Goal: Task Accomplishment & Management: Manage account settings

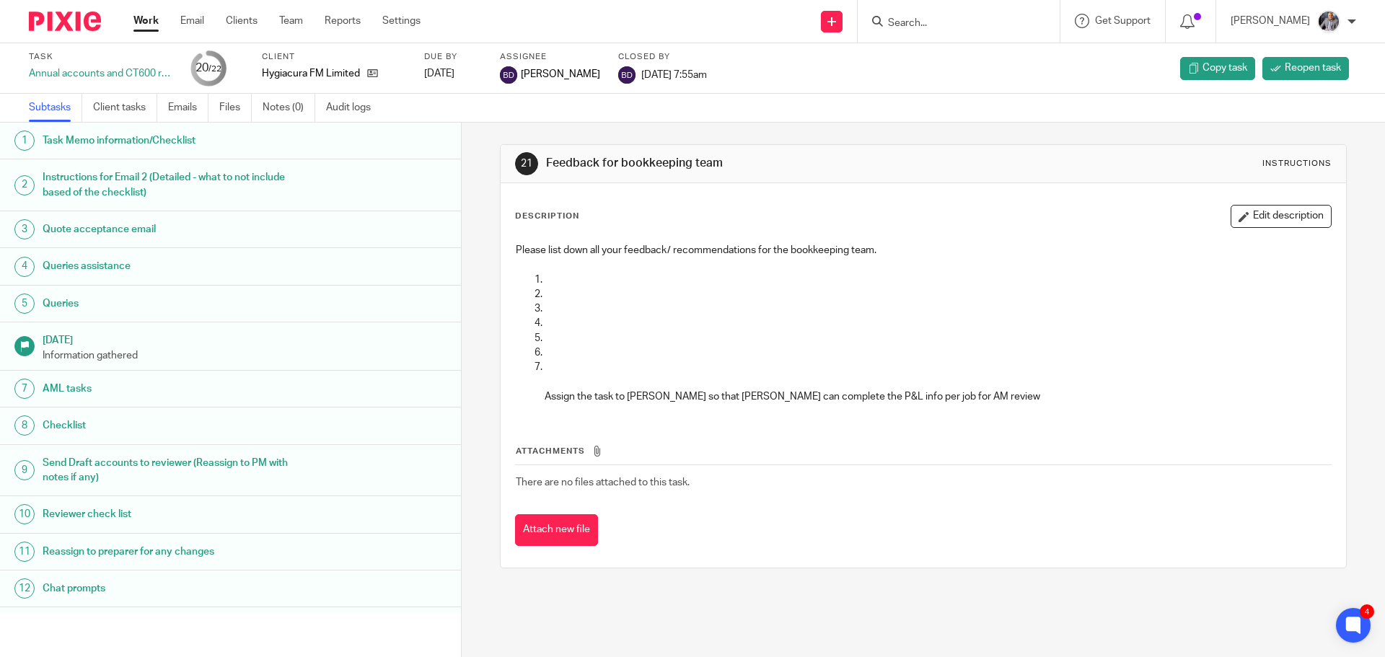
scroll to position [364, 0]
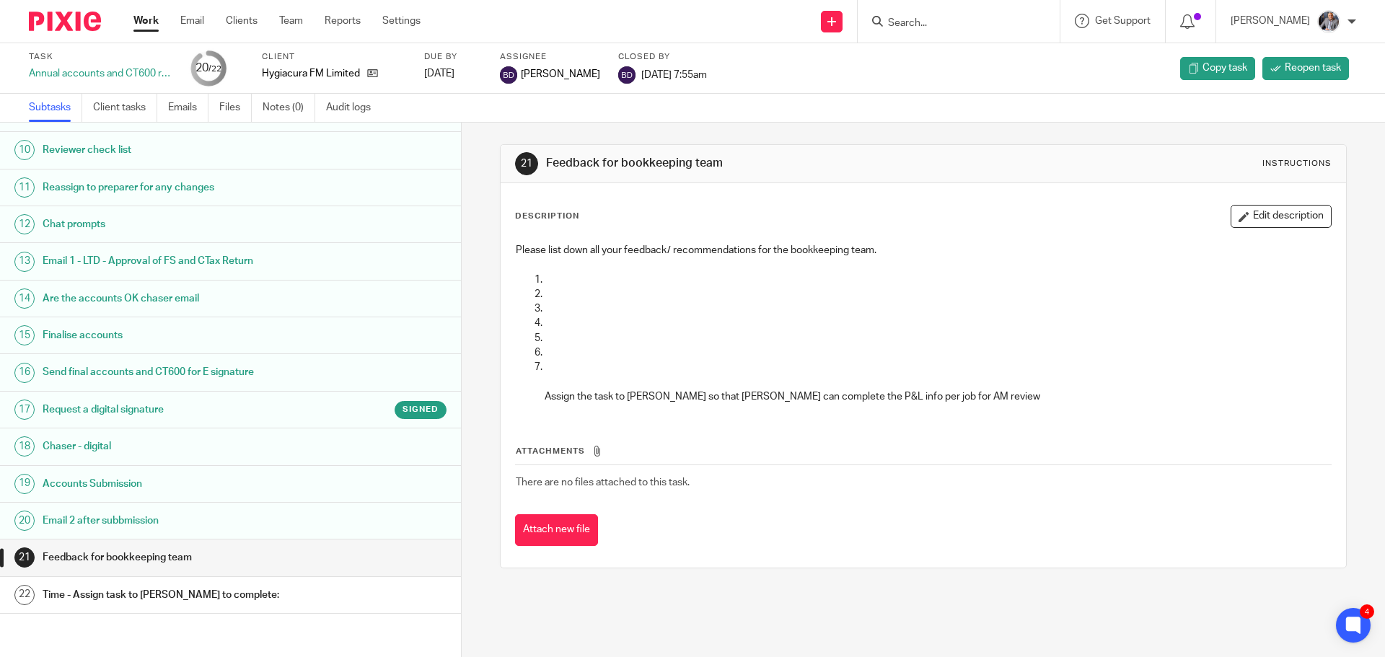
click at [934, 18] on input "Search" at bounding box center [951, 23] width 130 height 13
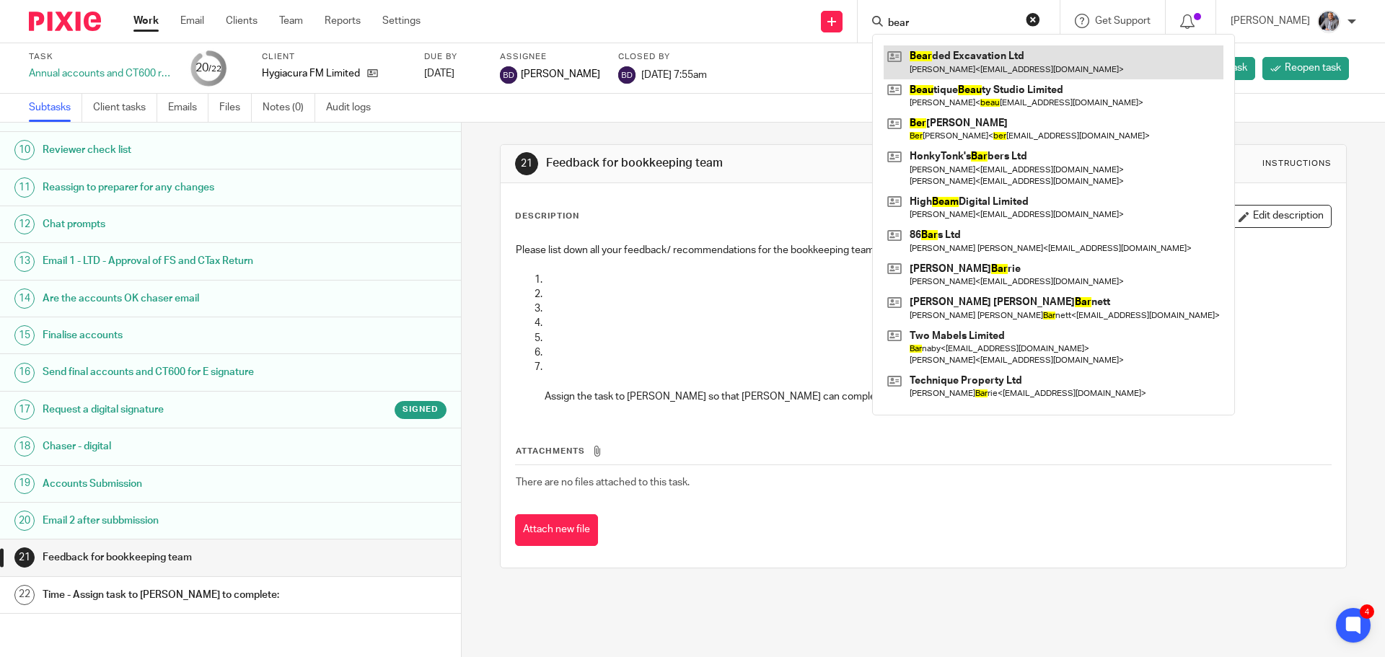
type input "bear"
click at [967, 63] on link at bounding box center [1053, 61] width 340 height 33
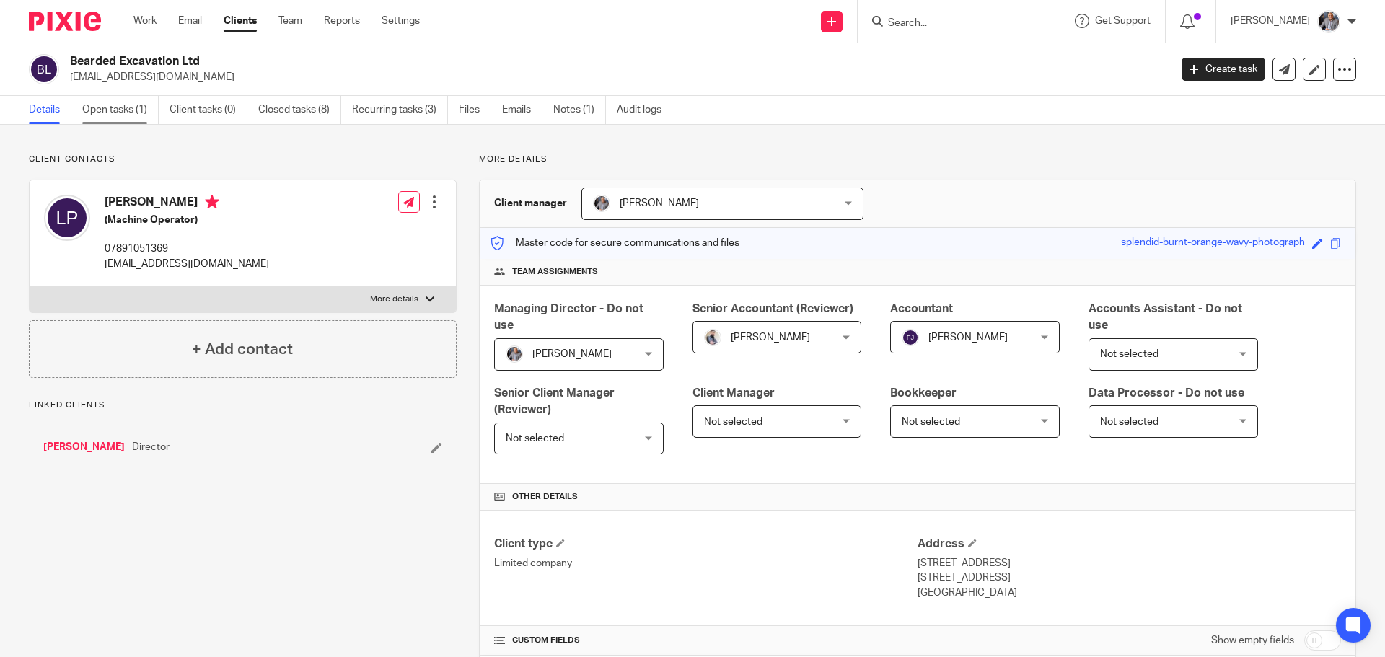
click at [107, 108] on link "Open tasks (1)" at bounding box center [120, 110] width 76 height 28
click at [399, 18] on link "Settings" at bounding box center [401, 21] width 38 height 14
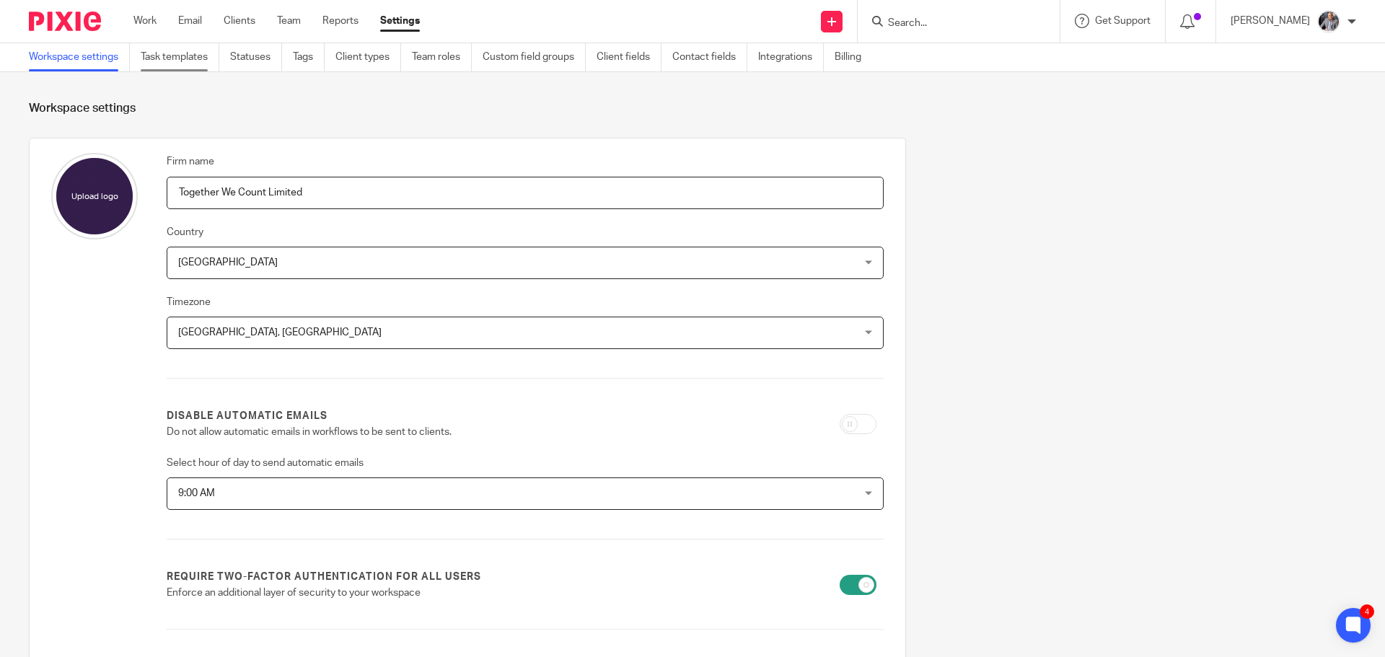
click at [182, 58] on link "Task templates" at bounding box center [180, 57] width 79 height 28
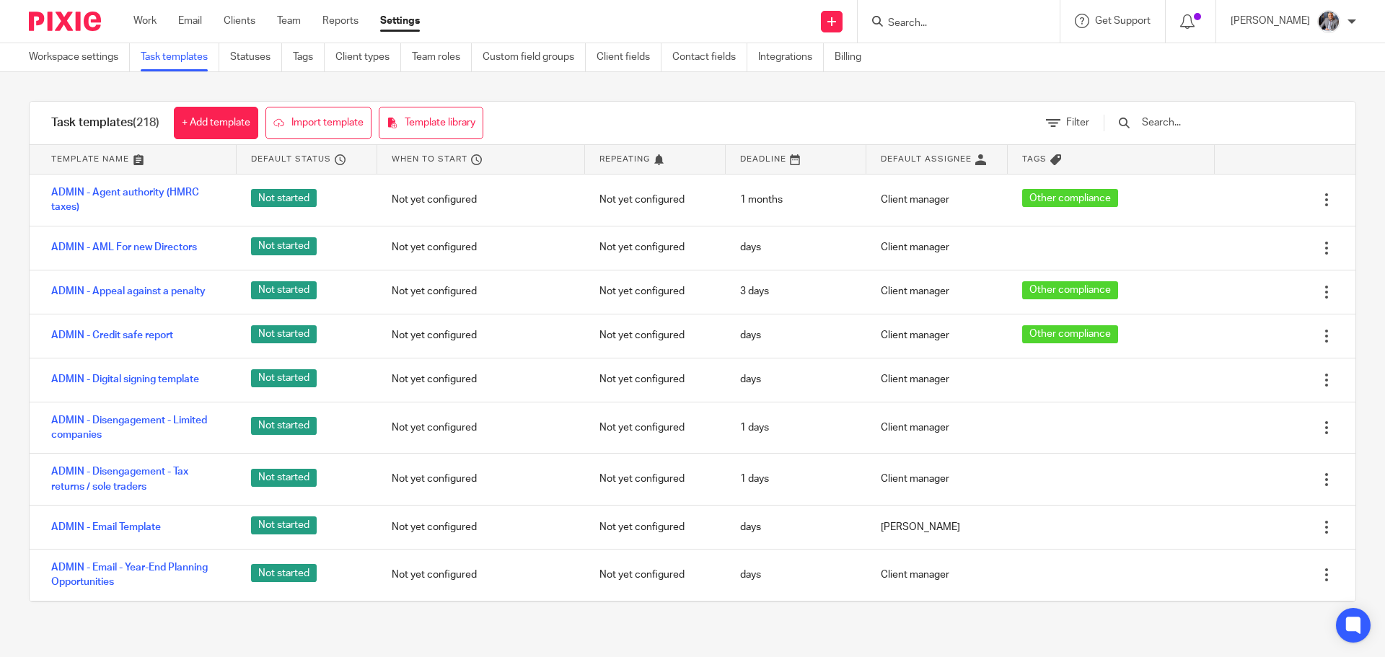
click at [1202, 125] on input "text" at bounding box center [1224, 123] width 168 height 16
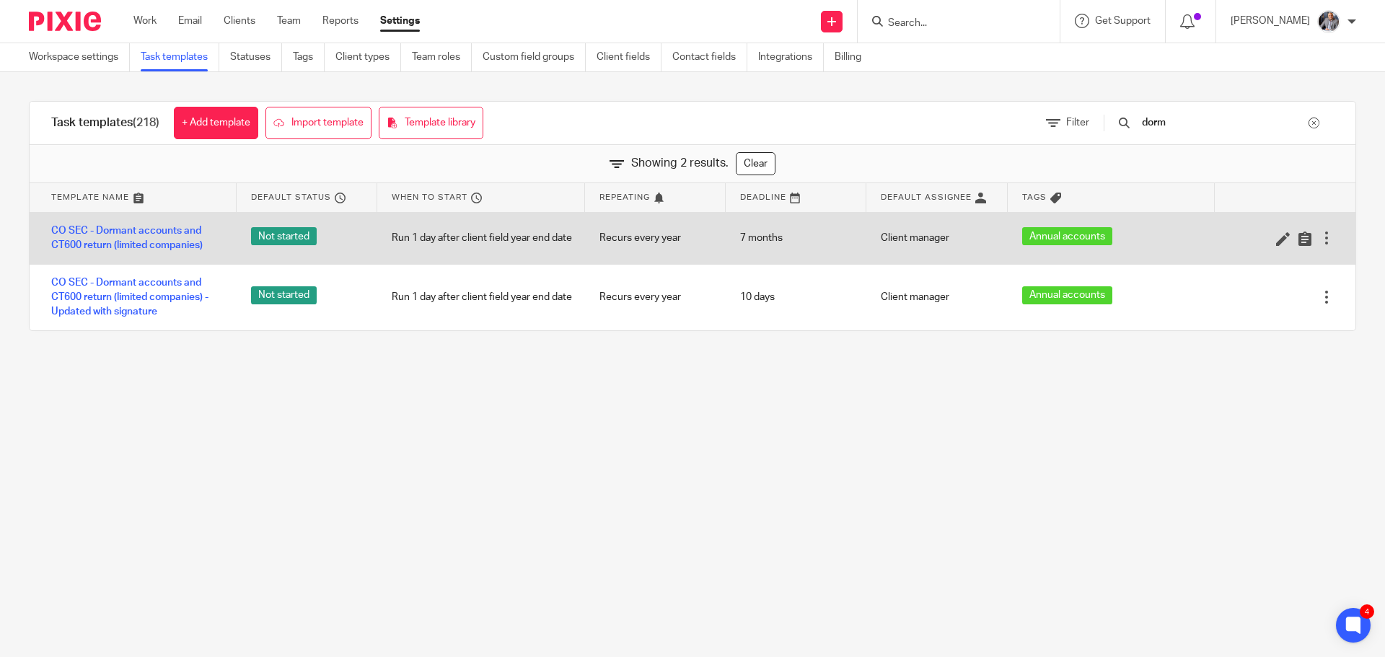
type input "dorm"
click at [1319, 236] on div at bounding box center [1326, 238] width 14 height 14
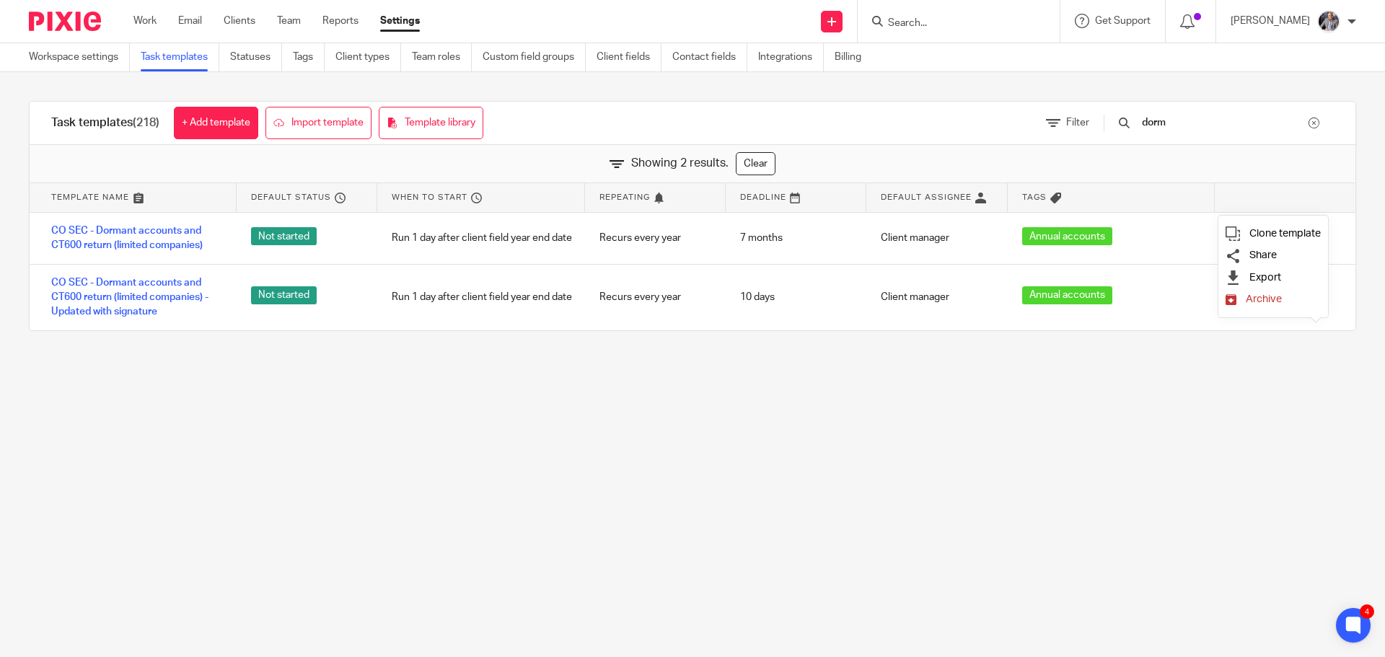
click at [1267, 294] on span "Archive" at bounding box center [1264, 299] width 36 height 11
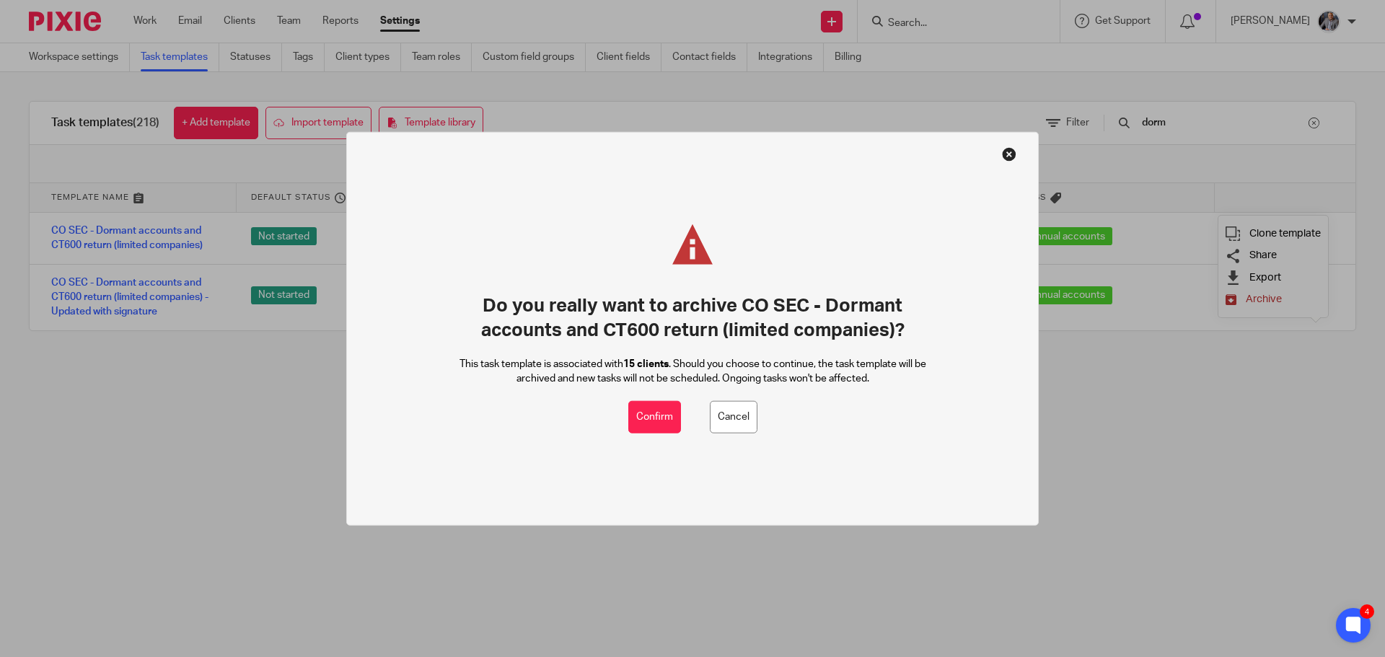
click at [659, 435] on div "Do you really want to archive CO SEC - Dormant accounts and CT600 return (limit…" at bounding box center [692, 328] width 692 height 395
click at [660, 421] on button "Confirm" at bounding box center [654, 417] width 53 height 32
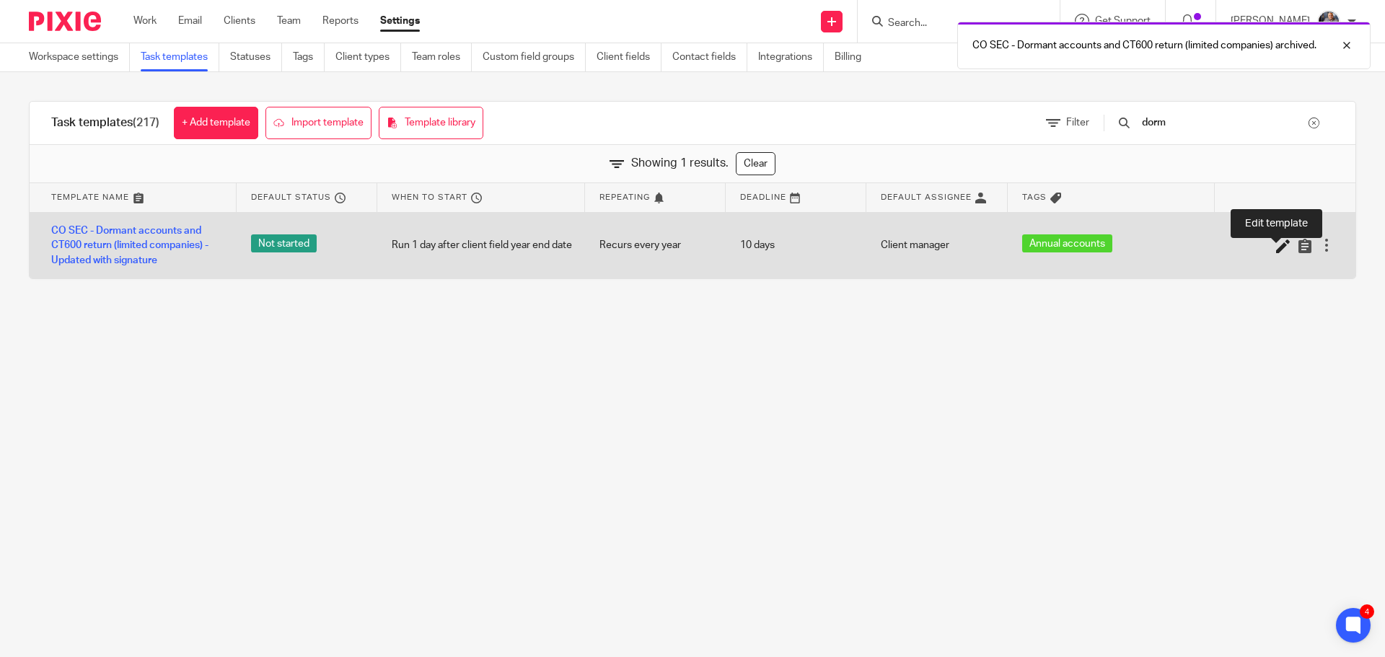
drag, startPoint x: 1268, startPoint y: 248, endPoint x: 1152, endPoint y: 300, distance: 127.2
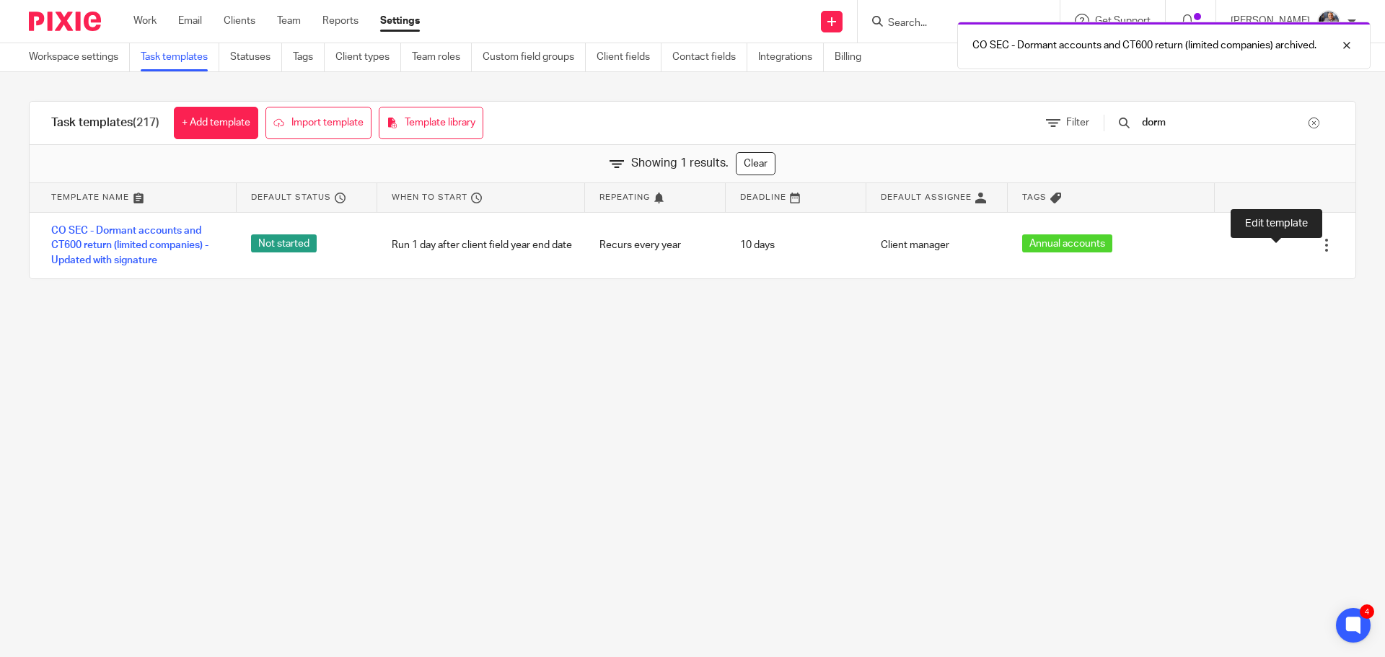
click at [1276, 247] on icon at bounding box center [1283, 246] width 14 height 14
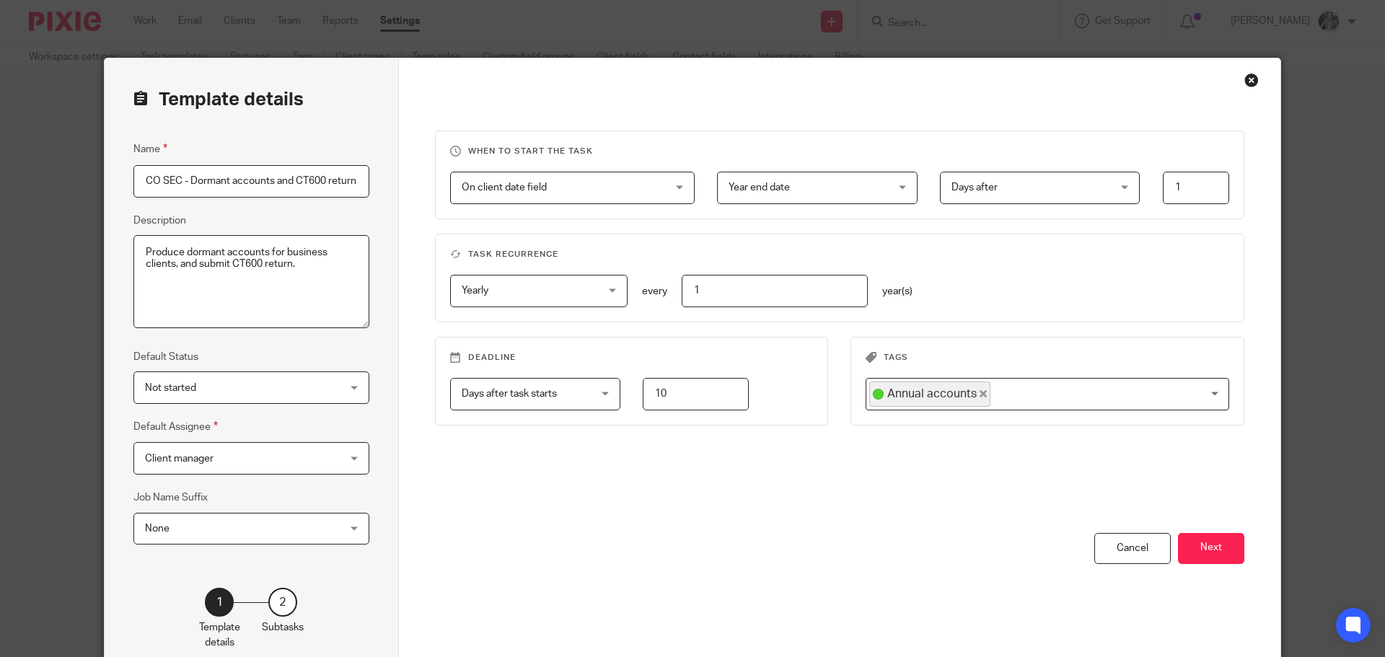
scroll to position [0, 203]
click at [1212, 551] on button "Next" at bounding box center [1211, 548] width 66 height 31
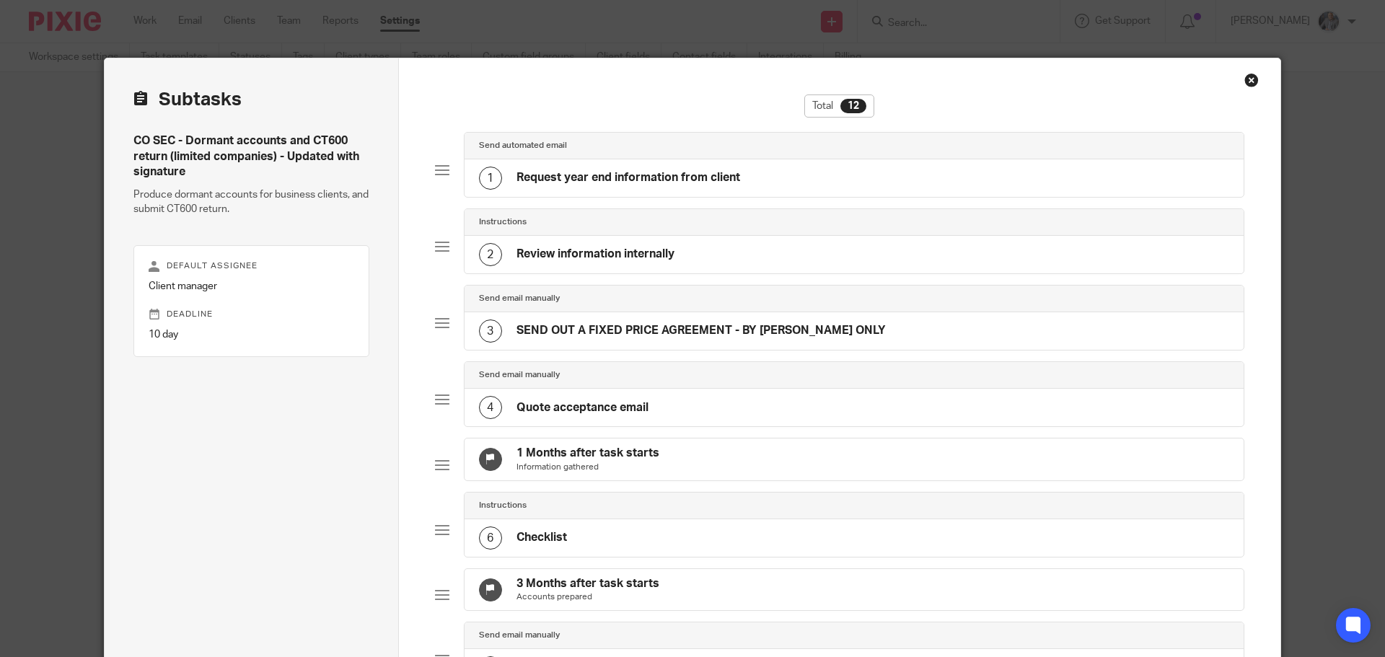
scroll to position [0, 0]
click at [588, 178] on h4 "Request year end information from client" at bounding box center [628, 177] width 224 height 15
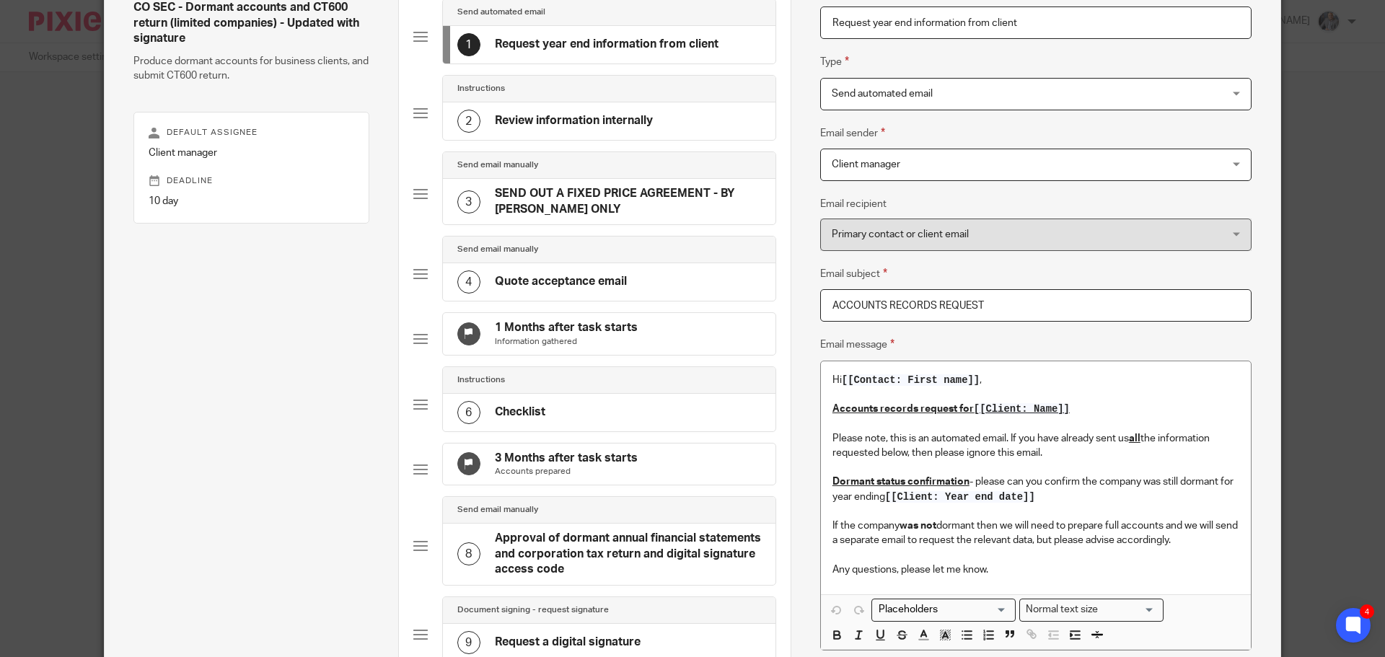
scroll to position [144, 0]
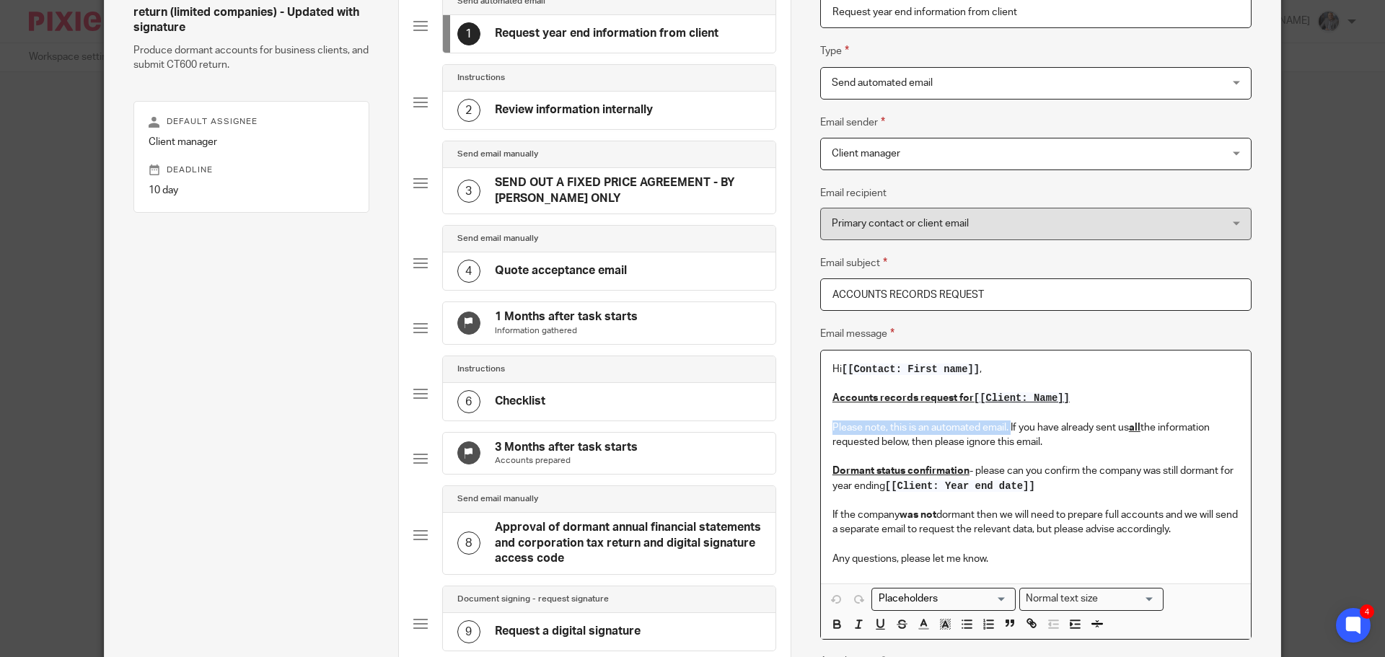
drag, startPoint x: 1006, startPoint y: 424, endPoint x: 827, endPoint y: 425, distance: 179.6
click at [832, 425] on p "Please note, this is an automated email. If you have already sent us all the in…" at bounding box center [1035, 449] width 407 height 88
click at [974, 73] on span "Send automated email" at bounding box center [999, 83] width 335 height 30
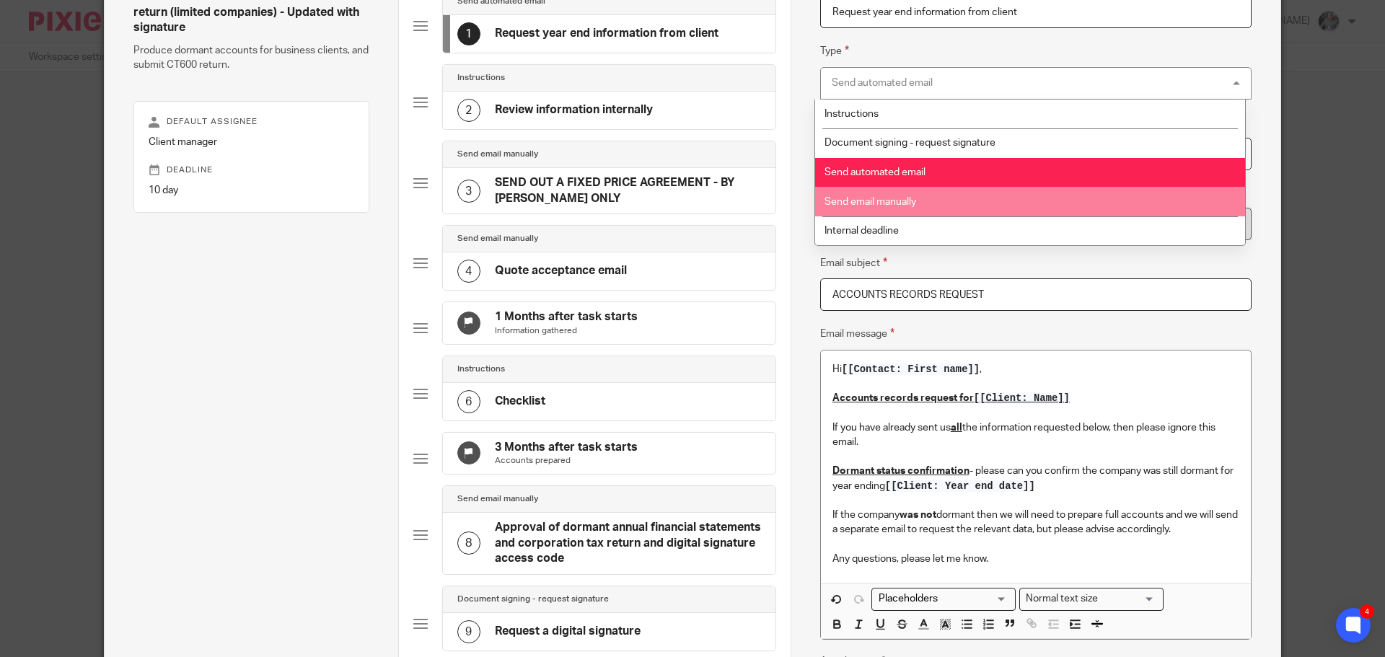
click at [936, 195] on li "Send email manually" at bounding box center [1030, 202] width 430 height 30
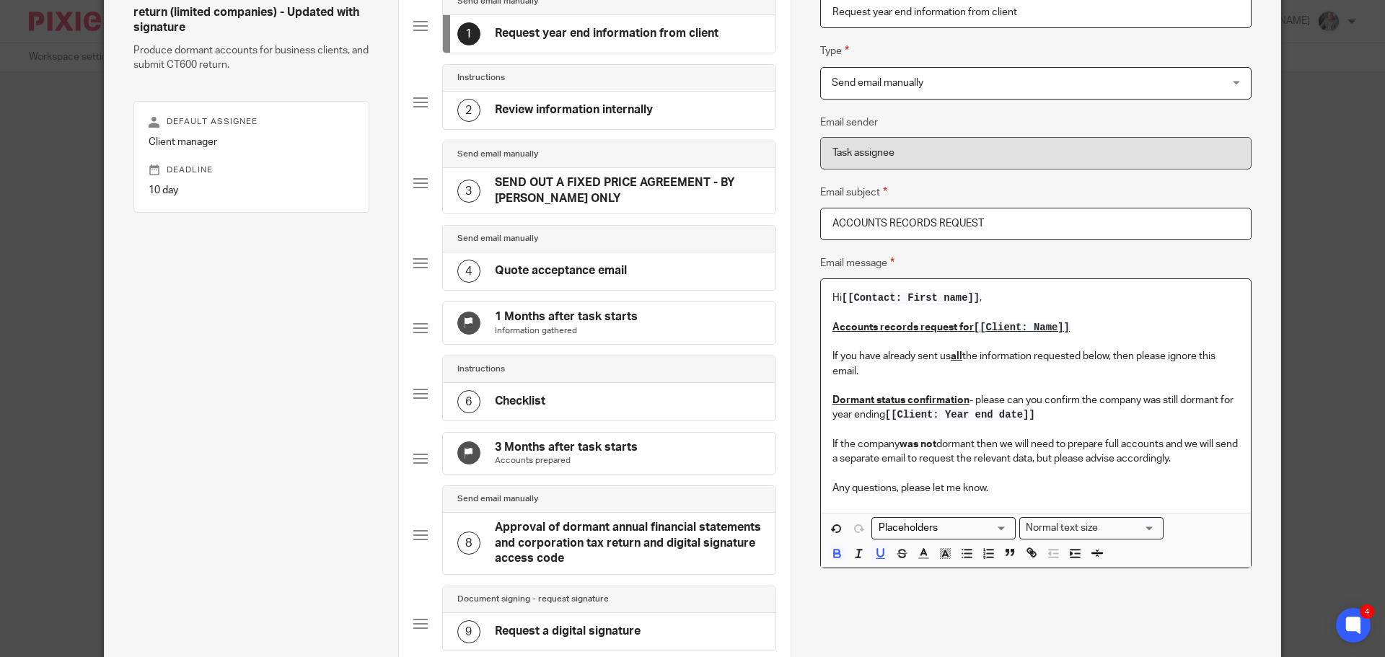
drag, startPoint x: 883, startPoint y: 373, endPoint x: 819, endPoint y: 333, distance: 76.1
click at [821, 333] on div "Hi [[Contact: First name]] , Accounts records request for [[Client: Name]] If y…" at bounding box center [1036, 396] width 430 height 234
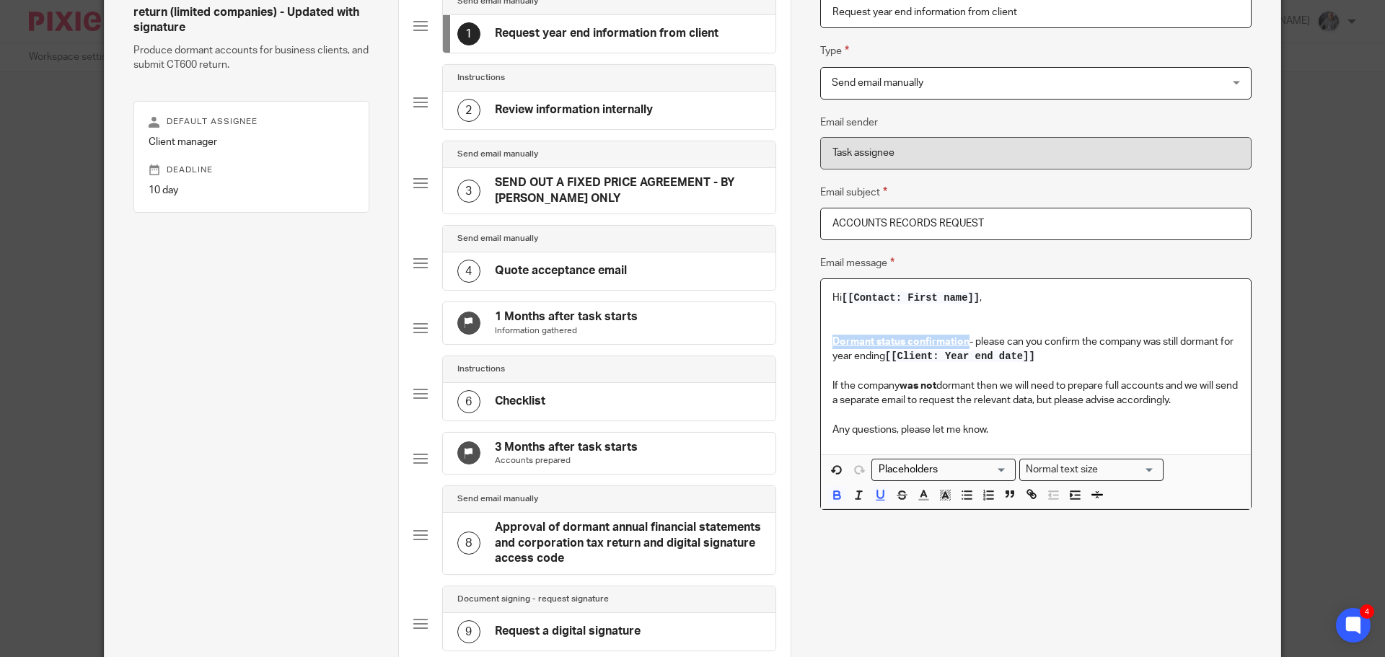
drag, startPoint x: 963, startPoint y: 341, endPoint x: 833, endPoint y: 339, distance: 129.8
click at [824, 338] on div "Hi [[Contact: First name]] , Dormant status confirmation - please can you confi…" at bounding box center [1036, 366] width 430 height 175
copy u "Dormant status confirmation"
drag, startPoint x: 997, startPoint y: 221, endPoint x: 746, endPoint y: 218, distance: 251.0
click at [746, 218] on div "Subtasks CO SEC - Dormant accounts and CT600 return (limited companies) - Updat…" at bounding box center [693, 467] width 1176 height 1107
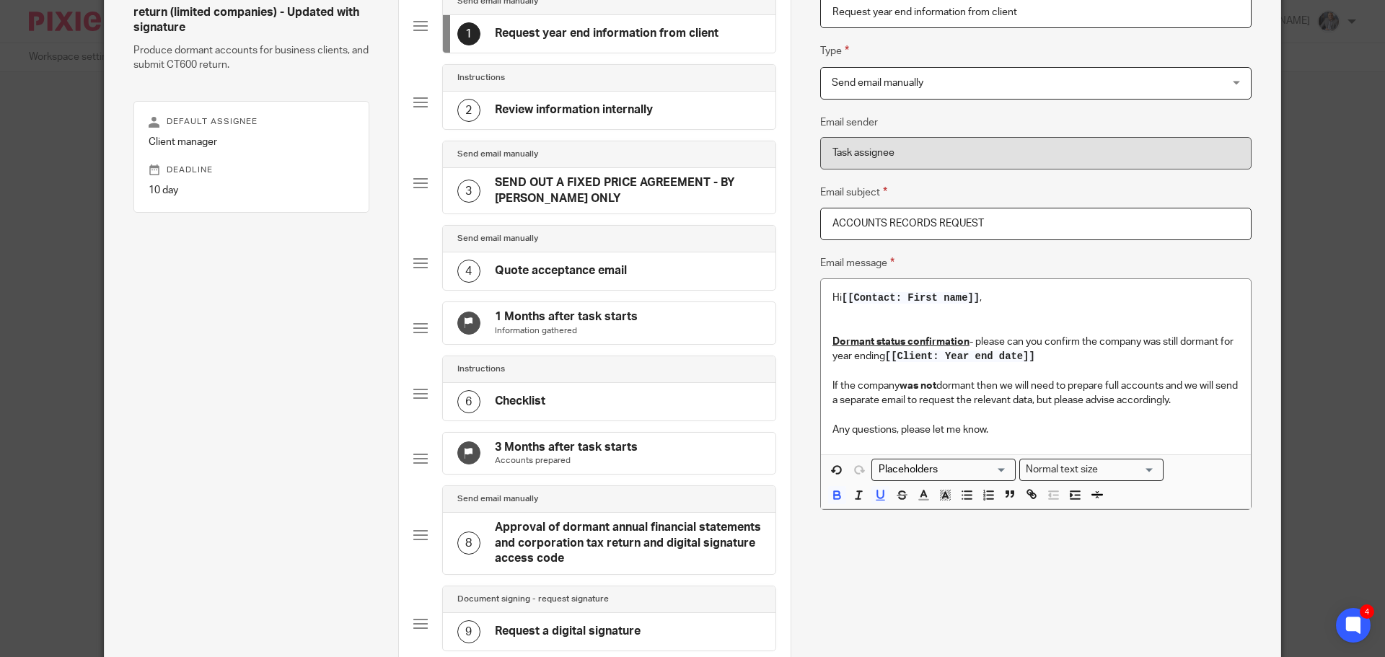
paste input "Dormant status confirmation"
type input "Dormant status confirmation"
click at [1094, 340] on p "Dormant status confirmation - please can you confirm the company was still dorm…" at bounding box center [1035, 342] width 407 height 44
click at [914, 477] on input "Search for option" at bounding box center [939, 469] width 133 height 15
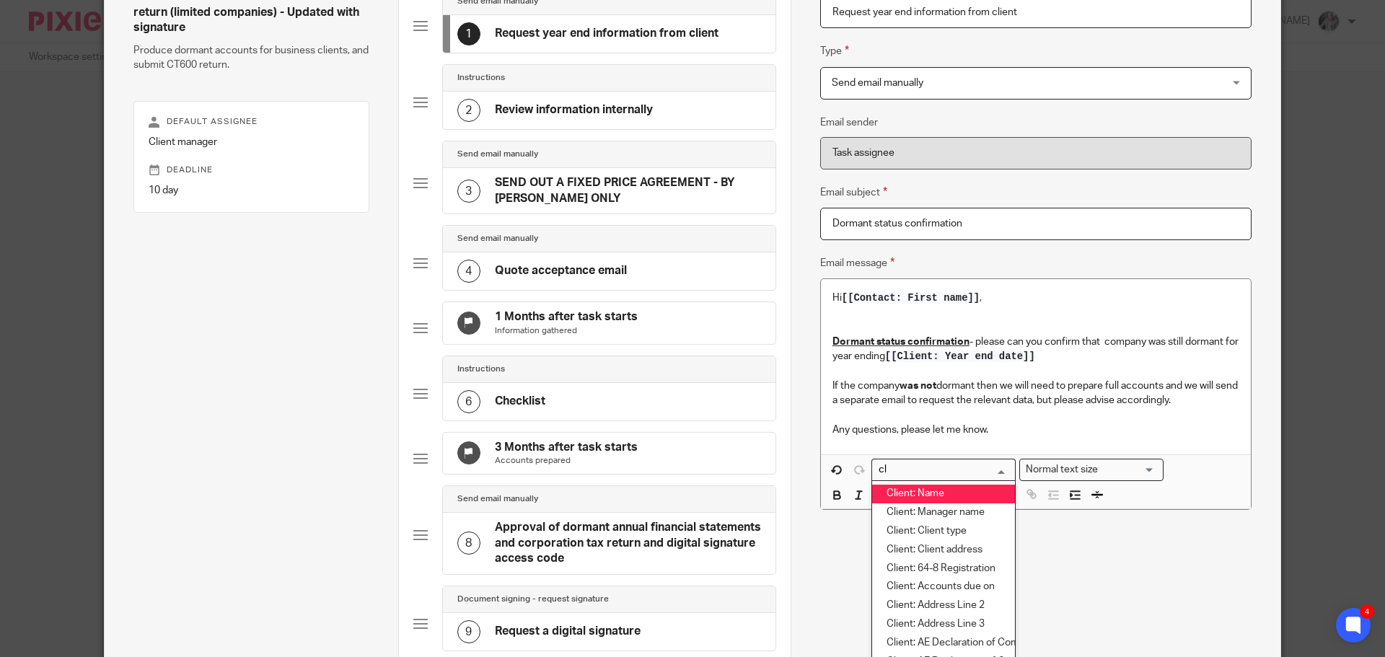
type input "c"
click at [1161, 560] on div "Name Request year end information from client Type Send email manually Send ema…" at bounding box center [1035, 351] width 431 height 803
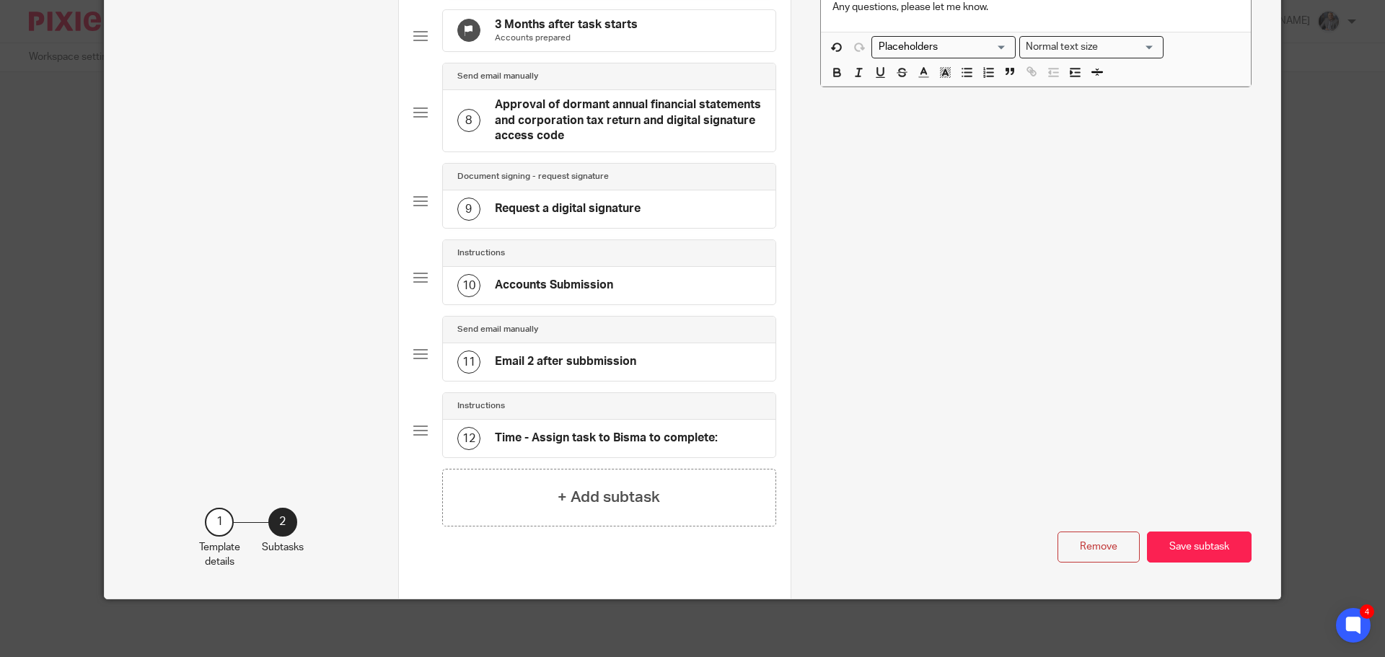
scroll to position [433, 0]
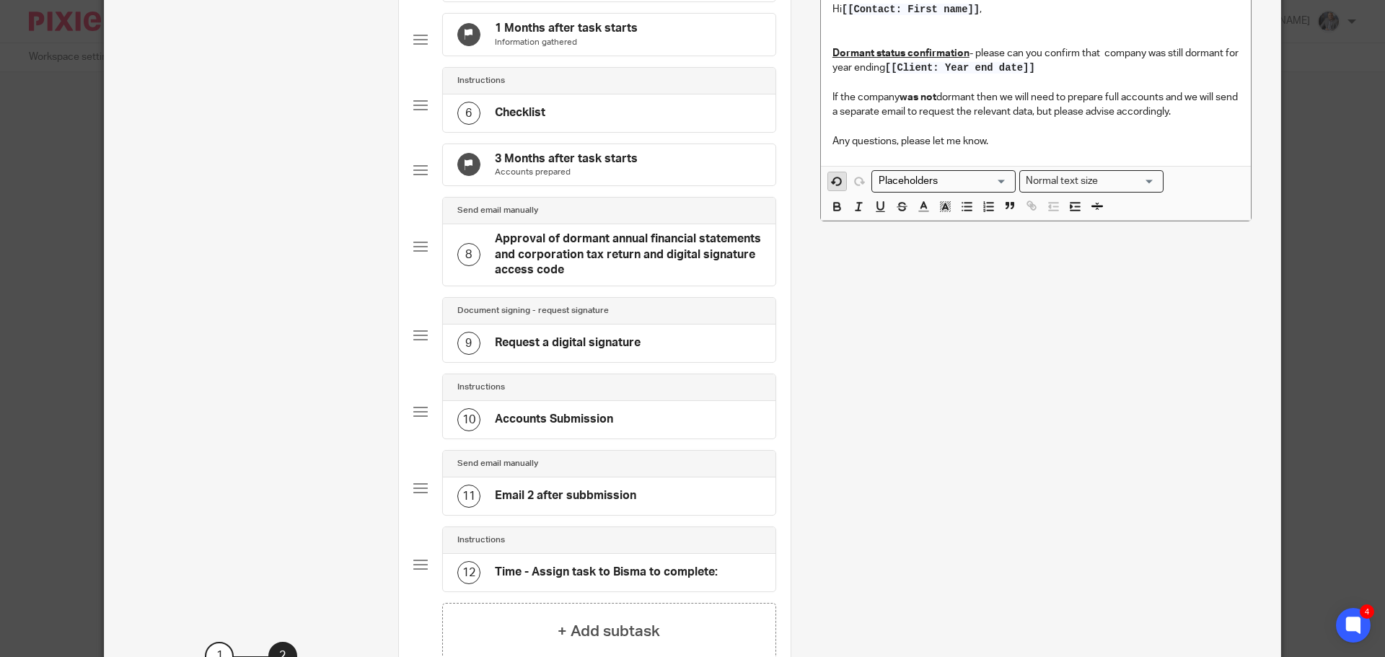
click at [834, 177] on icon "button" at bounding box center [836, 181] width 13 height 13
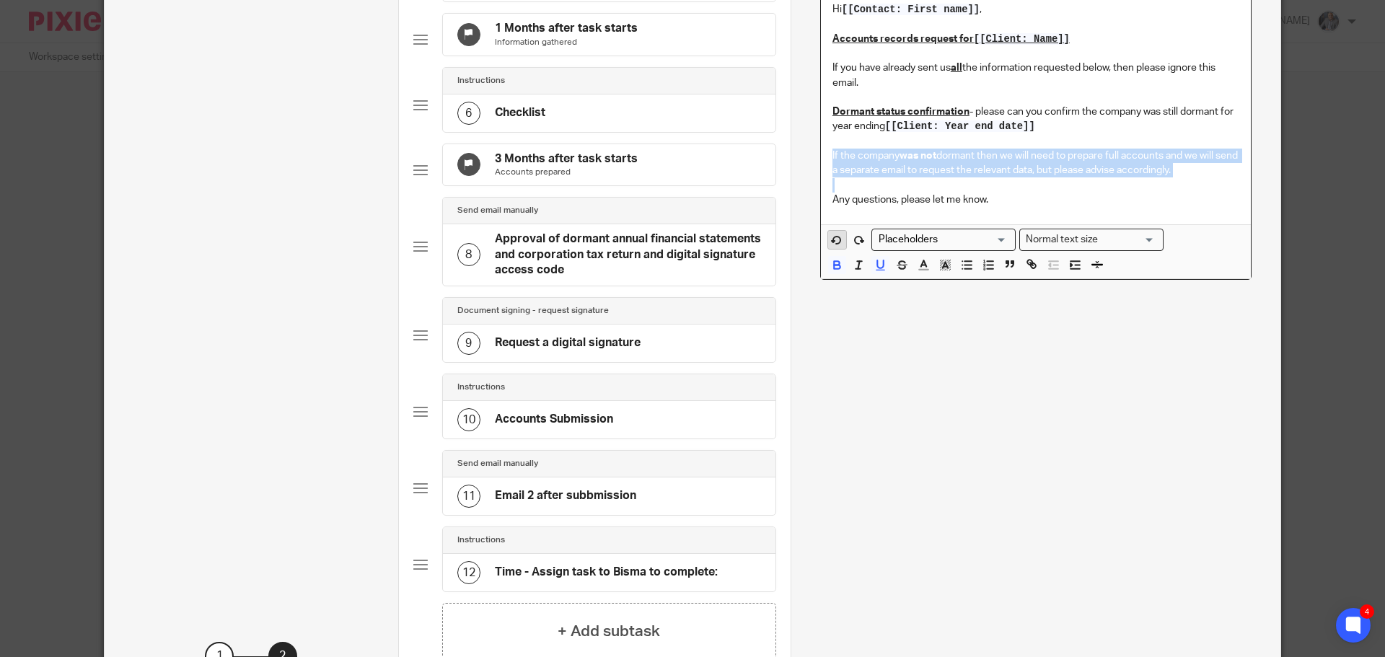
click at [834, 177] on p "If the company was not dormant then we will need to prepare full accounts and w…" at bounding box center [1035, 164] width 407 height 30
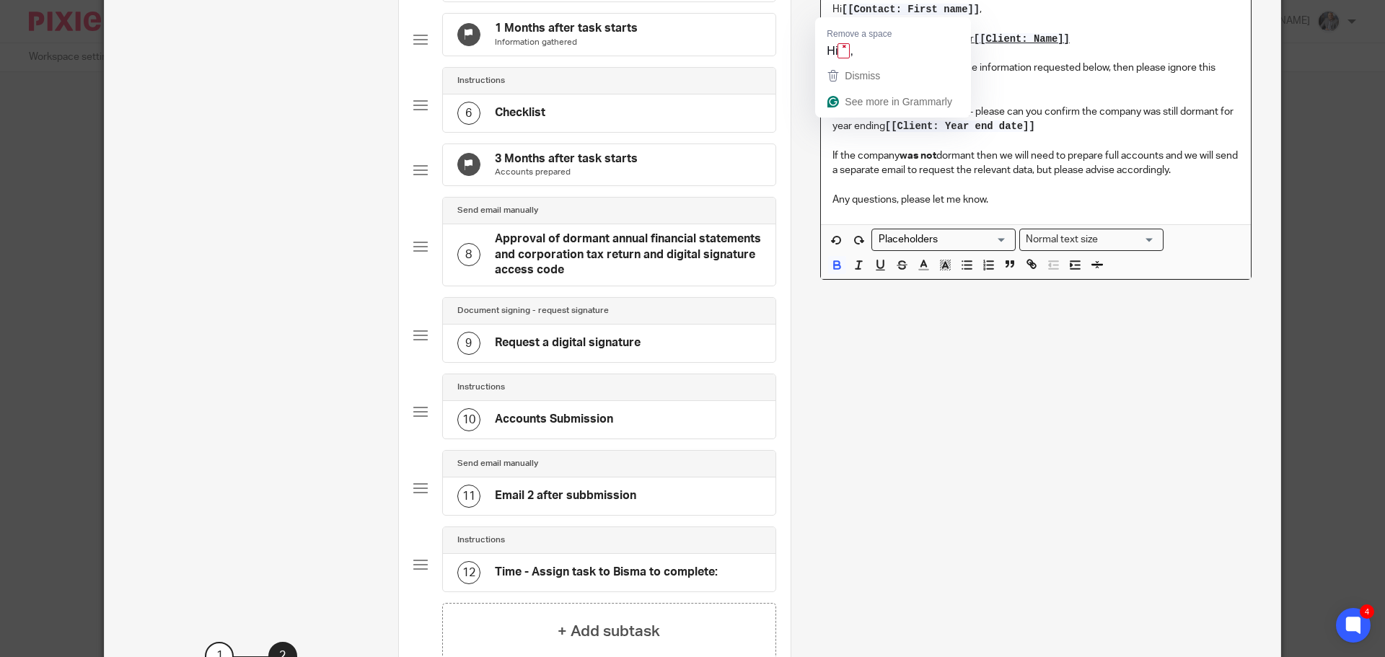
click at [1069, 94] on p "If you have already sent us all the information requested below, then please ig…" at bounding box center [1035, 90] width 407 height 88
click at [1094, 107] on p "If you have already sent us all the information requested below, then please ig…" at bounding box center [1035, 90] width 407 height 88
click at [913, 240] on input "Search for option" at bounding box center [939, 239] width 133 height 15
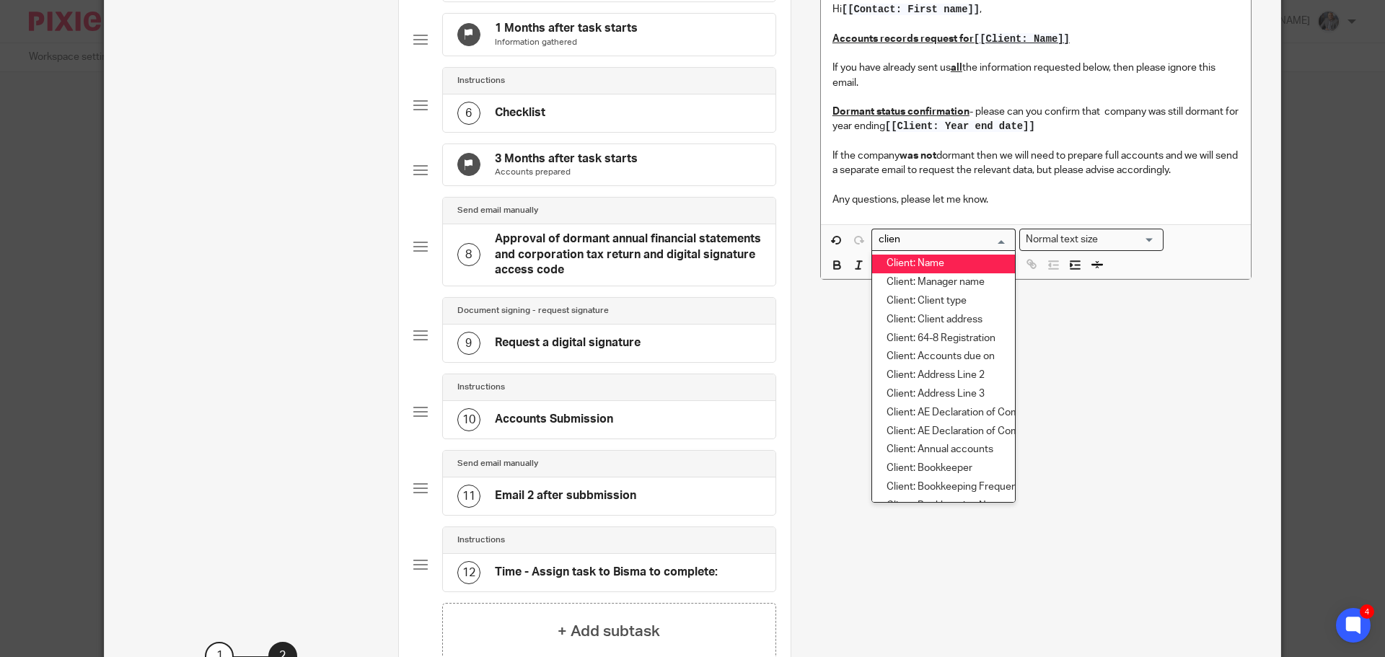
click at [922, 260] on li "Client: Name" at bounding box center [943, 264] width 143 height 19
type input "clien"
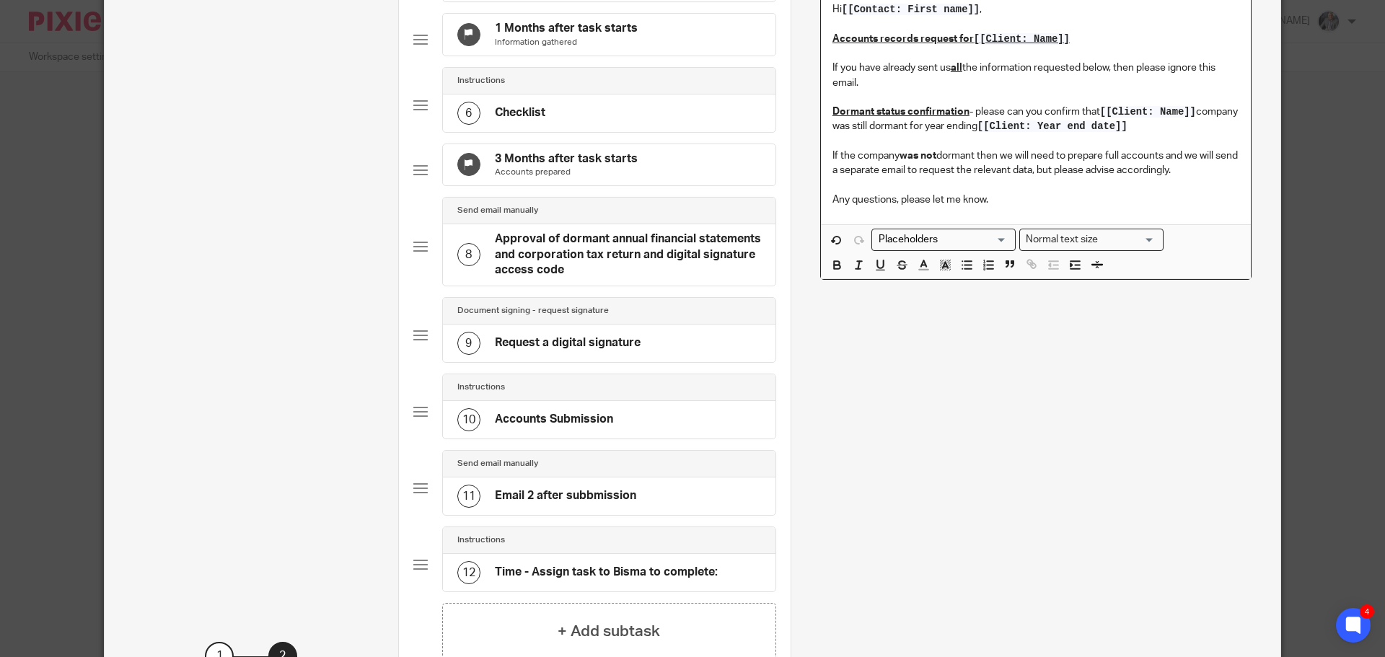
click at [868, 125] on p "If you have already sent us all the information requested below, then please ig…" at bounding box center [1035, 90] width 407 height 88
click at [1099, 133] on p "If you have already sent us all the information requested below, then please ig…" at bounding box center [1035, 90] width 407 height 88
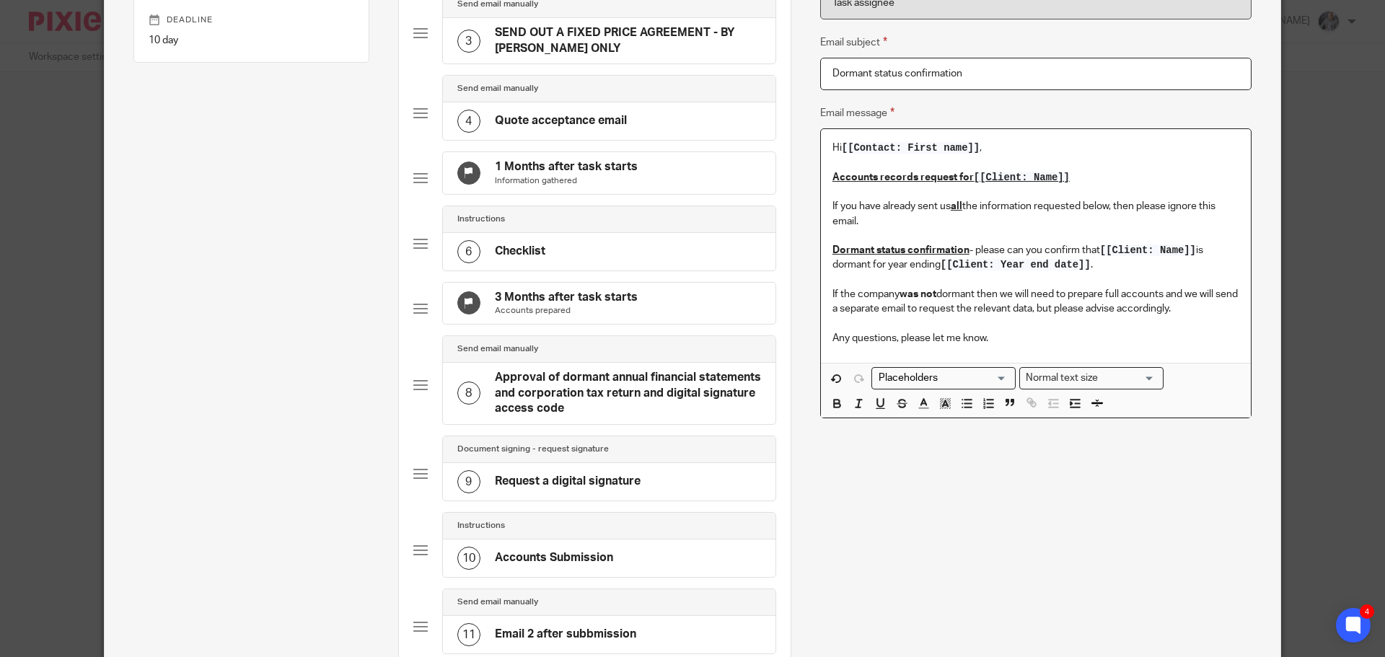
scroll to position [288, 0]
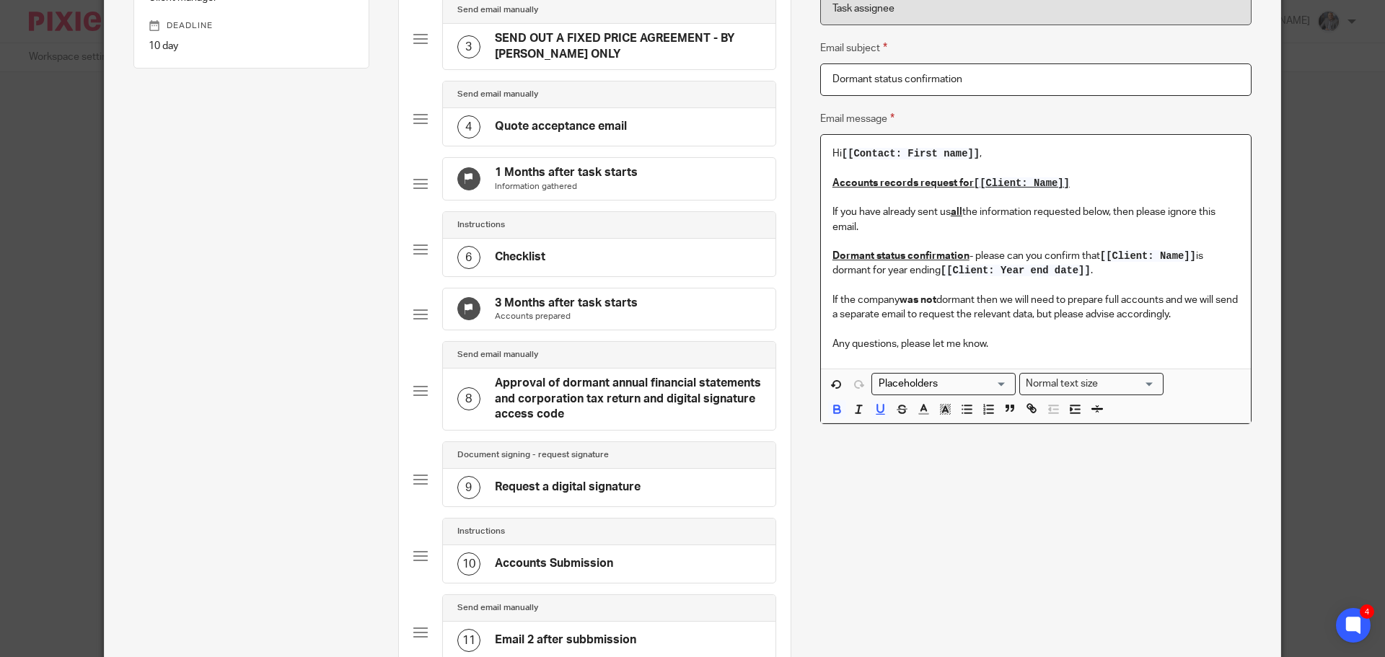
drag, startPoint x: 858, startPoint y: 225, endPoint x: 825, endPoint y: 182, distance: 54.0
click at [825, 185] on div "Hi [[Contact: First name]] , Accounts records request for [[Client: Name]] If y…" at bounding box center [1036, 252] width 430 height 234
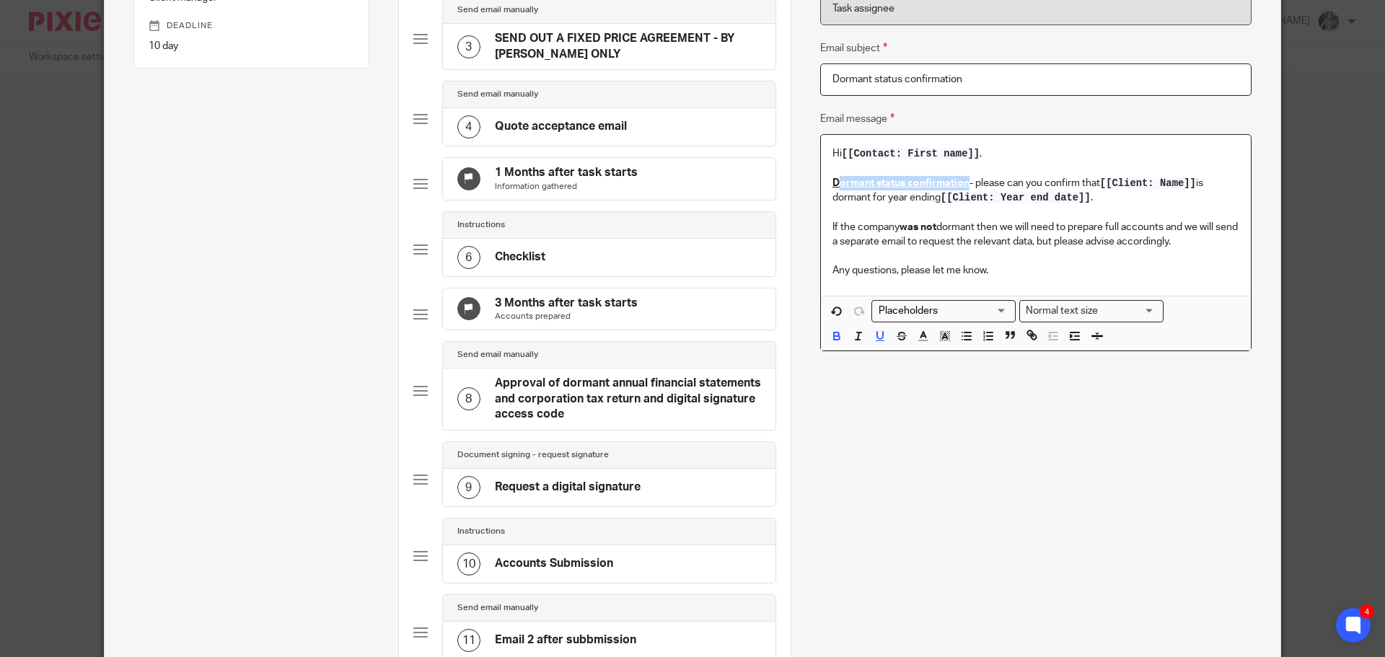
drag, startPoint x: 964, startPoint y: 181, endPoint x: 834, endPoint y: 177, distance: 130.6
click at [834, 177] on p "Dormant status confirmation - please can you confirm that [[Client: Name]] is d…" at bounding box center [1035, 191] width 407 height 30
click at [860, 225] on p "If the company was not dormant then we will need to prepare full accounts and w…" at bounding box center [1035, 235] width 407 height 30
click at [973, 224] on p "If the company was not dormant then we will need to prepare full accounts and w…" at bounding box center [1035, 235] width 407 height 30
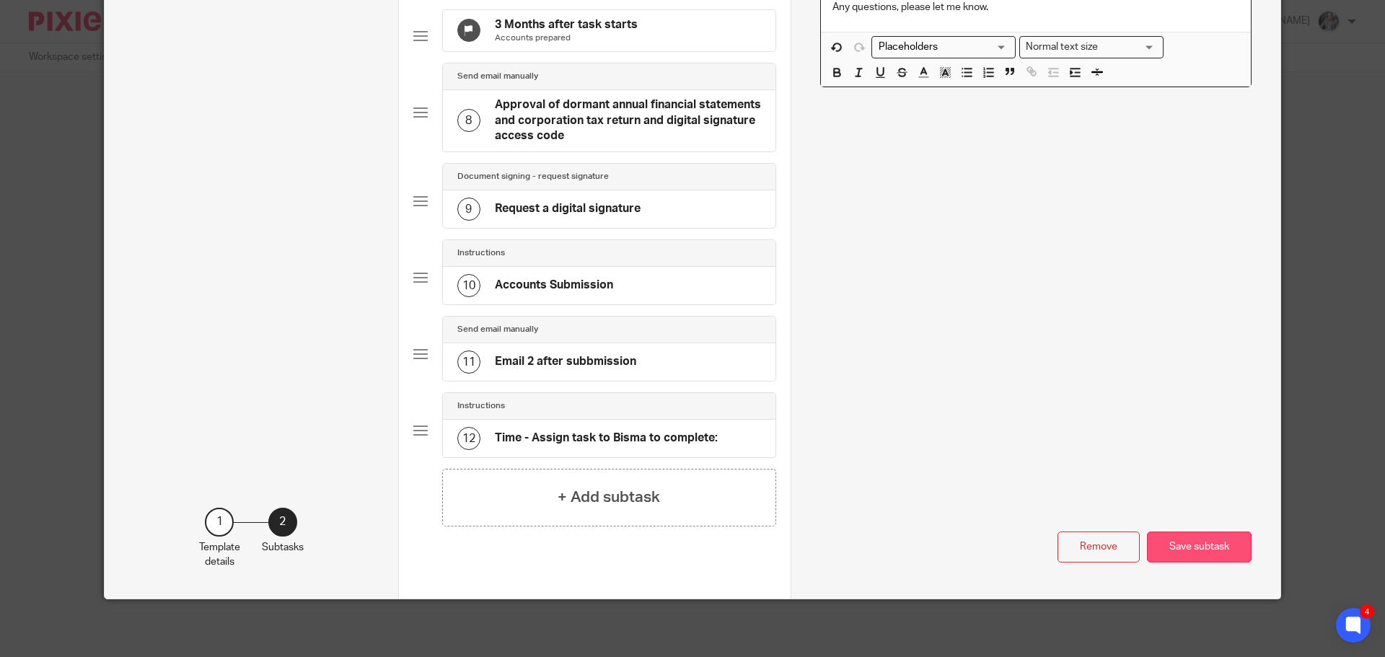
click at [1192, 542] on button "Save subtask" at bounding box center [1199, 547] width 105 height 31
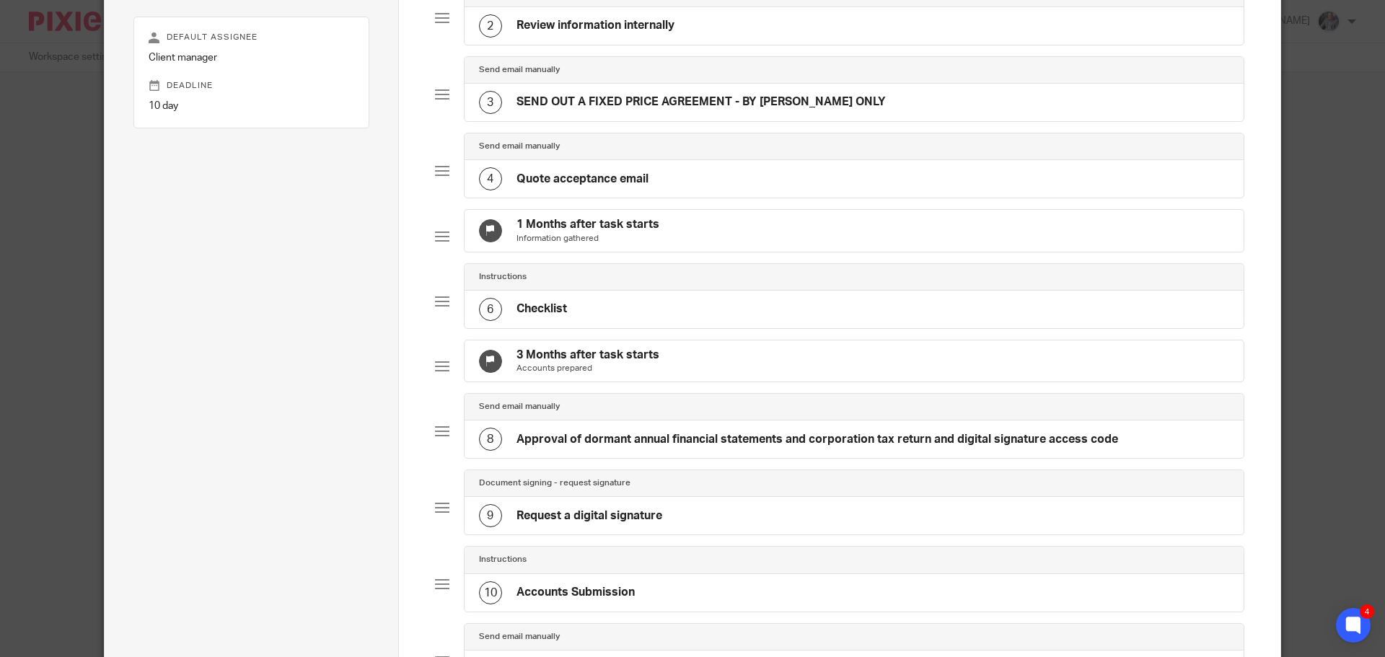
scroll to position [12, 0]
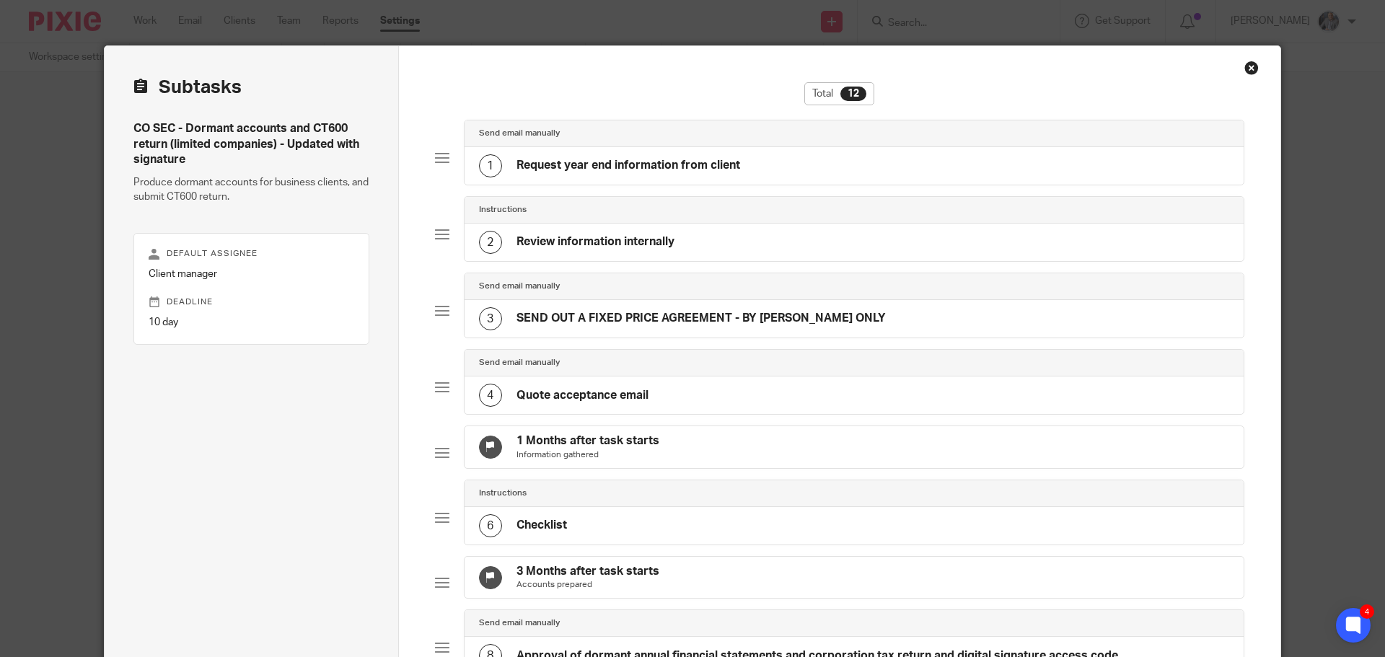
click at [614, 317] on h4 "SEND OUT A FIXED PRICE AGREEMENT - BY AARON ONLY" at bounding box center [700, 318] width 369 height 15
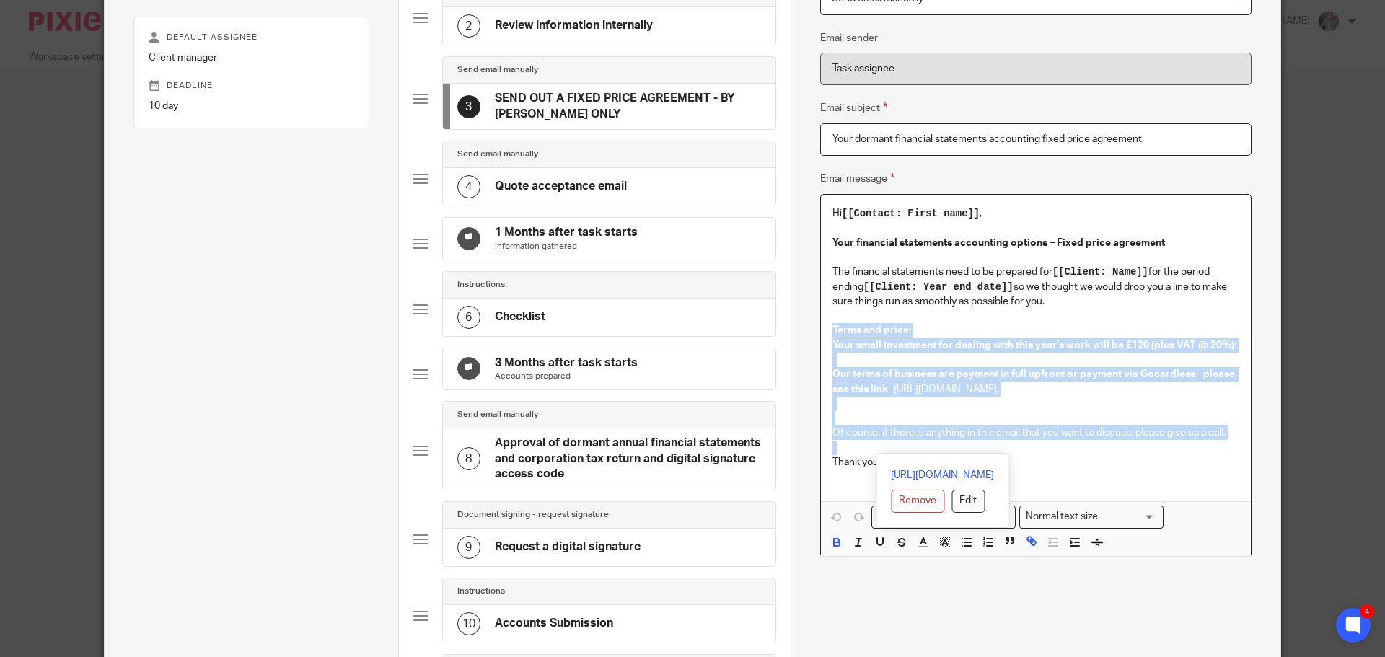
scroll to position [229, 0]
drag, startPoint x: 826, startPoint y: 331, endPoint x: 1097, endPoint y: 448, distance: 295.3
click at [1098, 449] on div "Hi [[Contact: First name]] , Your financial statements accounting options – Fix…" at bounding box center [1036, 348] width 430 height 307
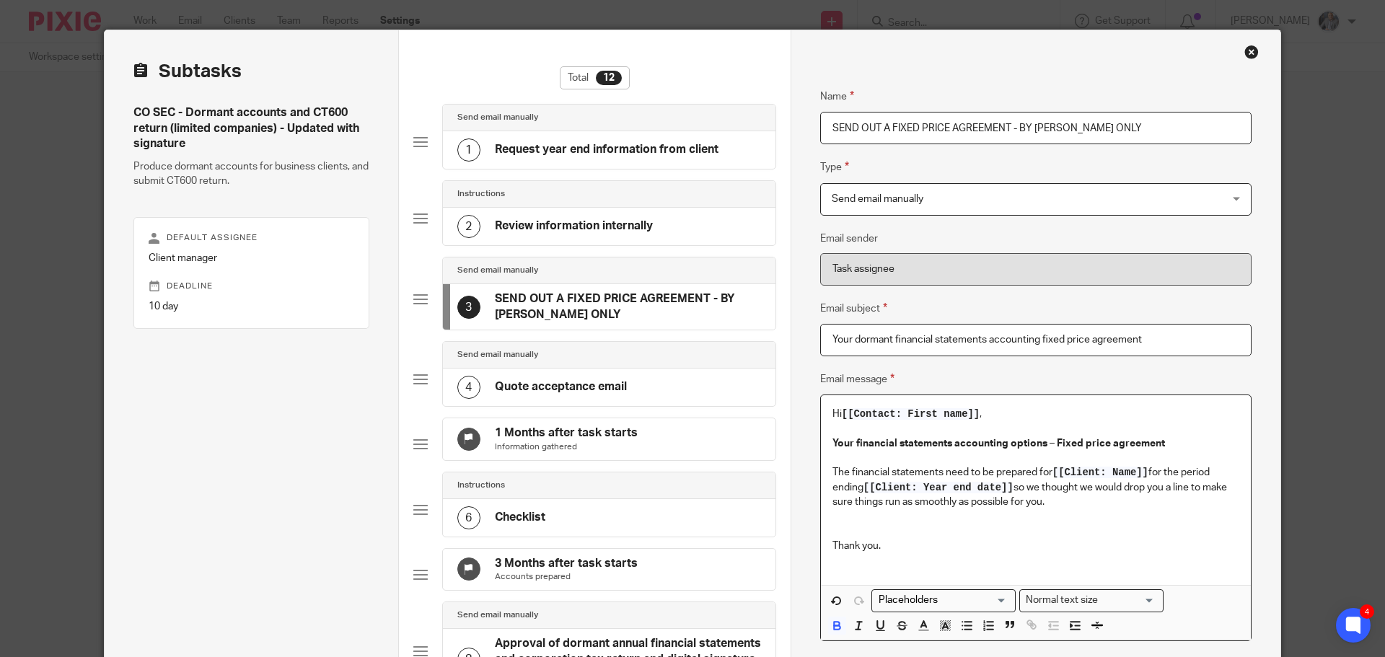
scroll to position [12, 0]
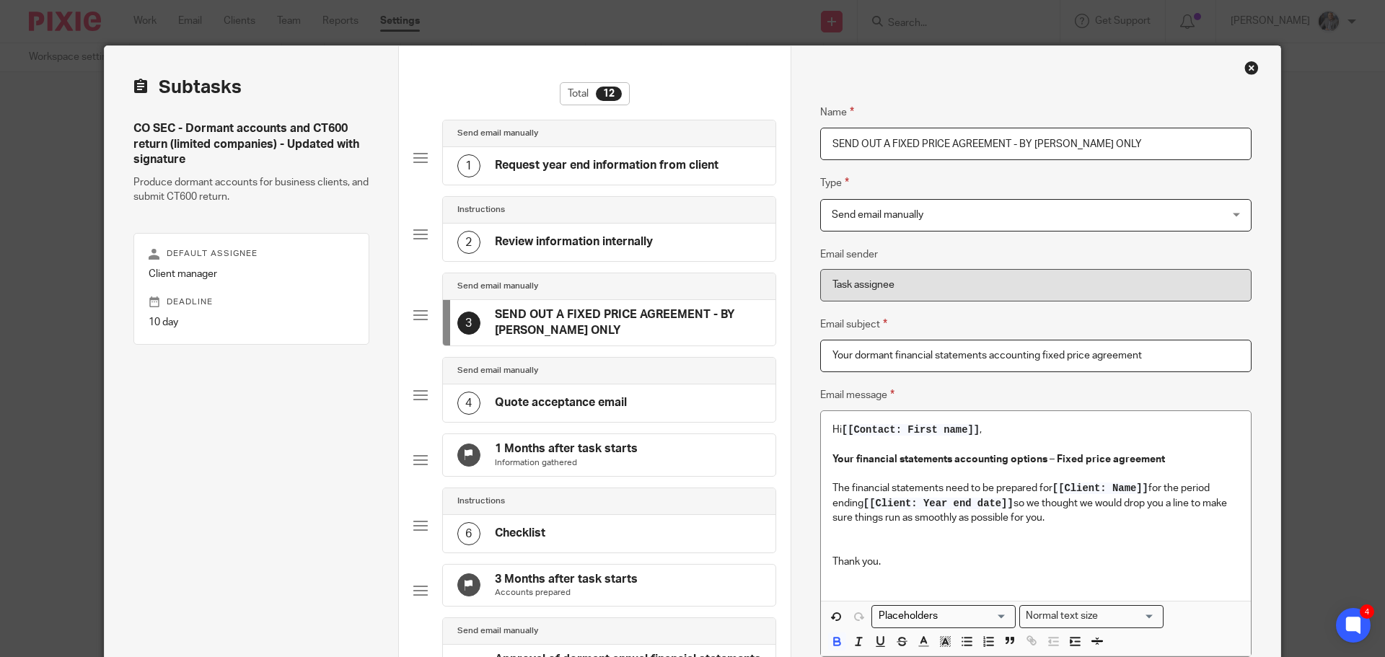
click at [567, 239] on h4 "Review information internally" at bounding box center [574, 241] width 158 height 15
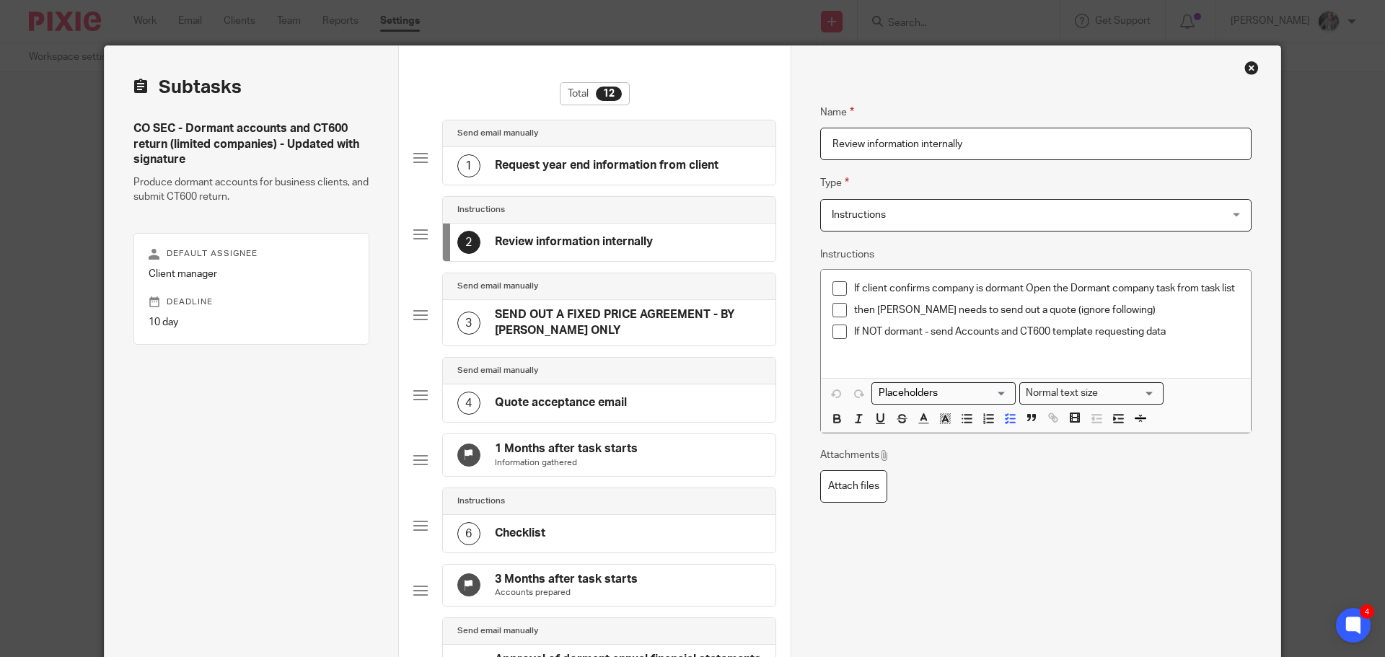
click at [561, 168] on h4 "Request year end information from client" at bounding box center [607, 165] width 224 height 15
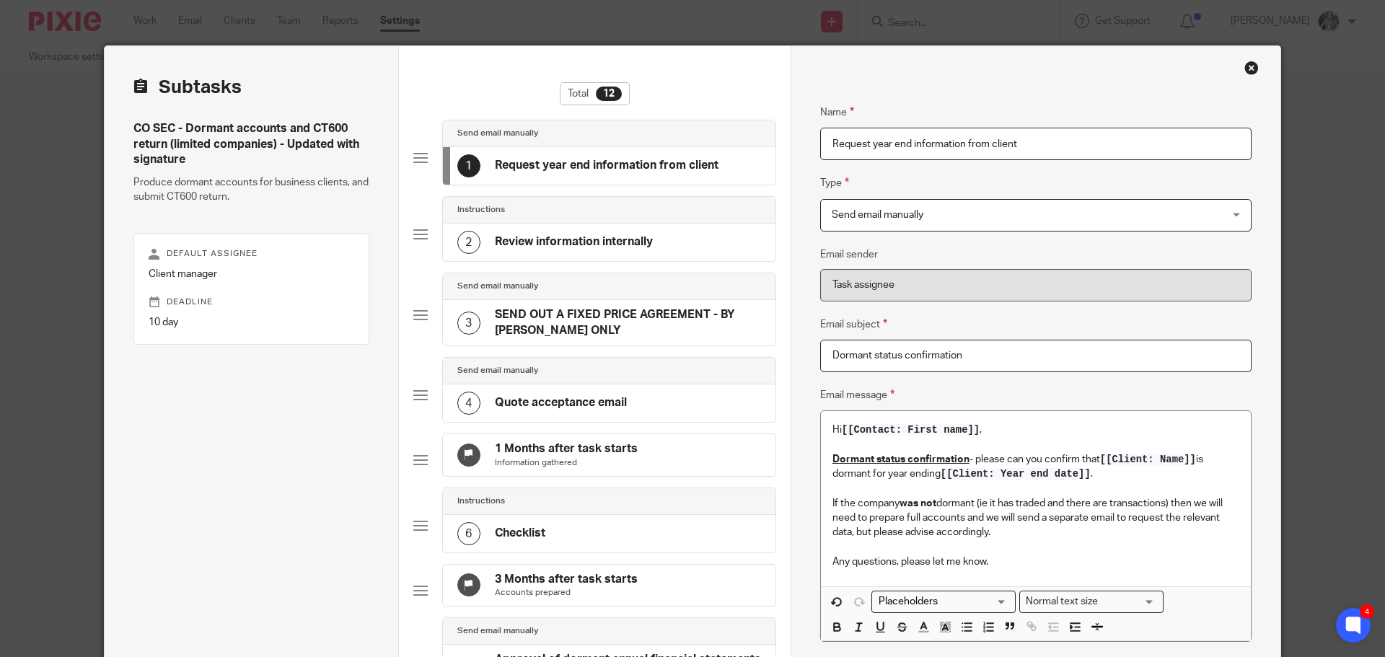
scroll to position [84, 0]
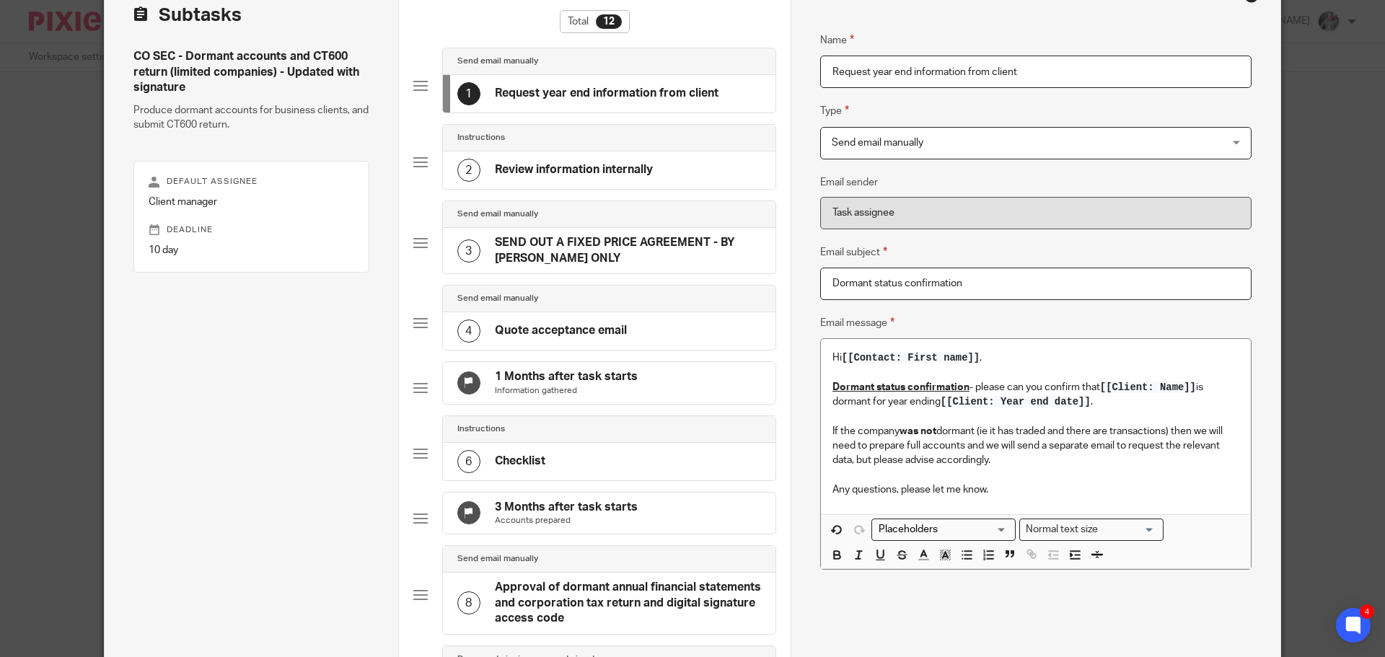
click at [1003, 467] on p "If the company was not dormant (ie it has traded and there are transactions) th…" at bounding box center [1035, 446] width 407 height 44
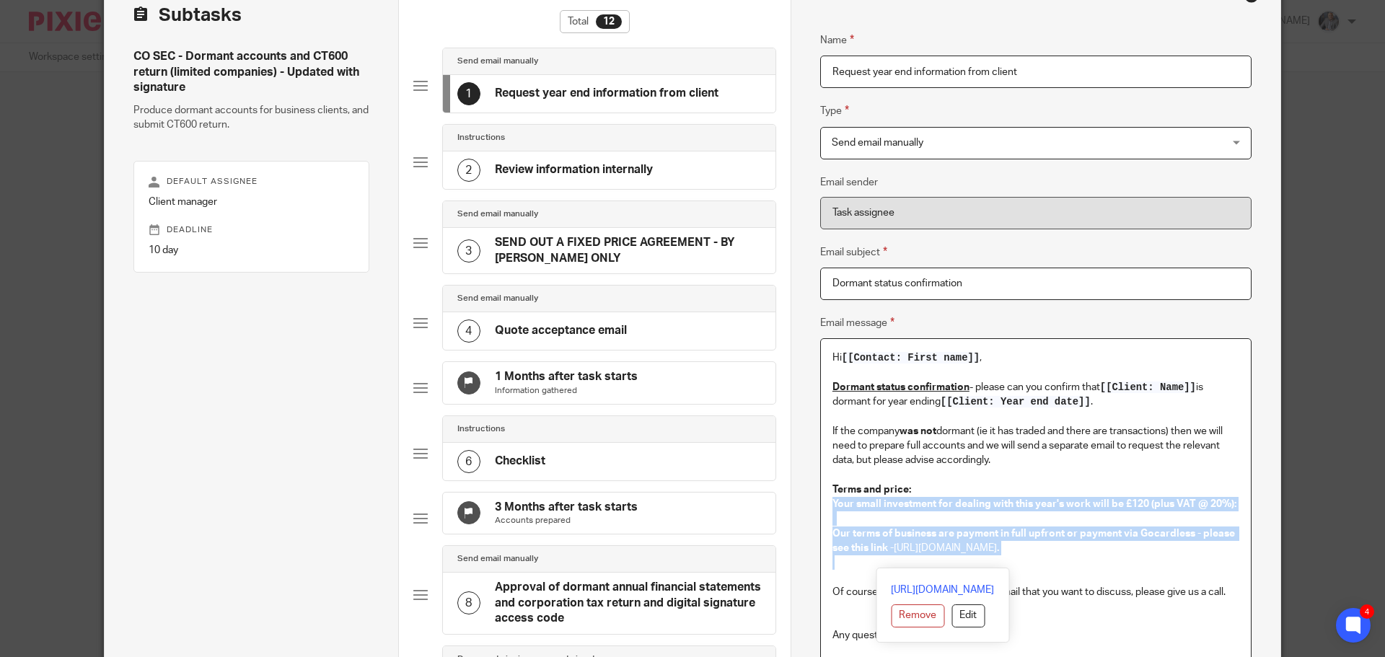
drag, startPoint x: 1044, startPoint y: 499, endPoint x: 1218, endPoint y: 560, distance: 184.1
click at [1218, 560] on div "Hi [[Contact: First name]] , Dormant status confirmation - please can you confi…" at bounding box center [1036, 499] width 430 height 321
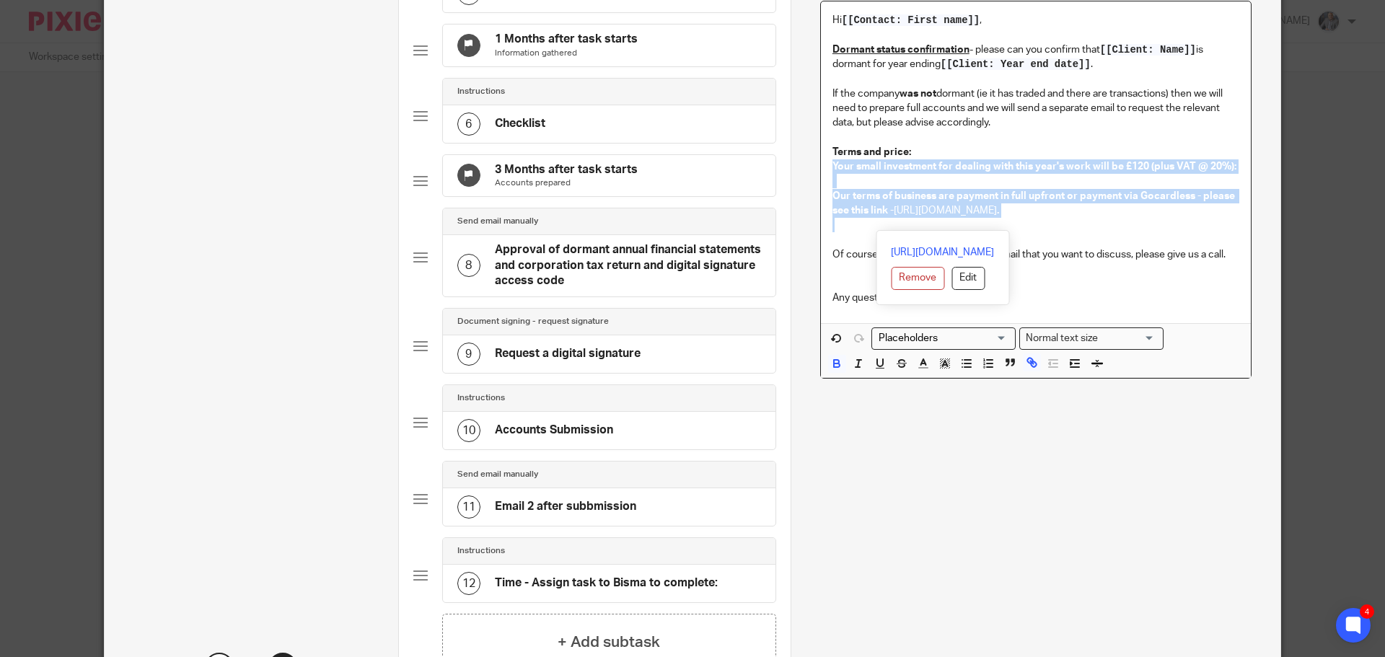
scroll to position [445, 0]
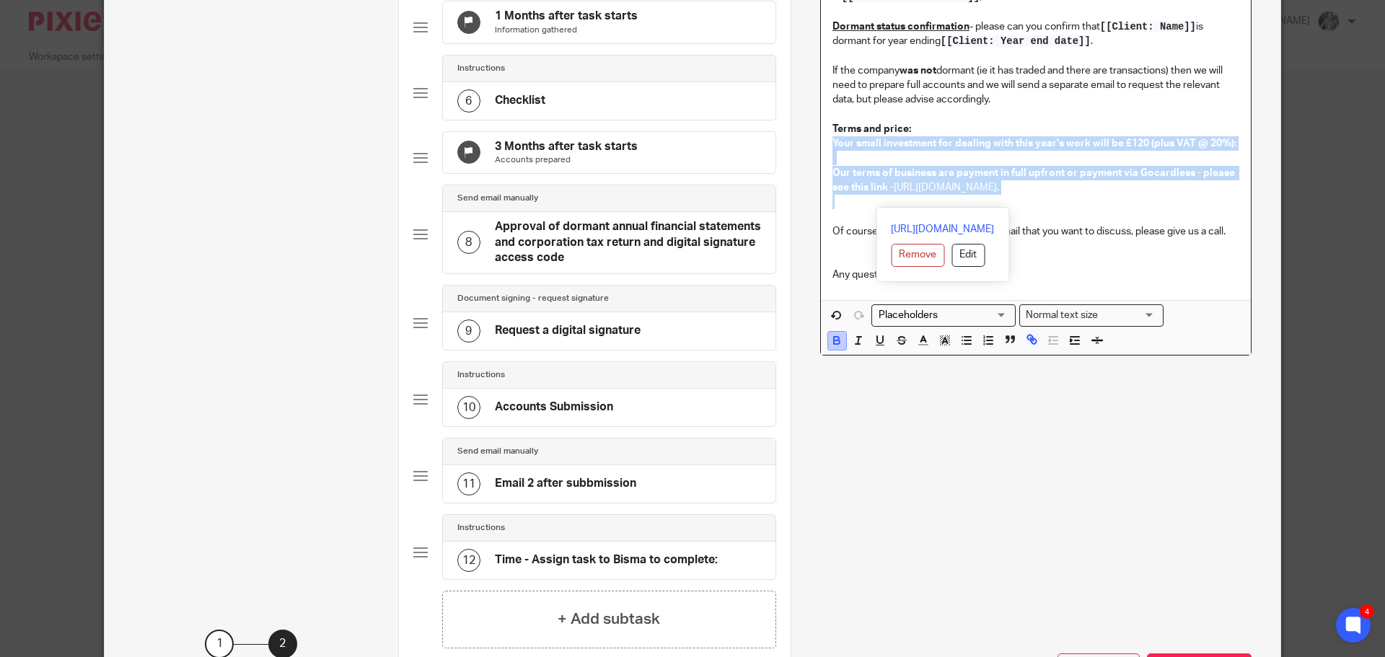
click at [832, 347] on icon "button" at bounding box center [836, 340] width 13 height 13
click at [1127, 200] on p "To enrich screen reader interactions, please activate Accessibility in Grammarl…" at bounding box center [1035, 202] width 407 height 14
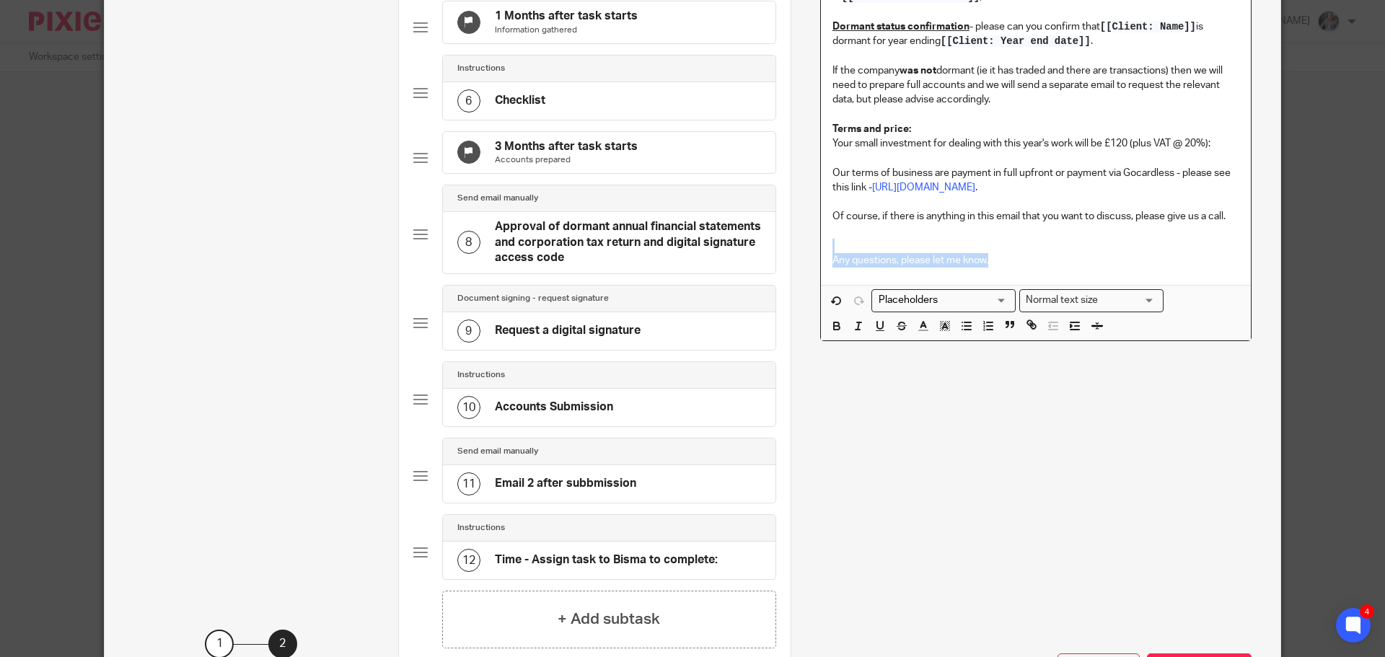
drag, startPoint x: 990, startPoint y: 257, endPoint x: 803, endPoint y: 247, distance: 186.3
click at [803, 247] on div "Name Request year end information from client Type Send email manually Send ema…" at bounding box center [1035, 166] width 490 height 1107
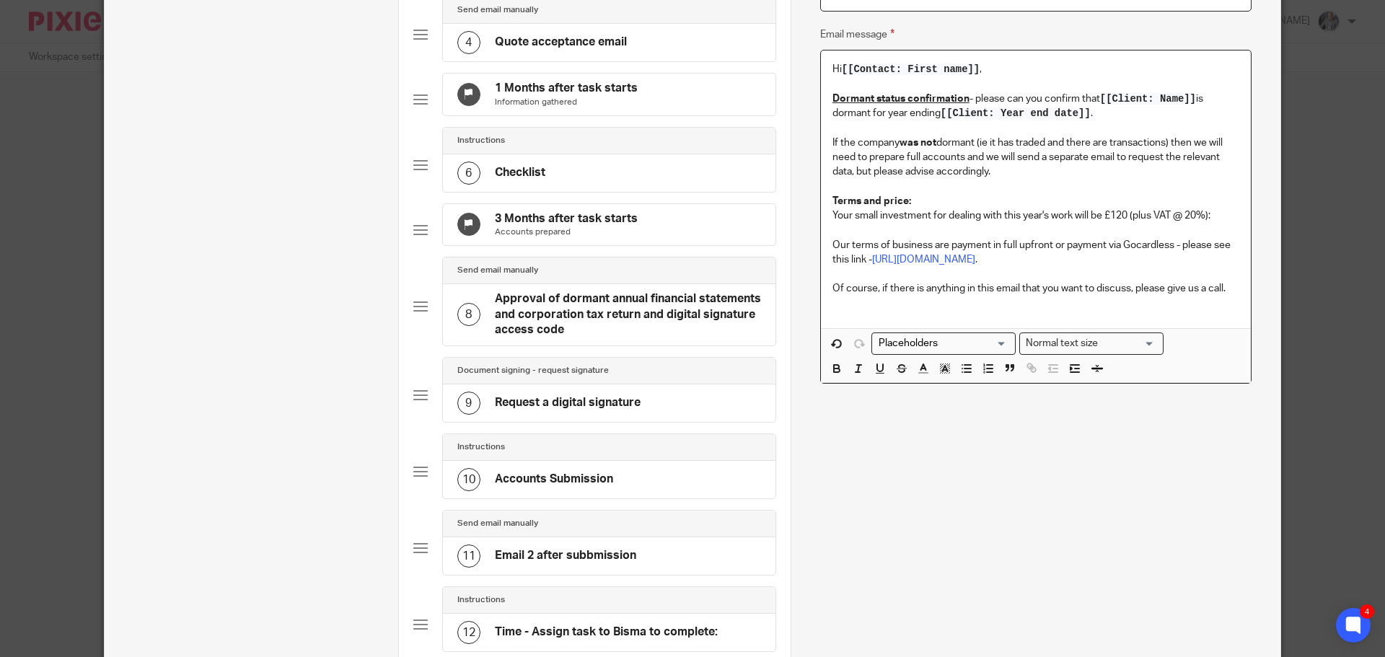
scroll to position [601, 0]
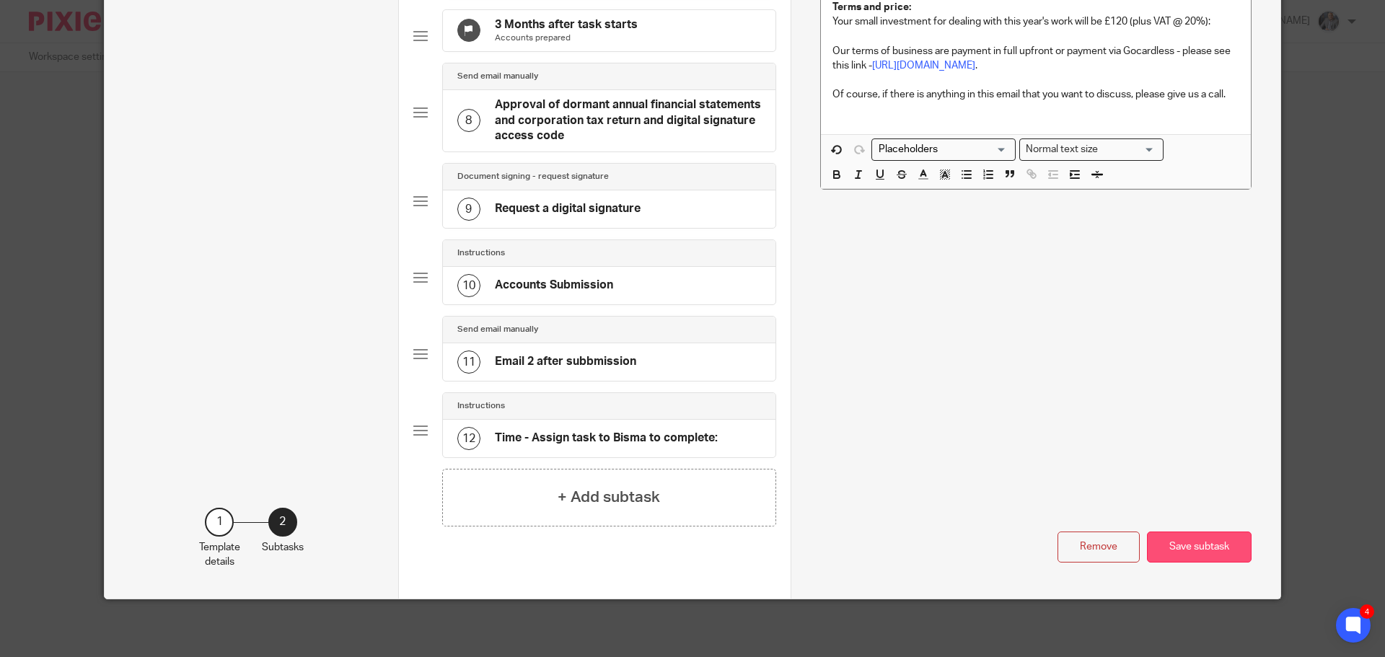
drag, startPoint x: 1197, startPoint y: 542, endPoint x: 1186, endPoint y: 529, distance: 17.9
click at [1196, 542] on button "Save subtask" at bounding box center [1199, 547] width 105 height 31
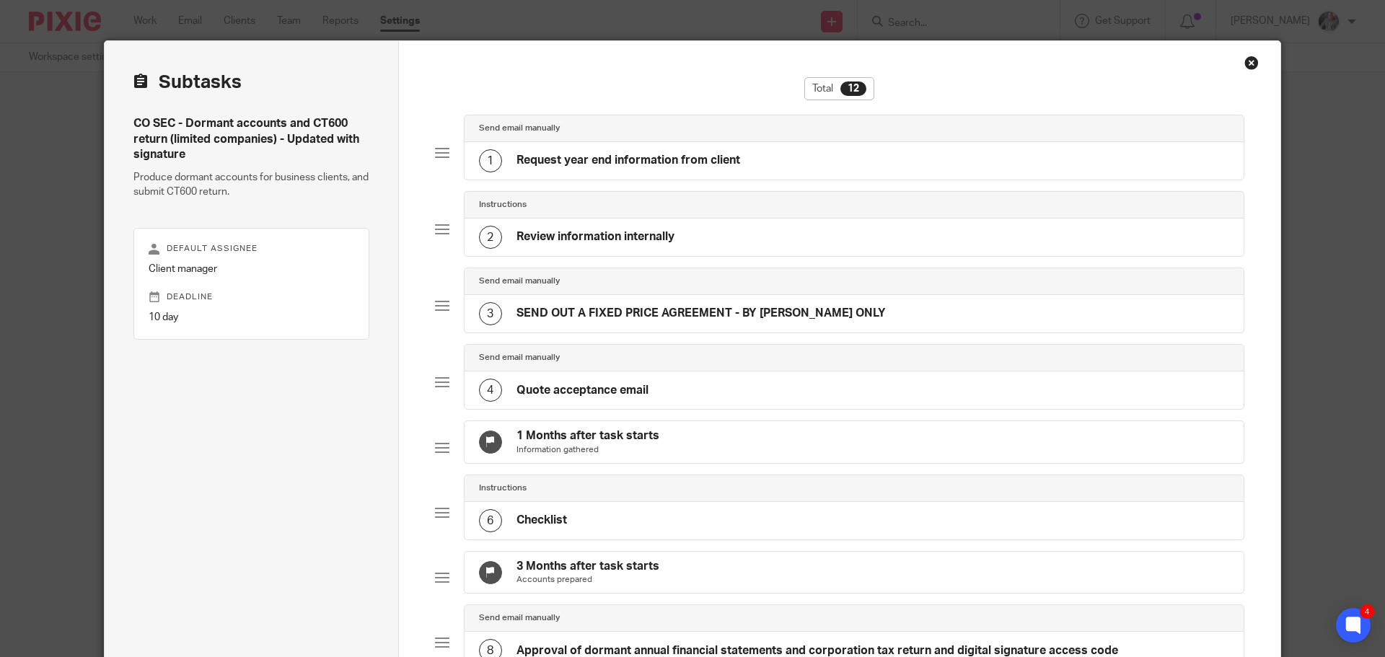
scroll to position [12, 0]
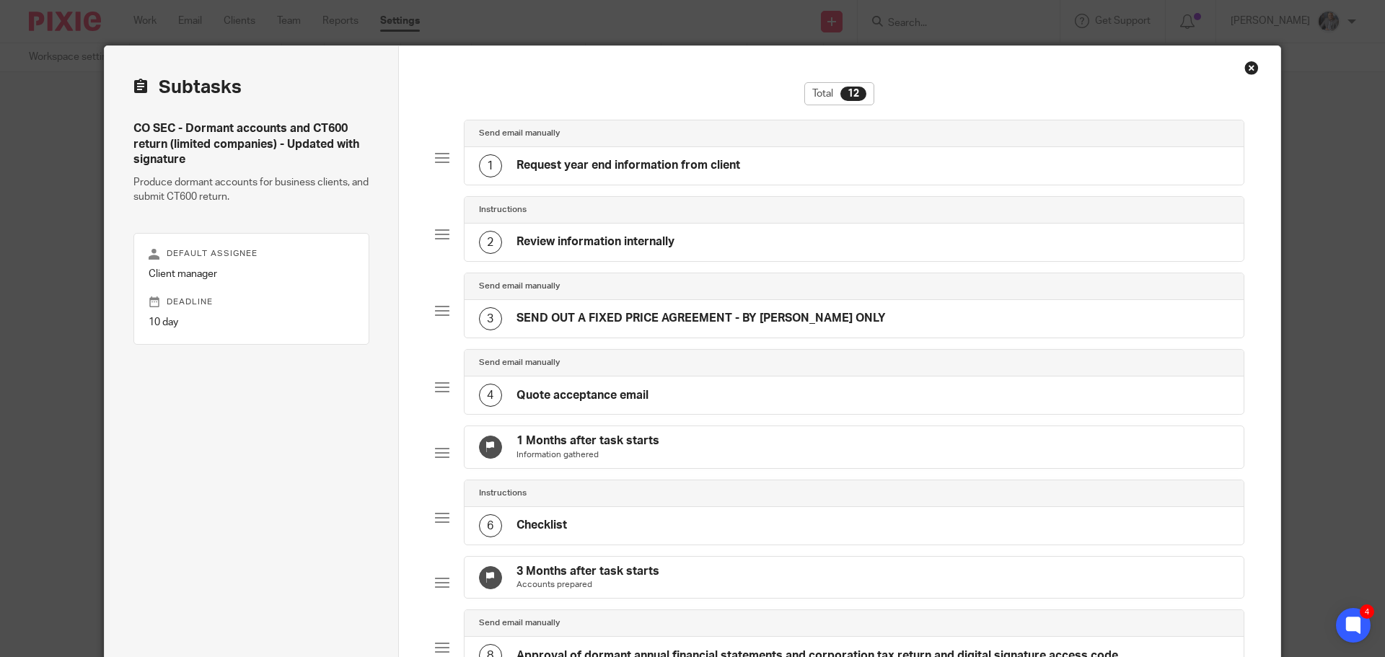
click at [611, 159] on h4 "Request year end information from client" at bounding box center [628, 165] width 224 height 15
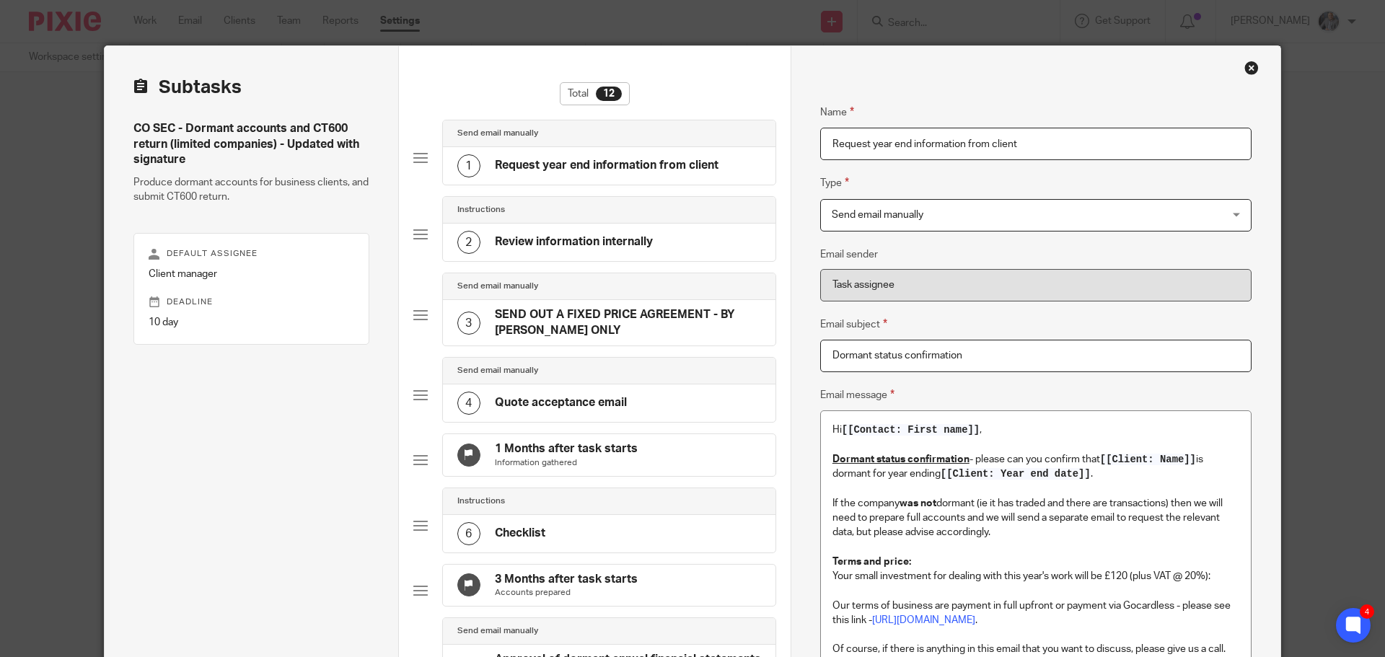
scroll to position [0, 0]
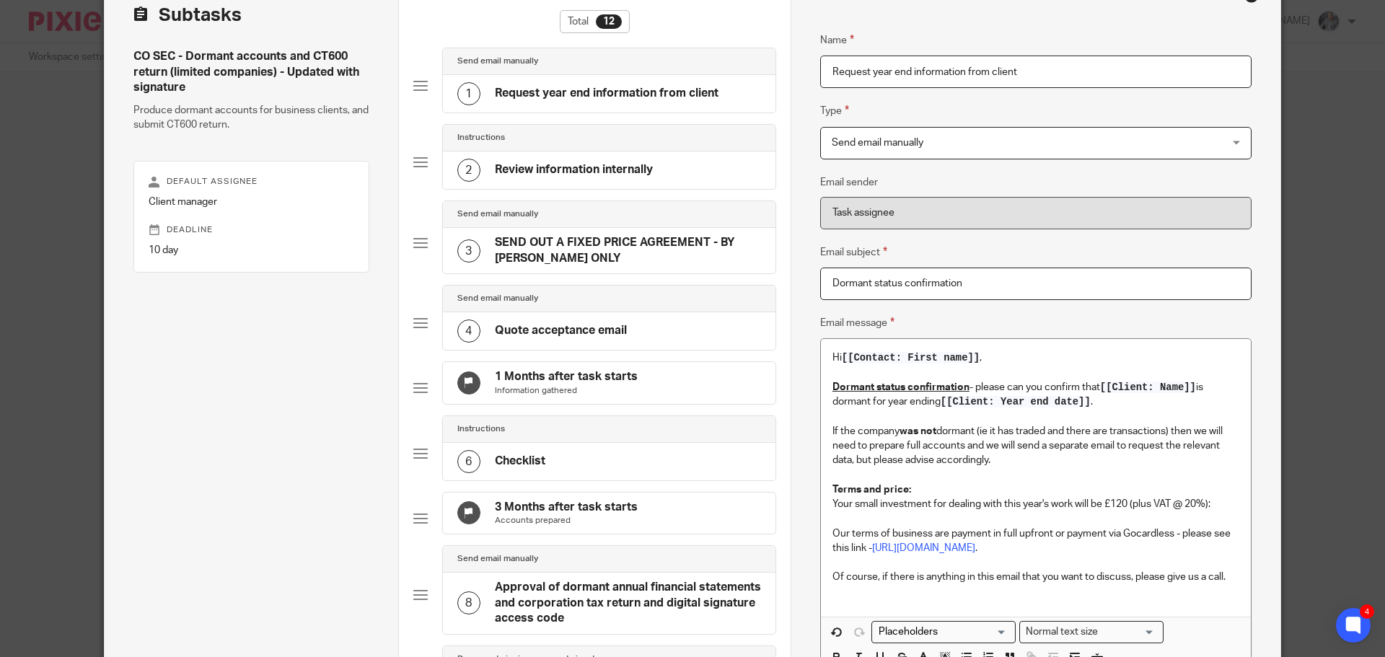
click at [570, 237] on h4 "SEND OUT A FIXED PRICE AGREEMENT - BY AARON ONLY" at bounding box center [628, 250] width 266 height 31
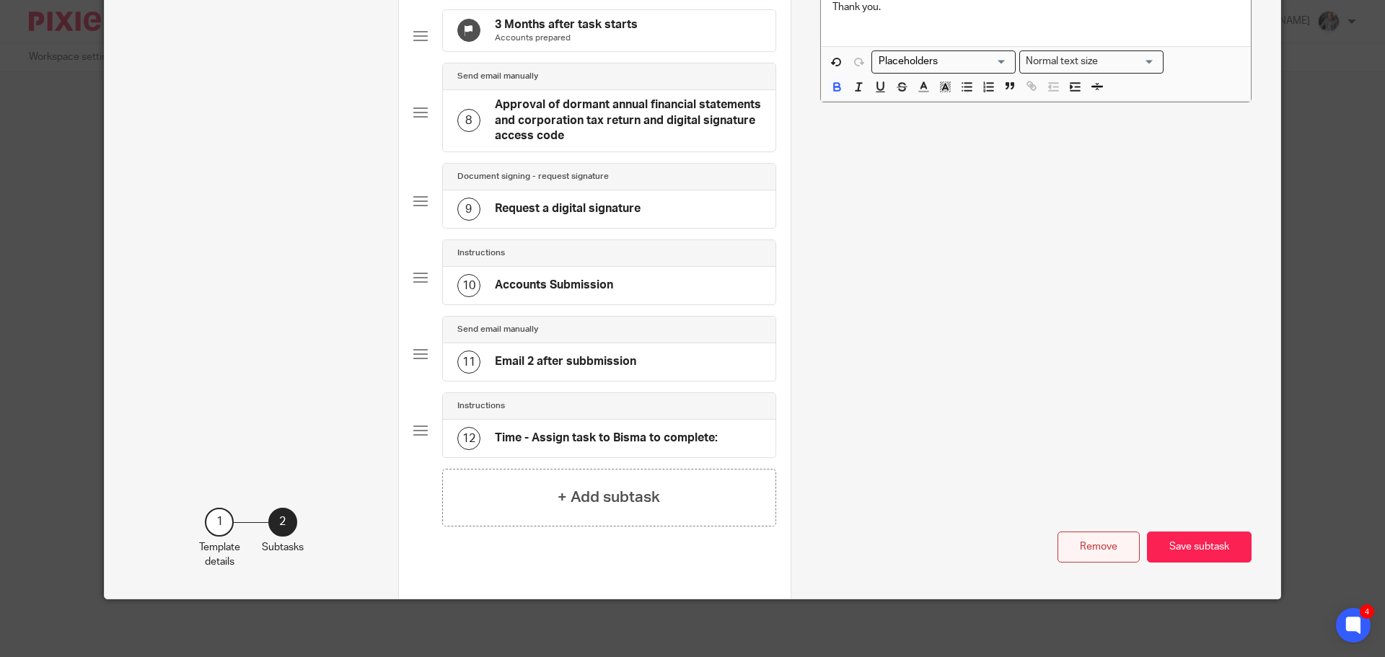
drag, startPoint x: 1089, startPoint y: 539, endPoint x: 1083, endPoint y: 527, distance: 12.9
click at [1089, 538] on button "Remove" at bounding box center [1098, 547] width 82 height 31
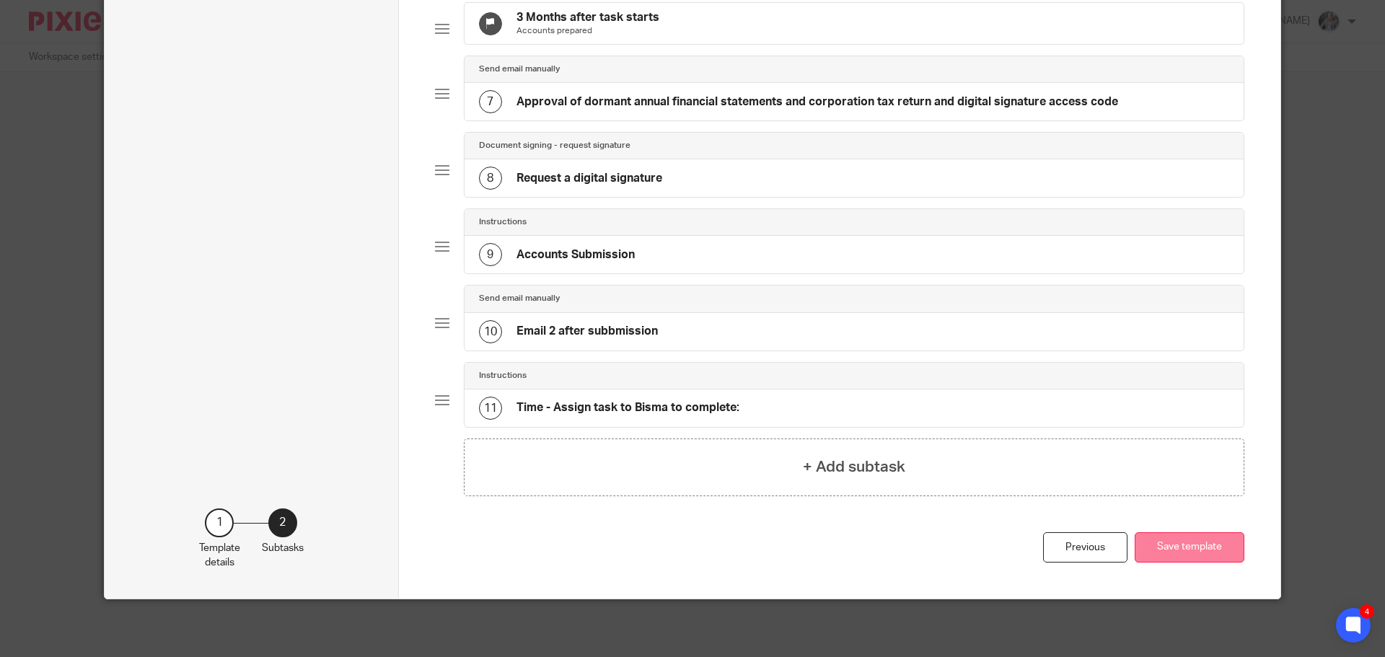
click at [1210, 546] on button "Save template" at bounding box center [1189, 547] width 110 height 31
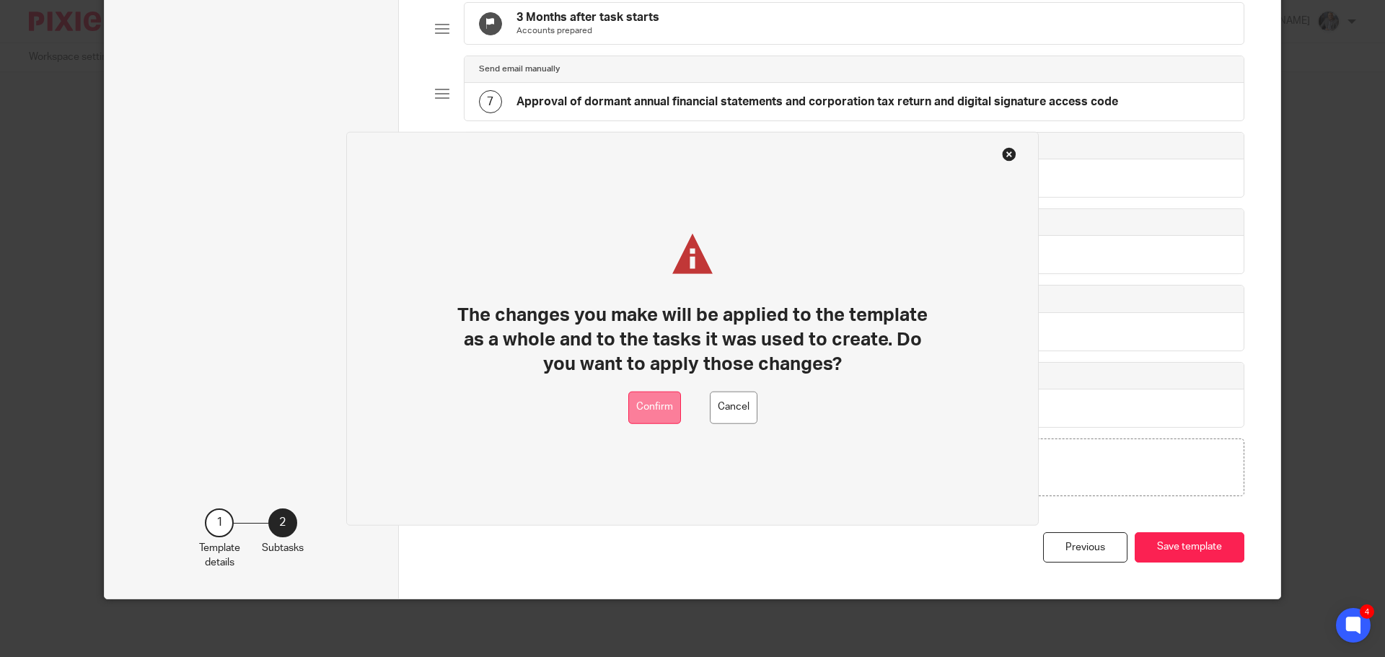
click at [635, 405] on button "Confirm" at bounding box center [654, 407] width 53 height 32
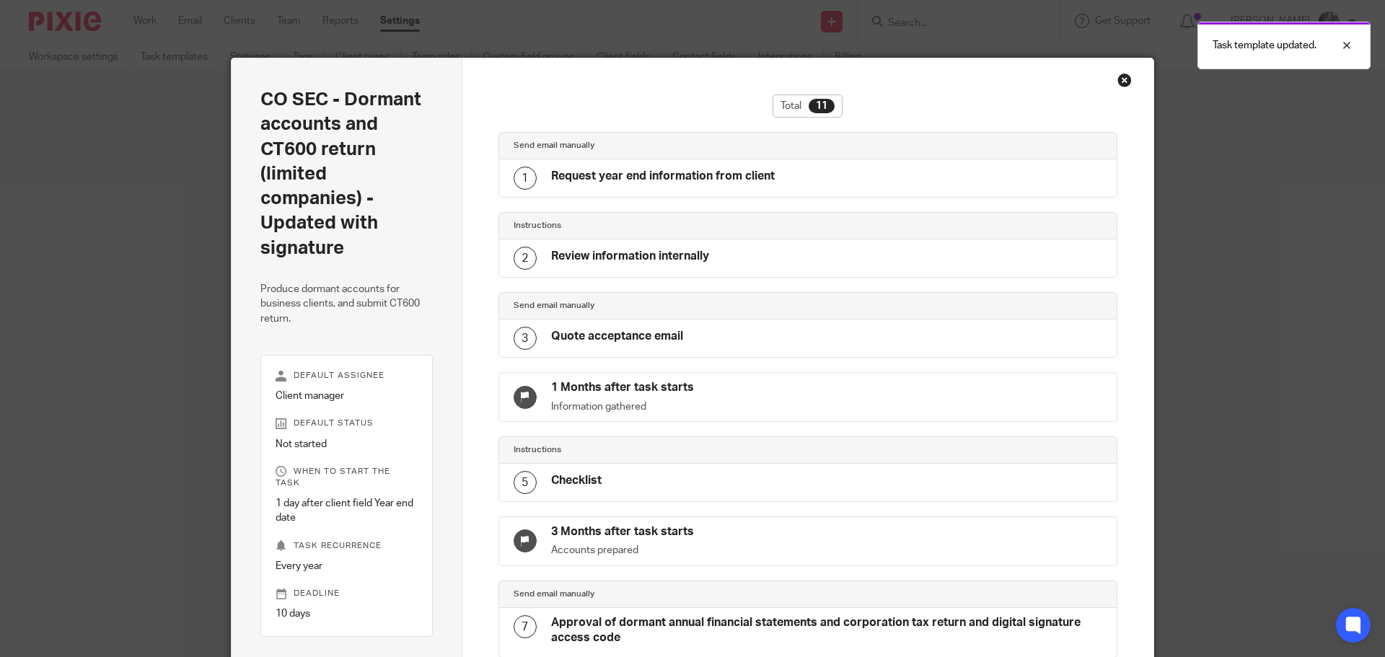
click at [1119, 78] on div "Close this dialog window" at bounding box center [1124, 80] width 14 height 14
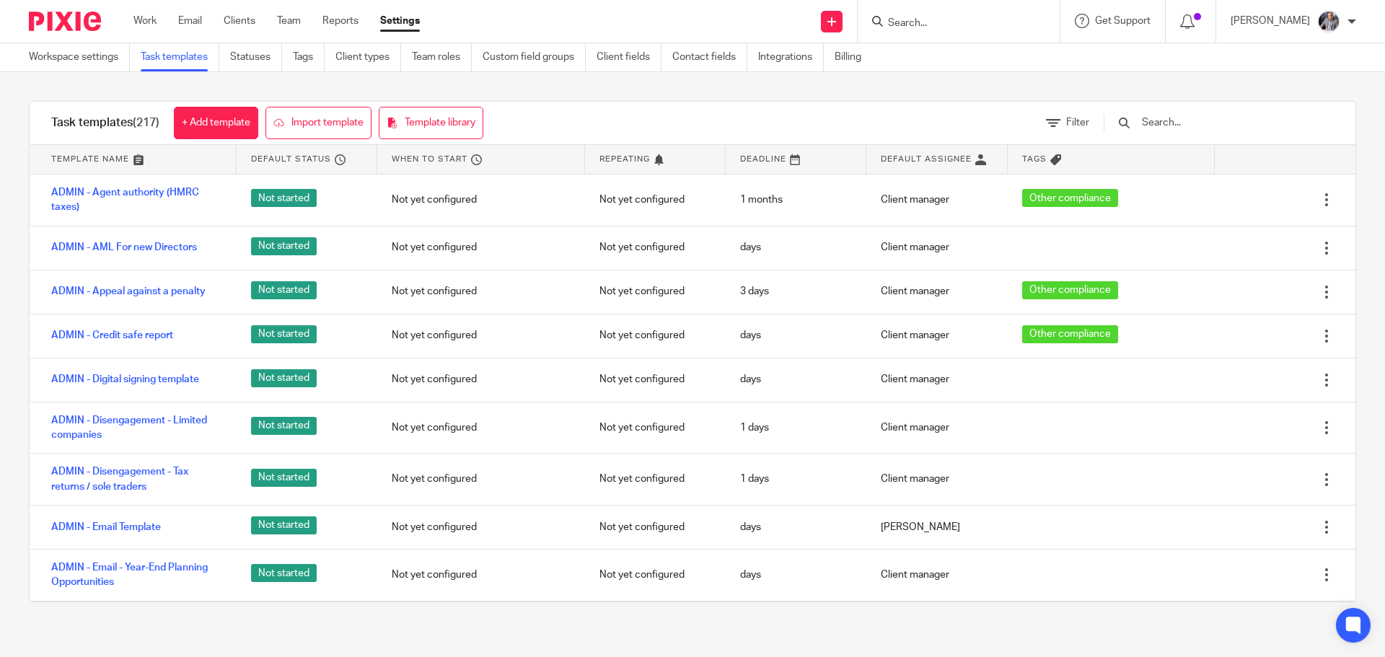
click at [970, 28] on input "Search" at bounding box center [951, 23] width 130 height 13
type input "beard"
click at [963, 55] on link at bounding box center [1005, 61] width 244 height 33
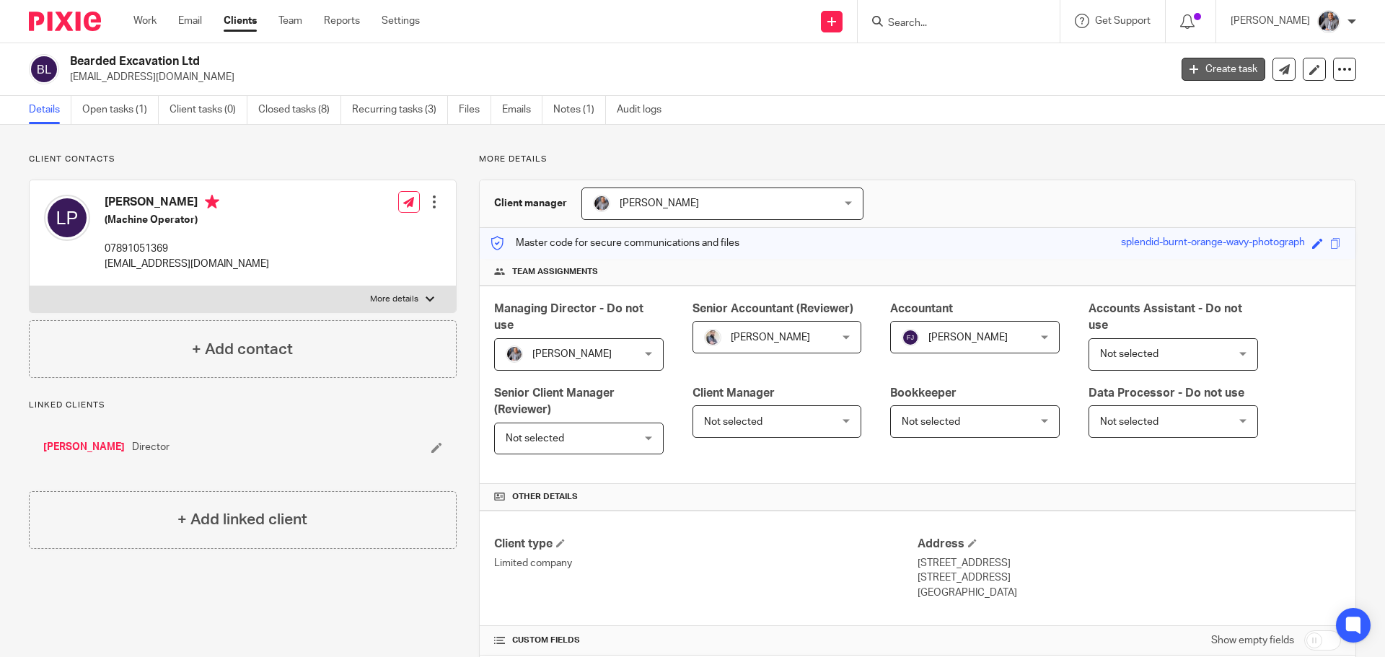
click at [1221, 66] on link "Create task" at bounding box center [1223, 69] width 84 height 23
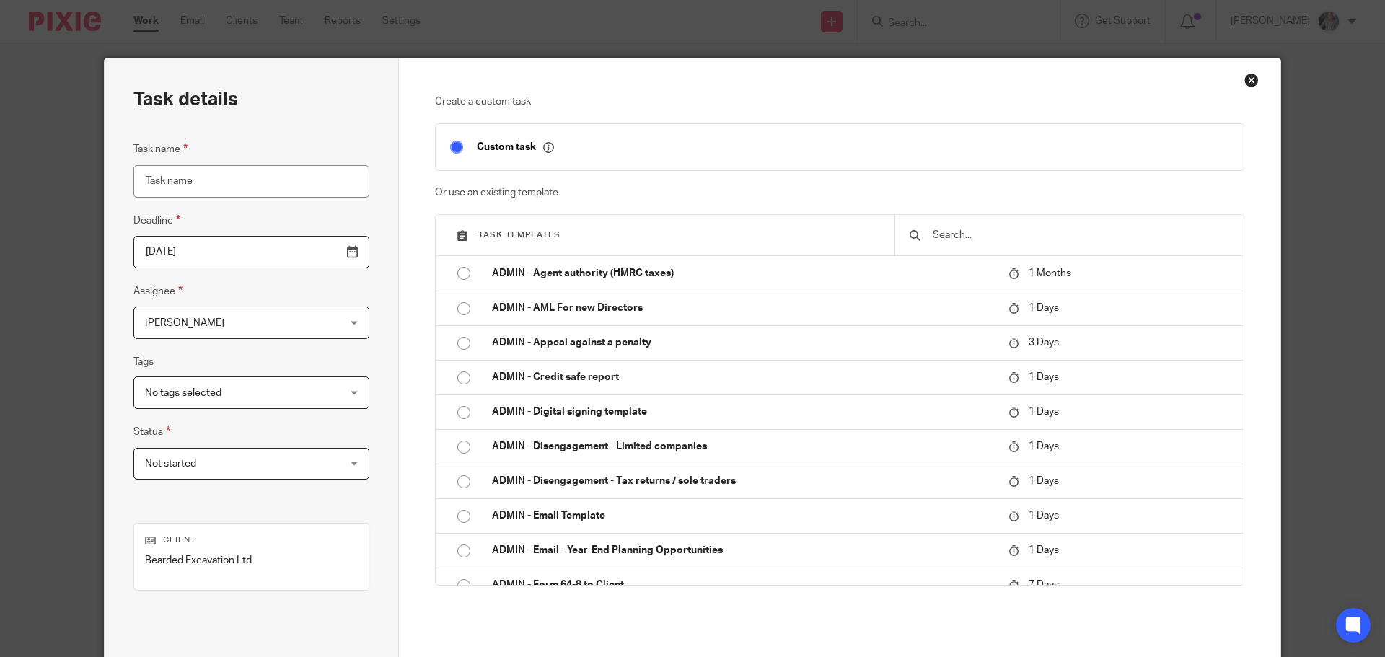
click at [982, 229] on input "text" at bounding box center [1080, 235] width 298 height 16
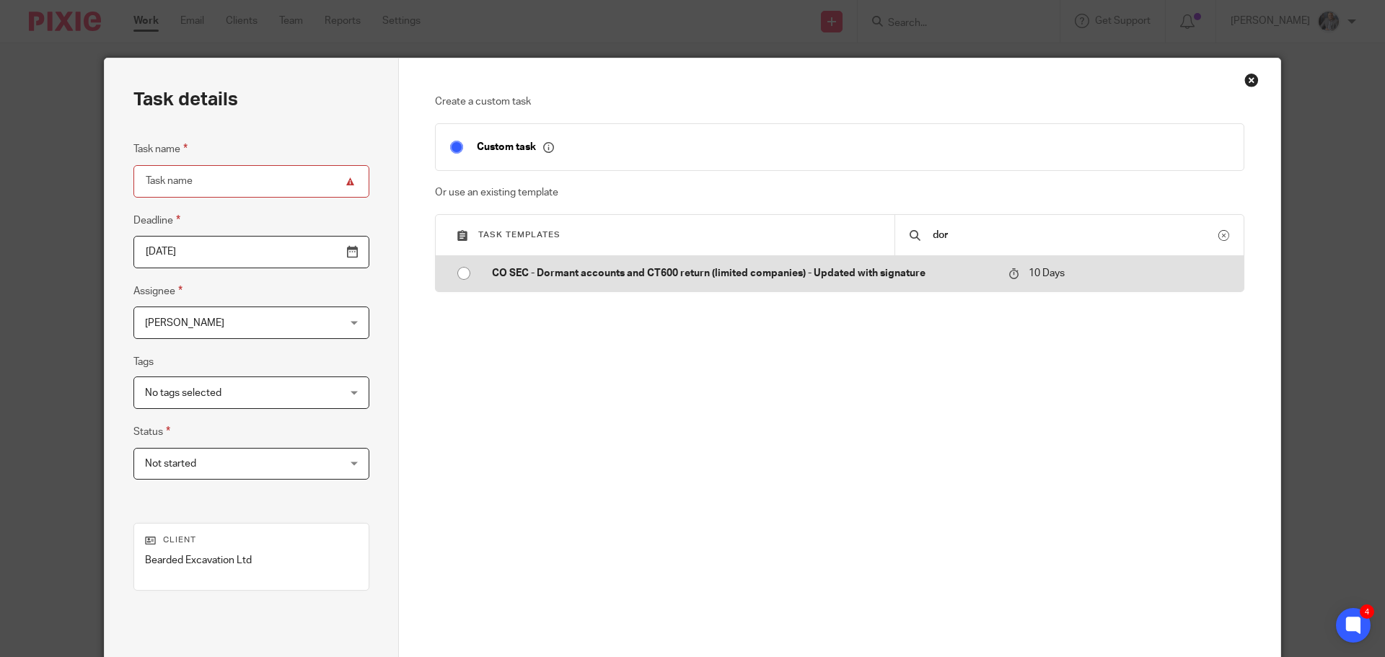
type input "dor"
click at [703, 280] on p "CO SEC - Dormant accounts and CT600 return (limited companies) - Updated with s…" at bounding box center [743, 273] width 502 height 14
type input "2025-09-01"
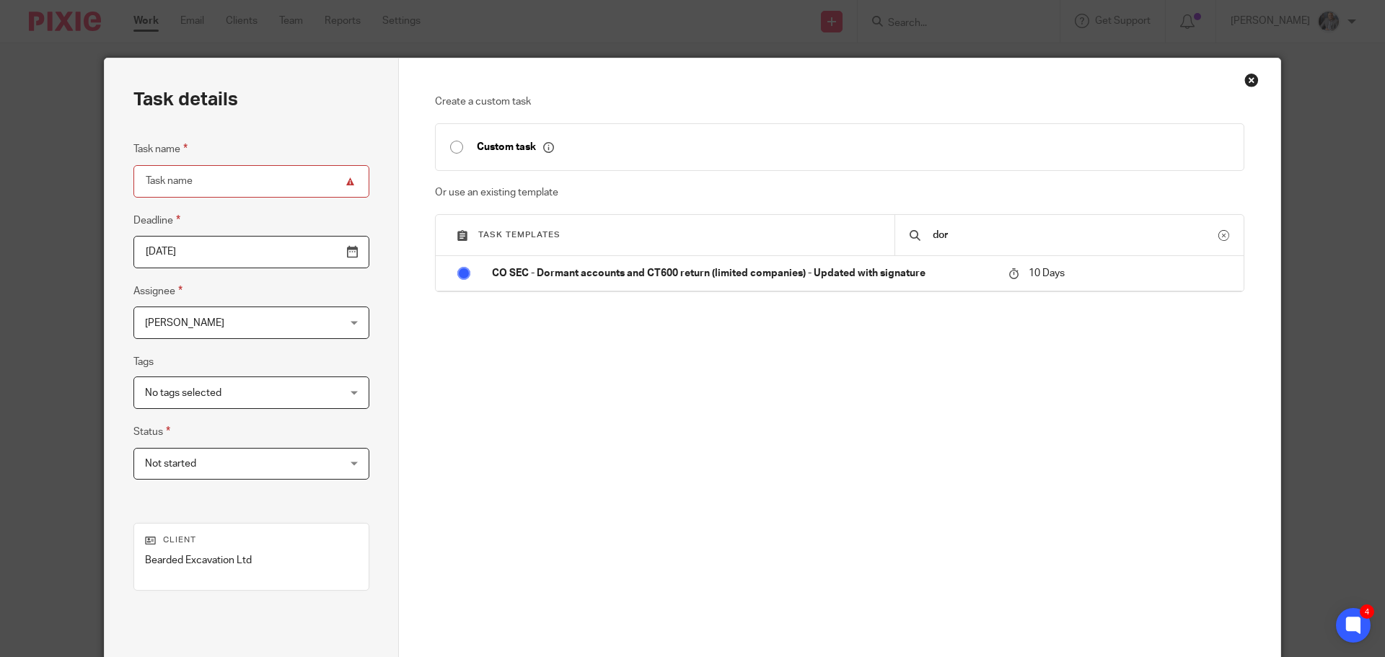
type input "CO SEC - Dormant accounts and CT600 return (limited companies) - Updated with s…"
checkbox input "false"
radio input "true"
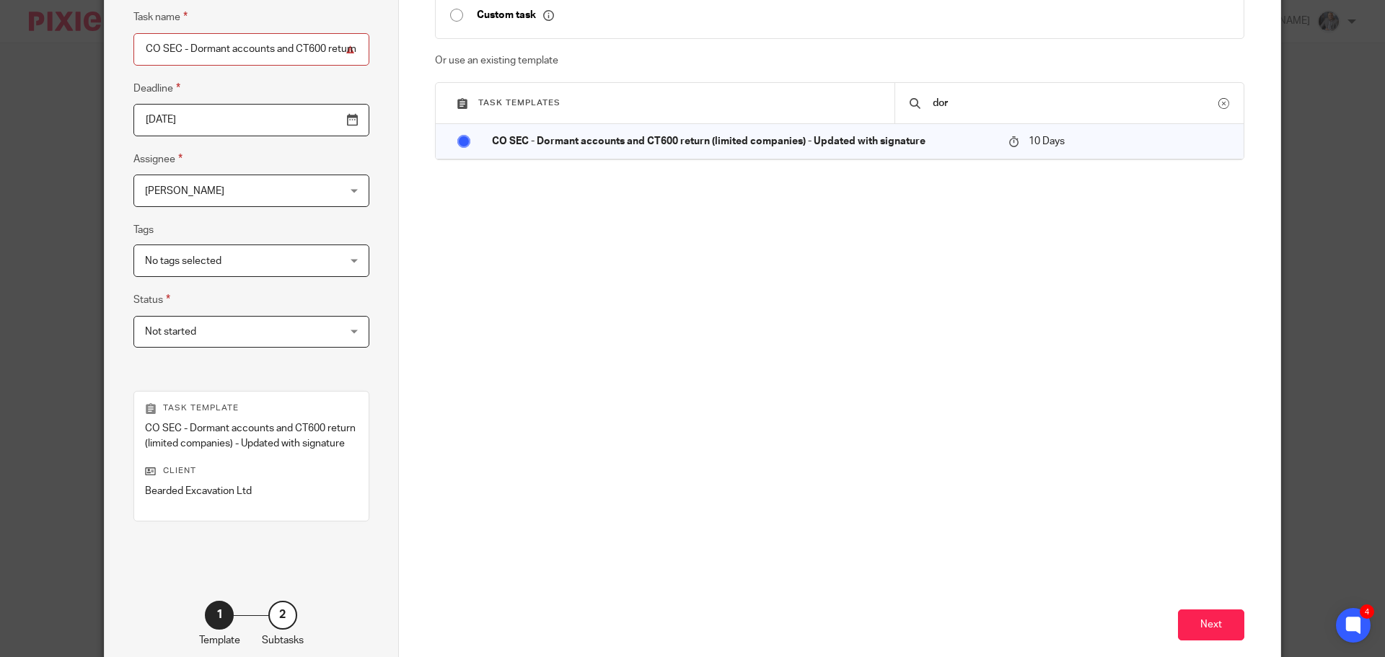
scroll to position [210, 0]
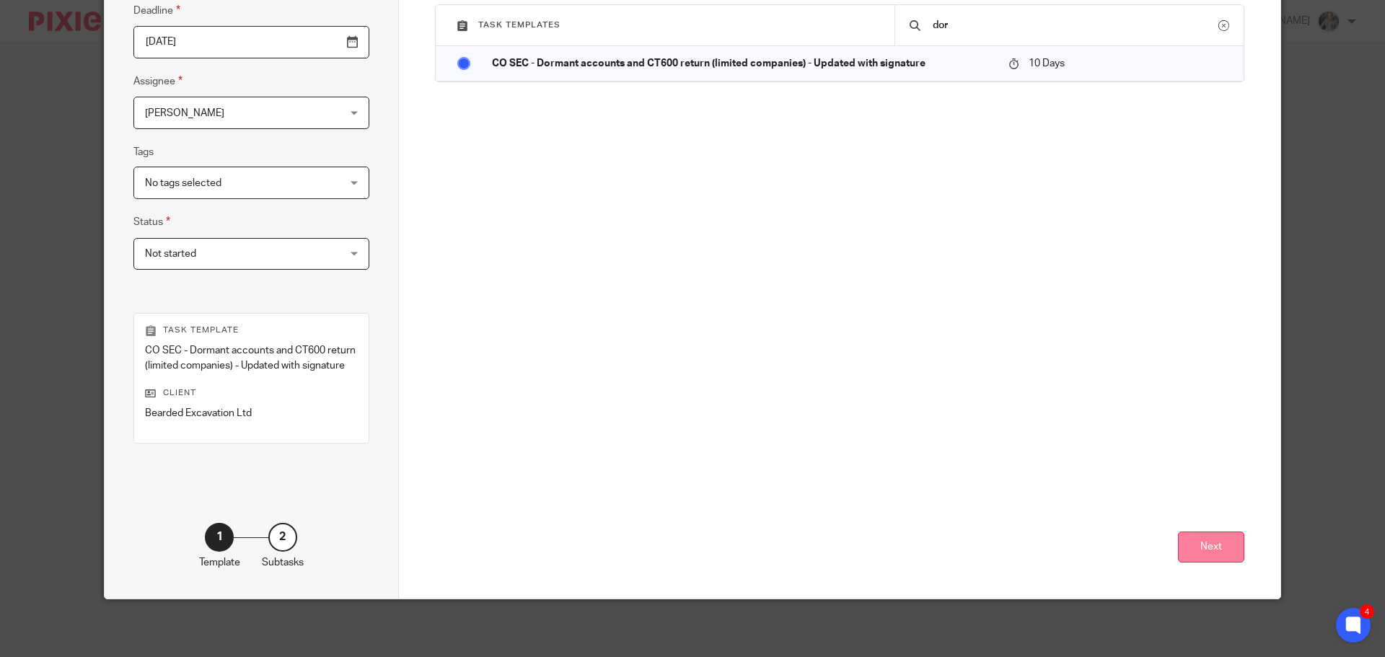
click at [1199, 538] on button "Next" at bounding box center [1211, 547] width 66 height 31
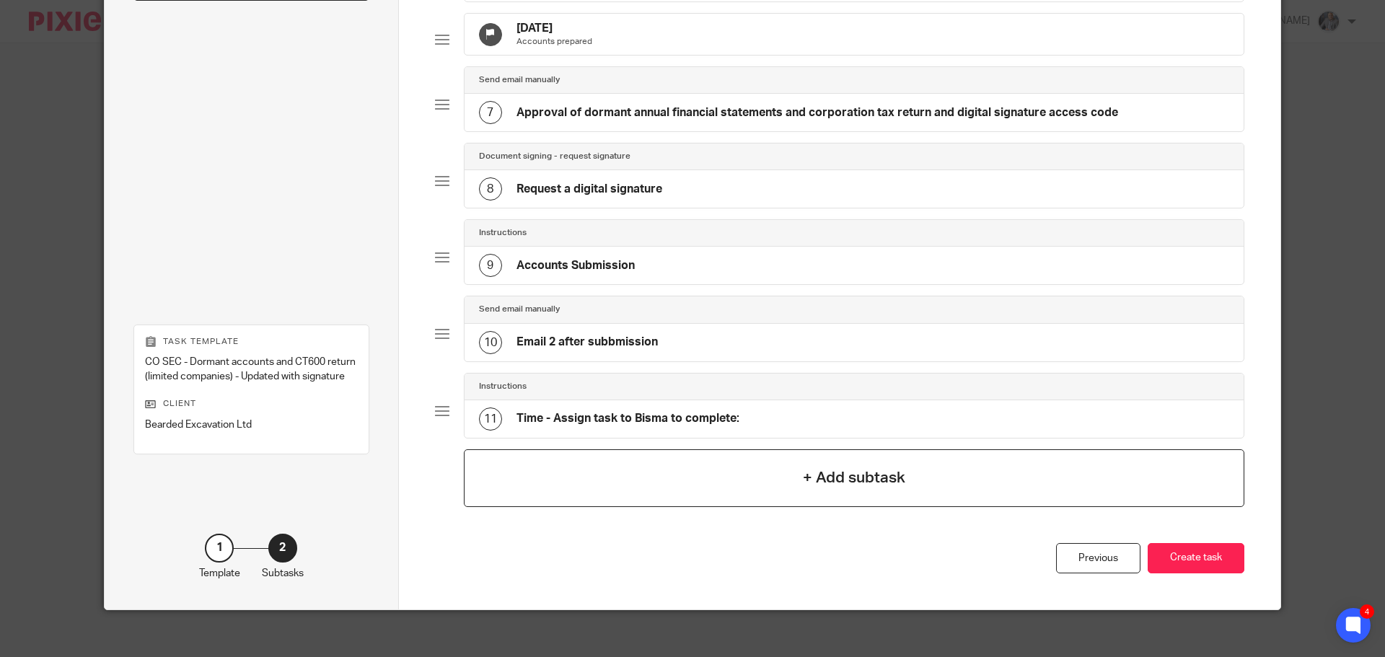
scroll to position [513, 0]
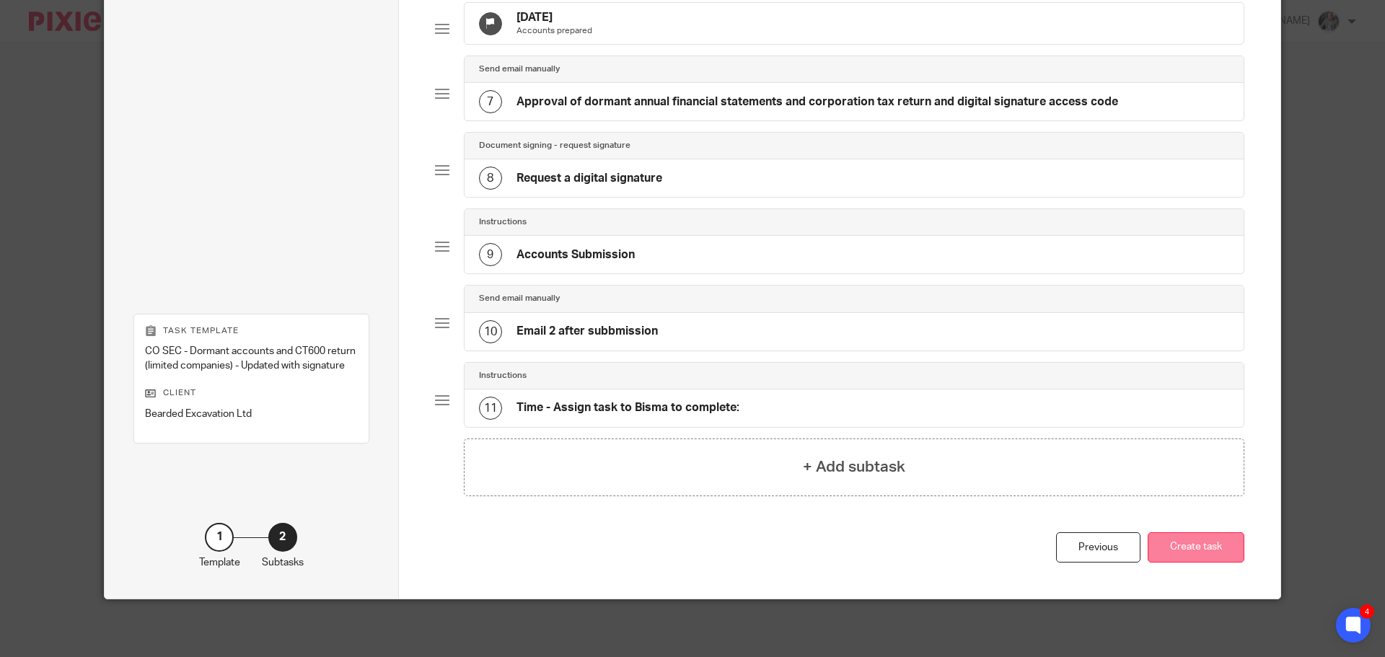
click at [1196, 538] on button "Create task" at bounding box center [1195, 547] width 97 height 31
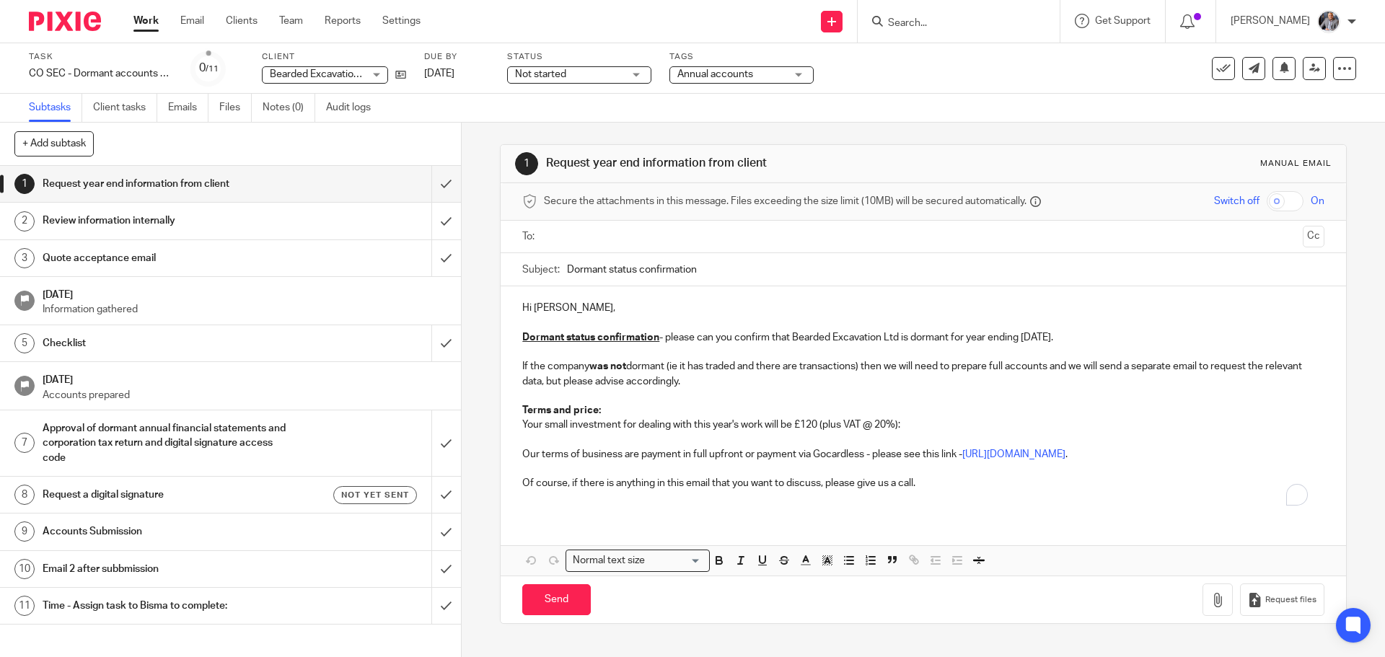
click at [648, 247] on ul at bounding box center [923, 237] width 757 height 24
click at [648, 239] on input "text" at bounding box center [922, 237] width 747 height 17
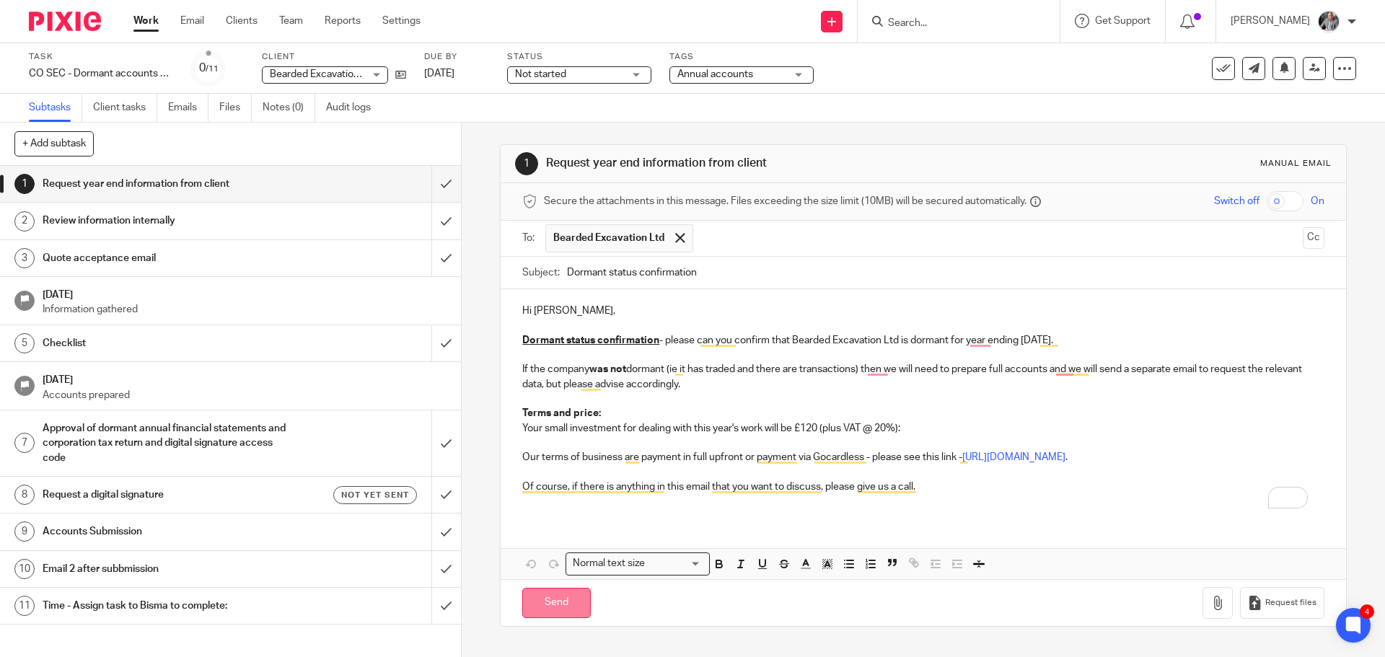
click at [563, 596] on input "Send" at bounding box center [556, 603] width 69 height 31
type input "Sent"
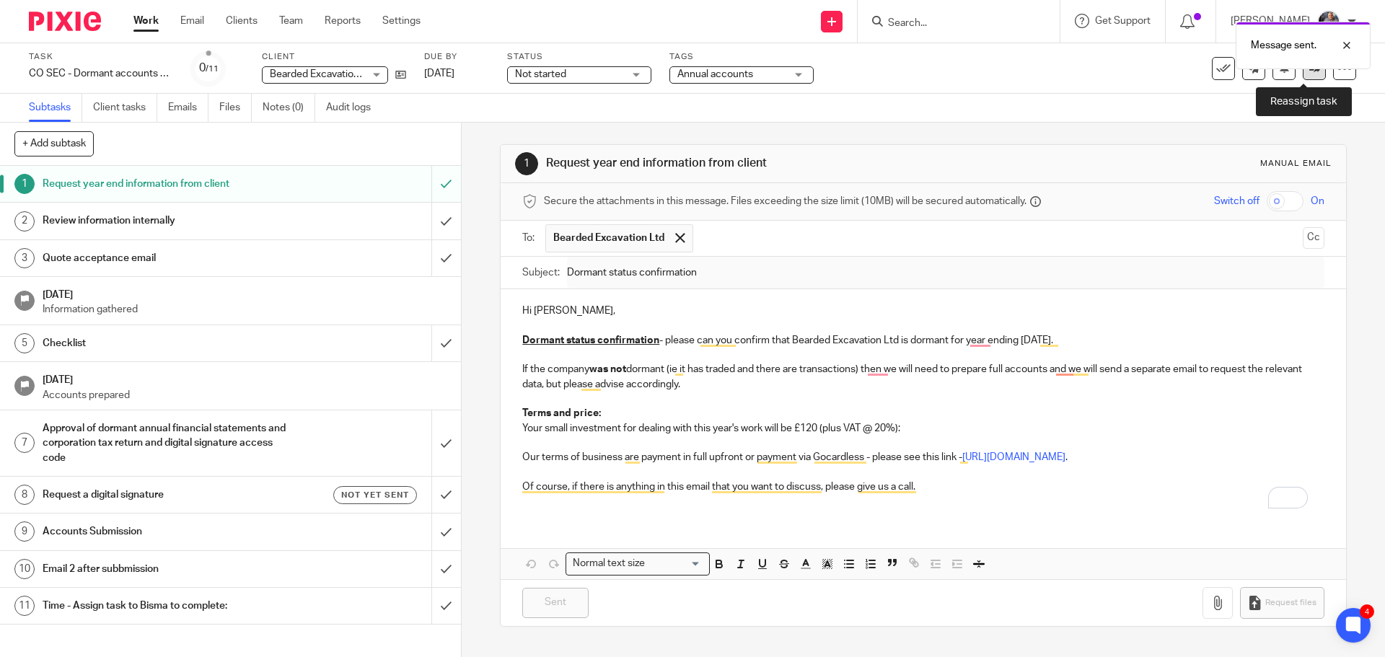
click at [1309, 78] on link at bounding box center [1314, 68] width 23 height 23
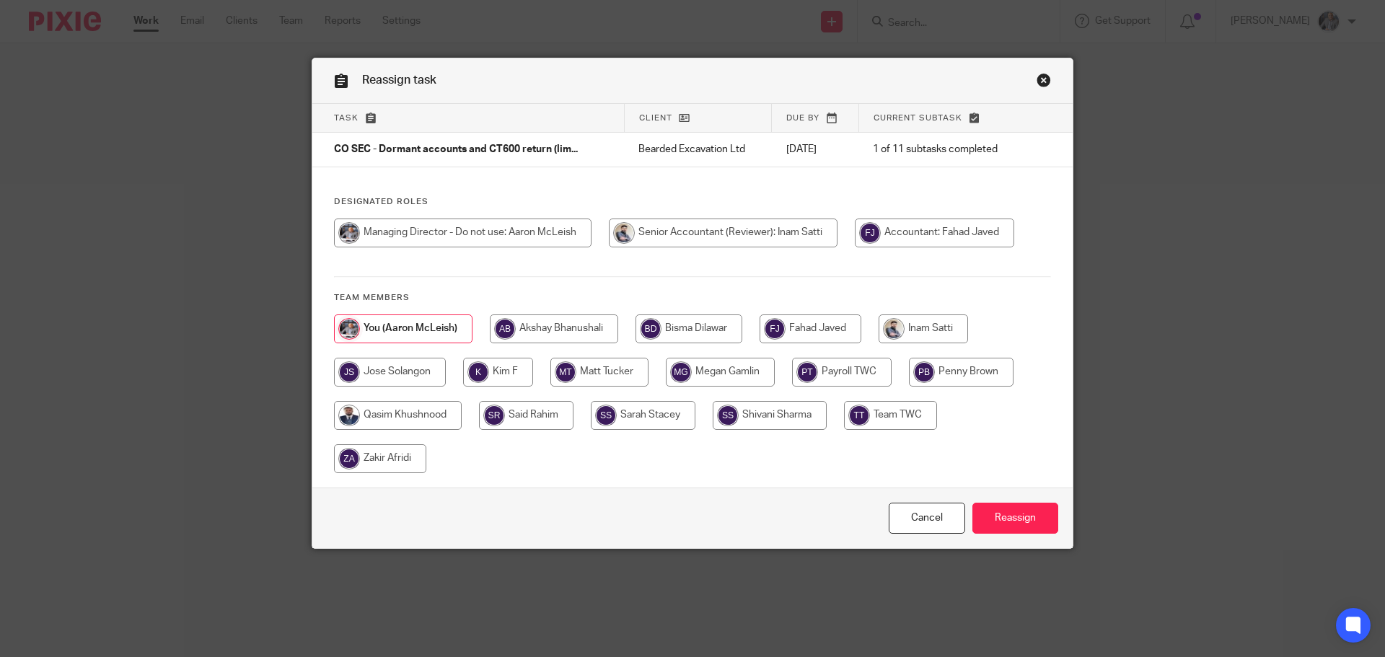
click at [910, 312] on div "Designated Roles Team members" at bounding box center [692, 341] width 760 height 291
click at [918, 329] on input "radio" at bounding box center [922, 328] width 89 height 29
radio input "true"
click at [1010, 508] on input "Reassign" at bounding box center [1015, 518] width 86 height 31
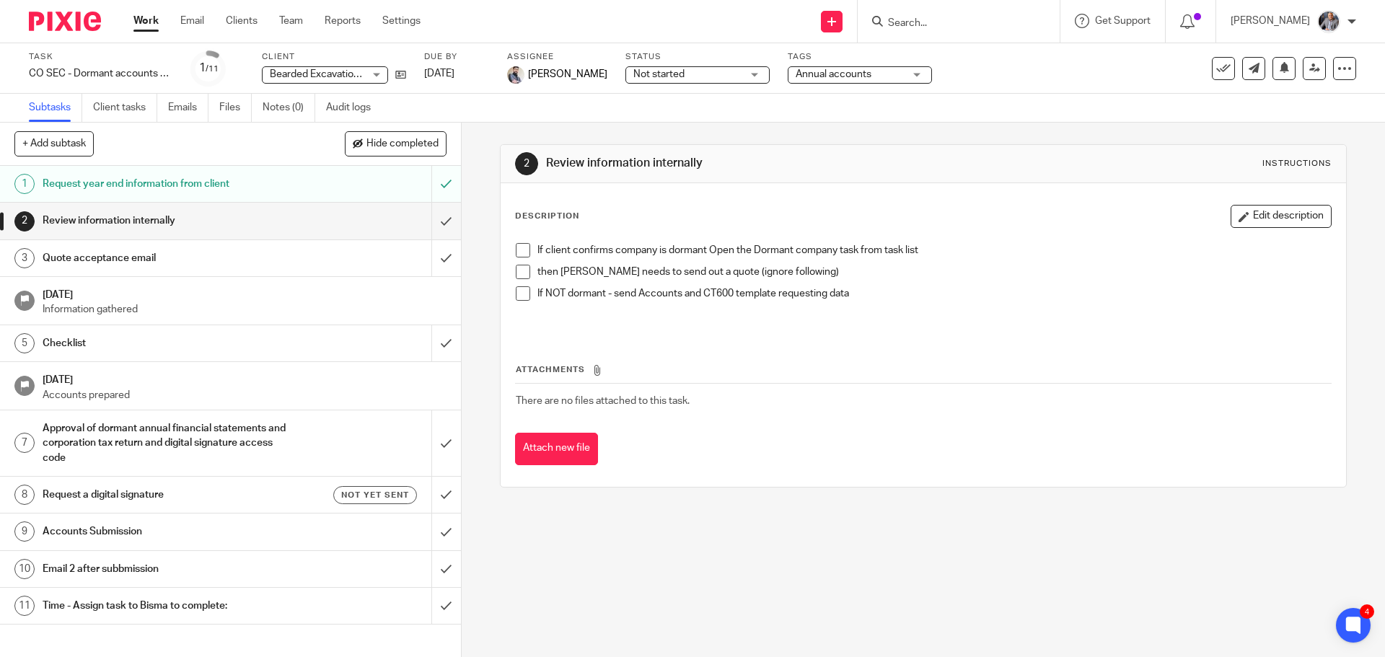
click at [936, 22] on input "Search" at bounding box center [951, 23] width 130 height 13
type input "k"
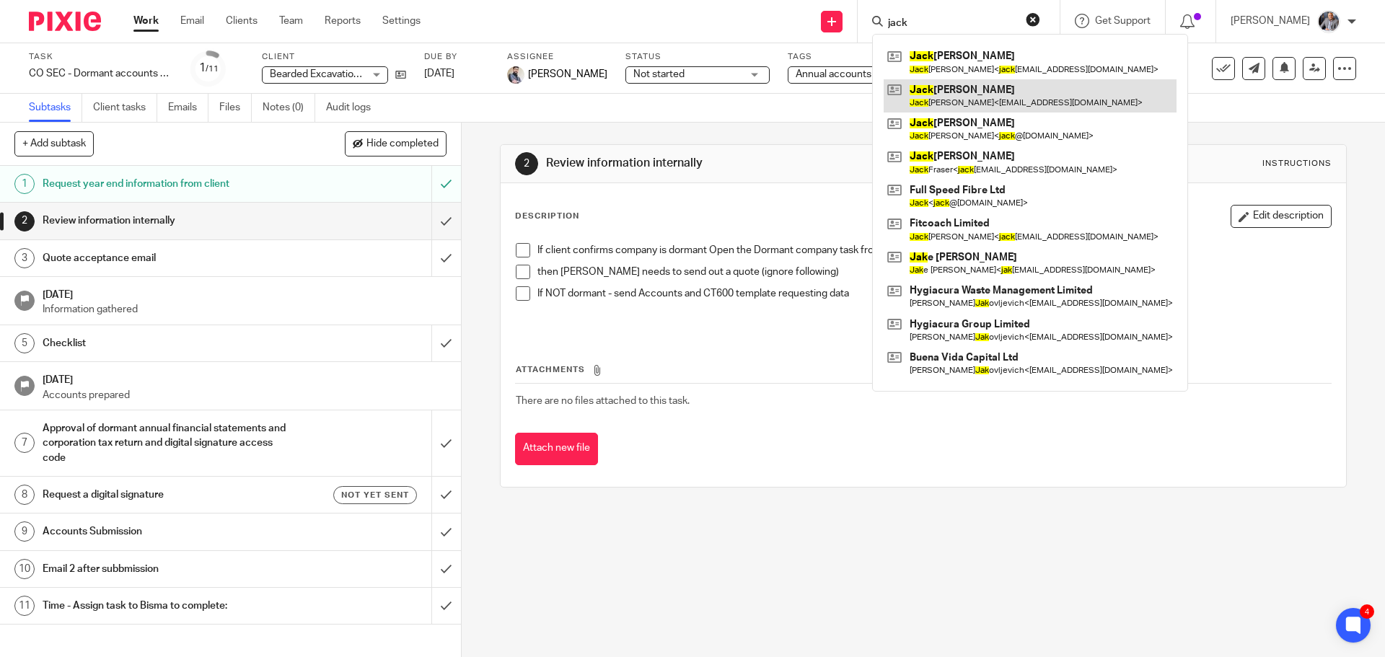
type input "jack"
click at [988, 96] on link at bounding box center [1029, 95] width 293 height 33
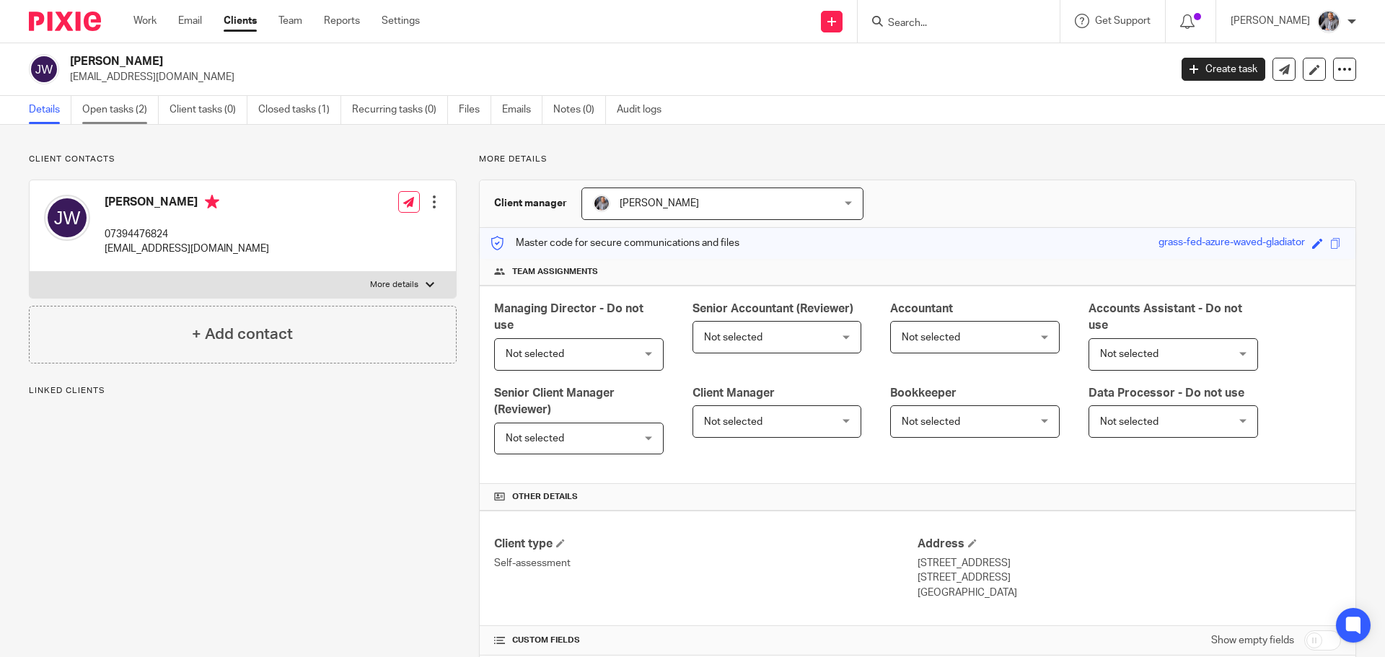
click at [100, 106] on link "Open tasks (2)" at bounding box center [120, 110] width 76 height 28
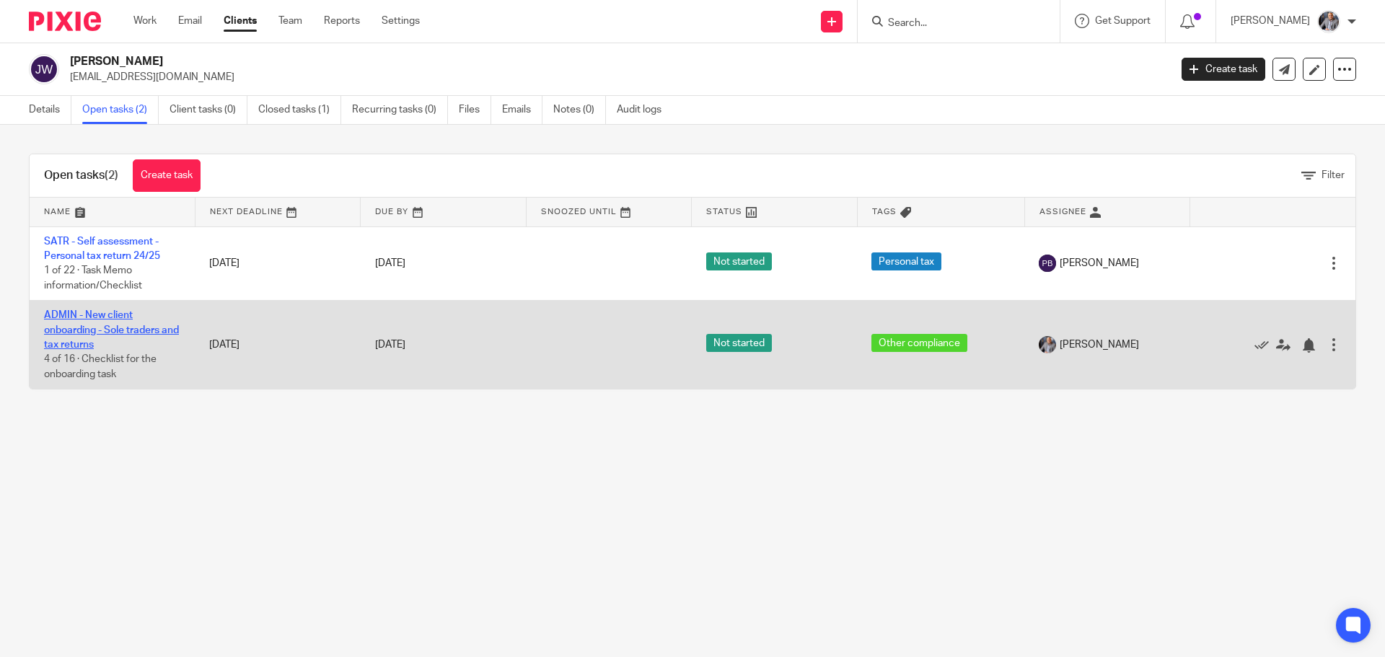
click at [95, 333] on link "ADMIN - New client onboarding - Sole traders and tax returns" at bounding box center [111, 330] width 135 height 40
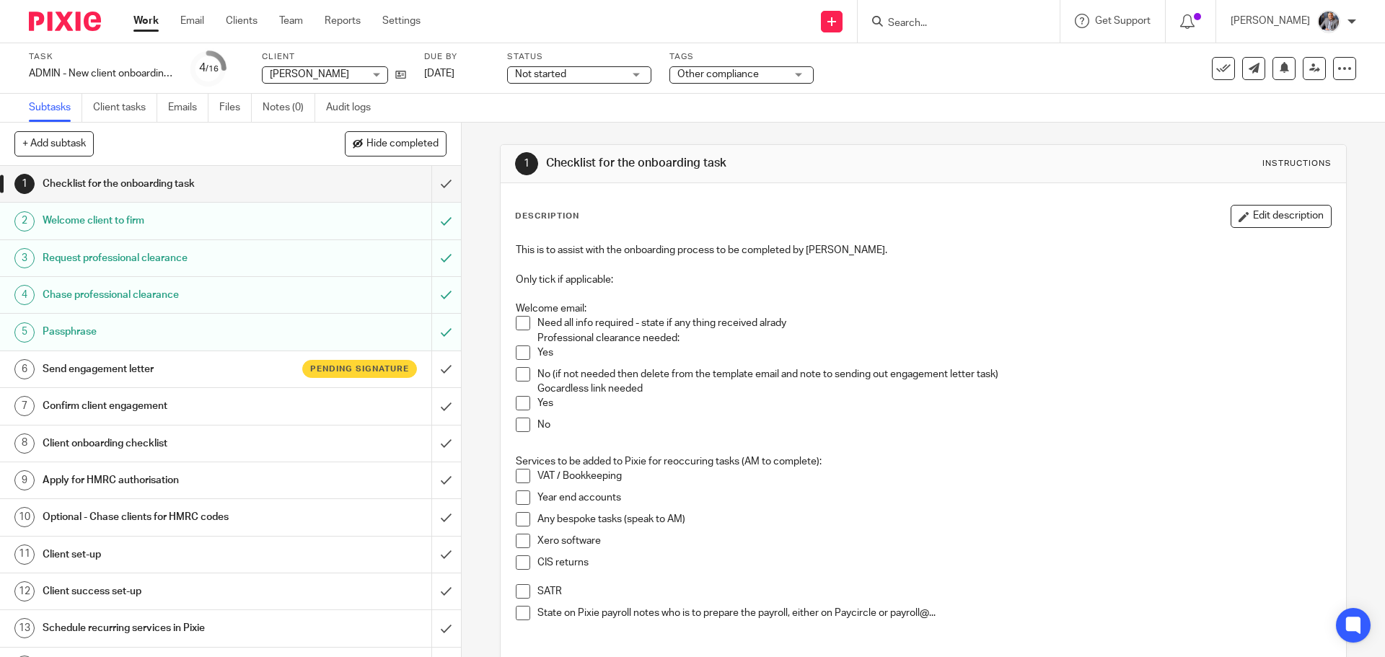
click at [109, 366] on h1 "Send engagement letter" at bounding box center [168, 369] width 250 height 22
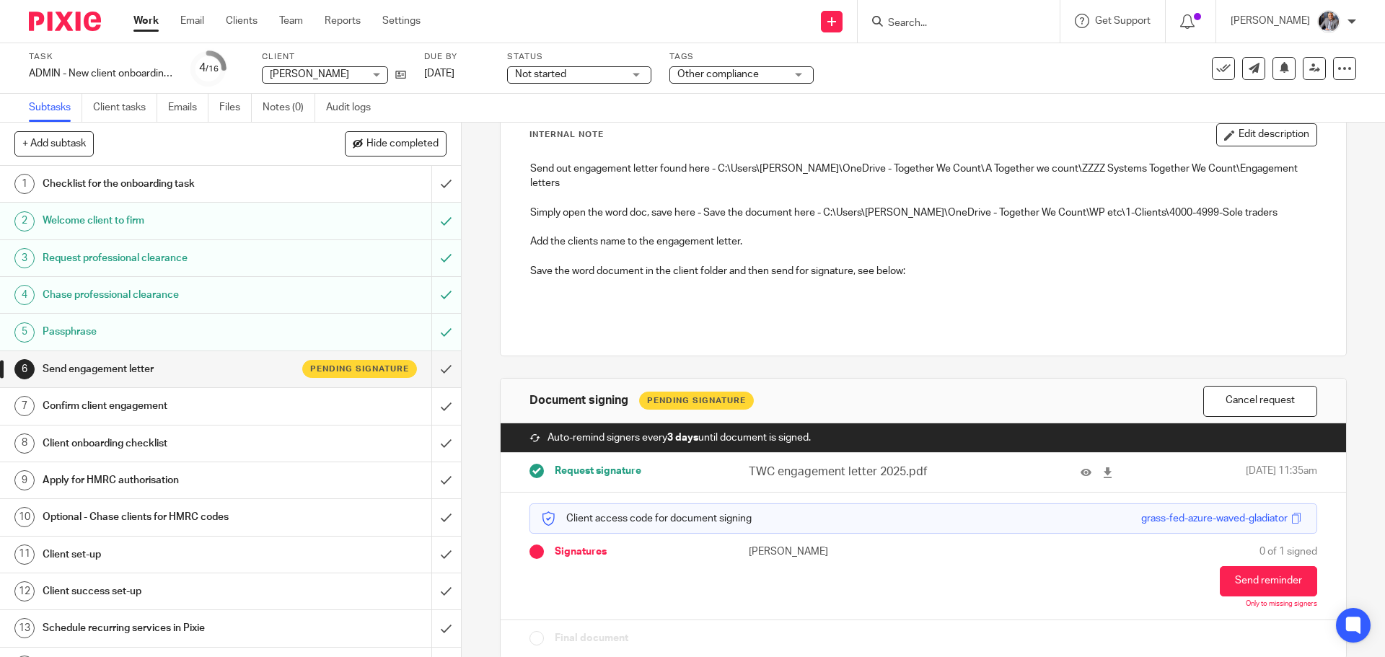
scroll to position [97, 0]
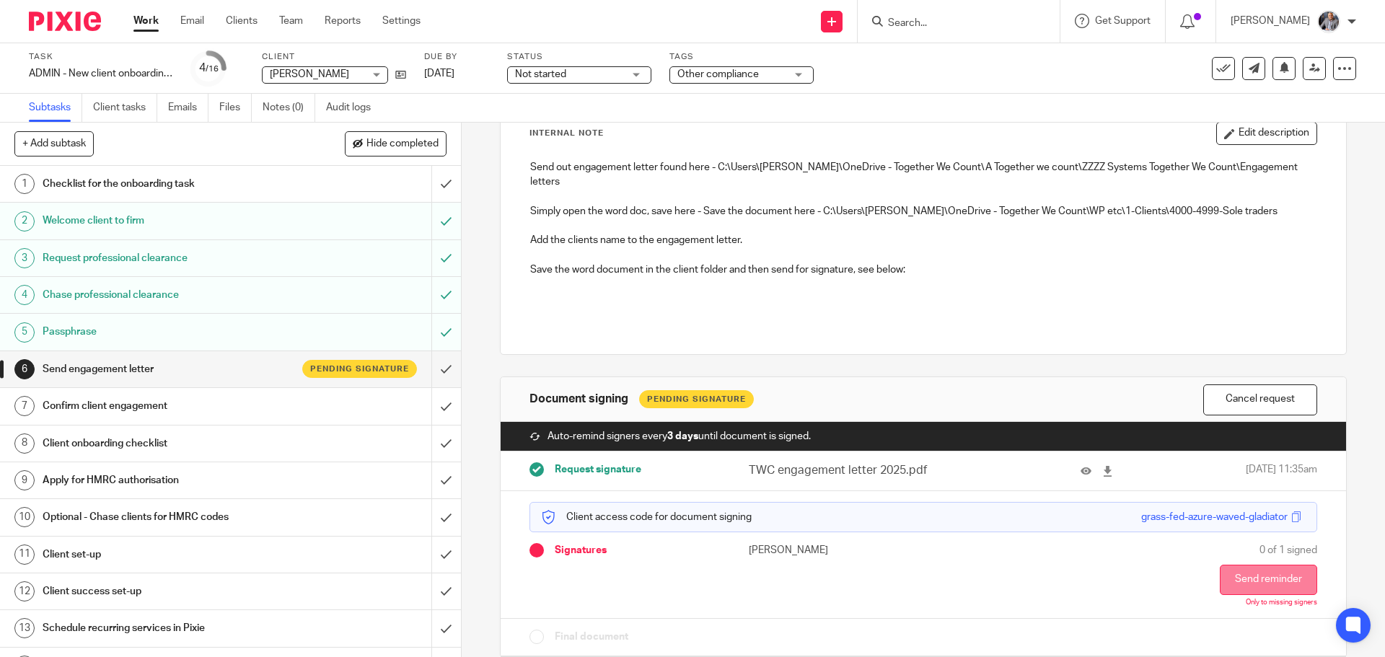
click at [1241, 567] on button "Send reminder" at bounding box center [1268, 580] width 97 height 30
drag, startPoint x: 1310, startPoint y: 65, endPoint x: 1304, endPoint y: 76, distance: 12.9
click at [1308, 66] on link at bounding box center [1314, 68] width 23 height 23
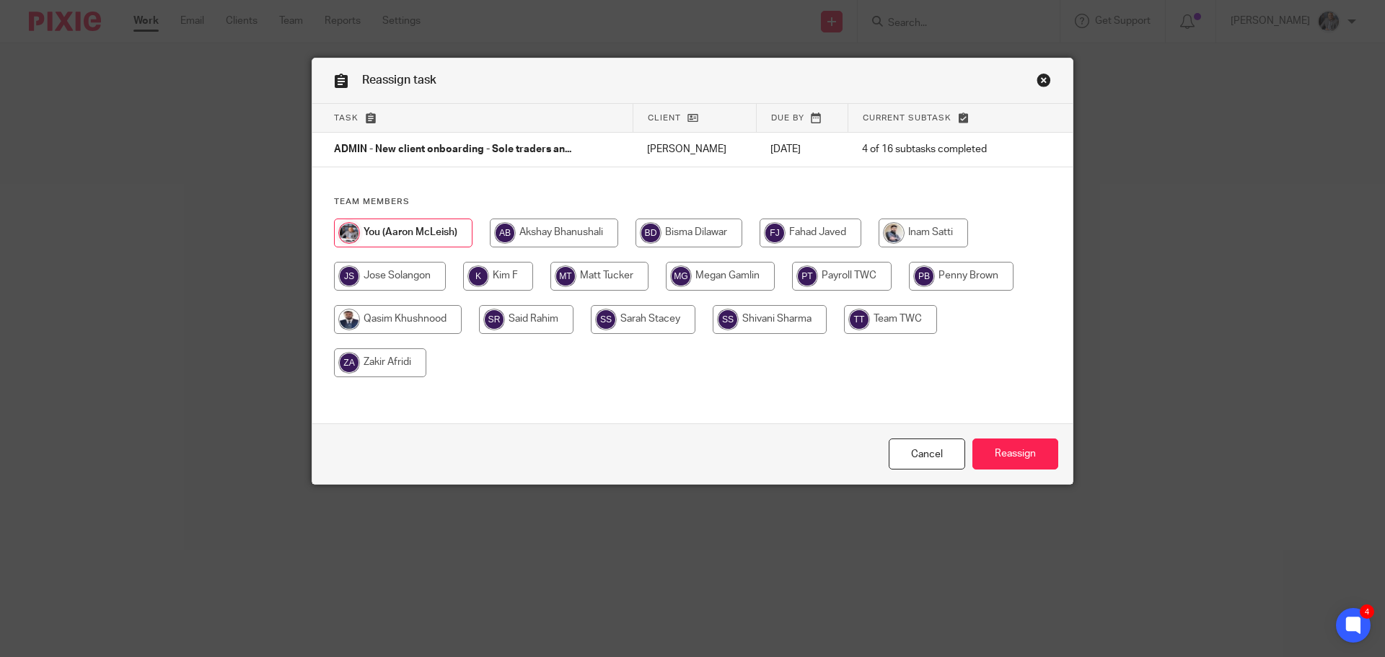
drag, startPoint x: 940, startPoint y: 280, endPoint x: 951, endPoint y: 296, distance: 19.6
click at [941, 280] on input "radio" at bounding box center [961, 276] width 105 height 29
radio input "true"
click at [1020, 454] on input "Reassign" at bounding box center [1015, 453] width 86 height 31
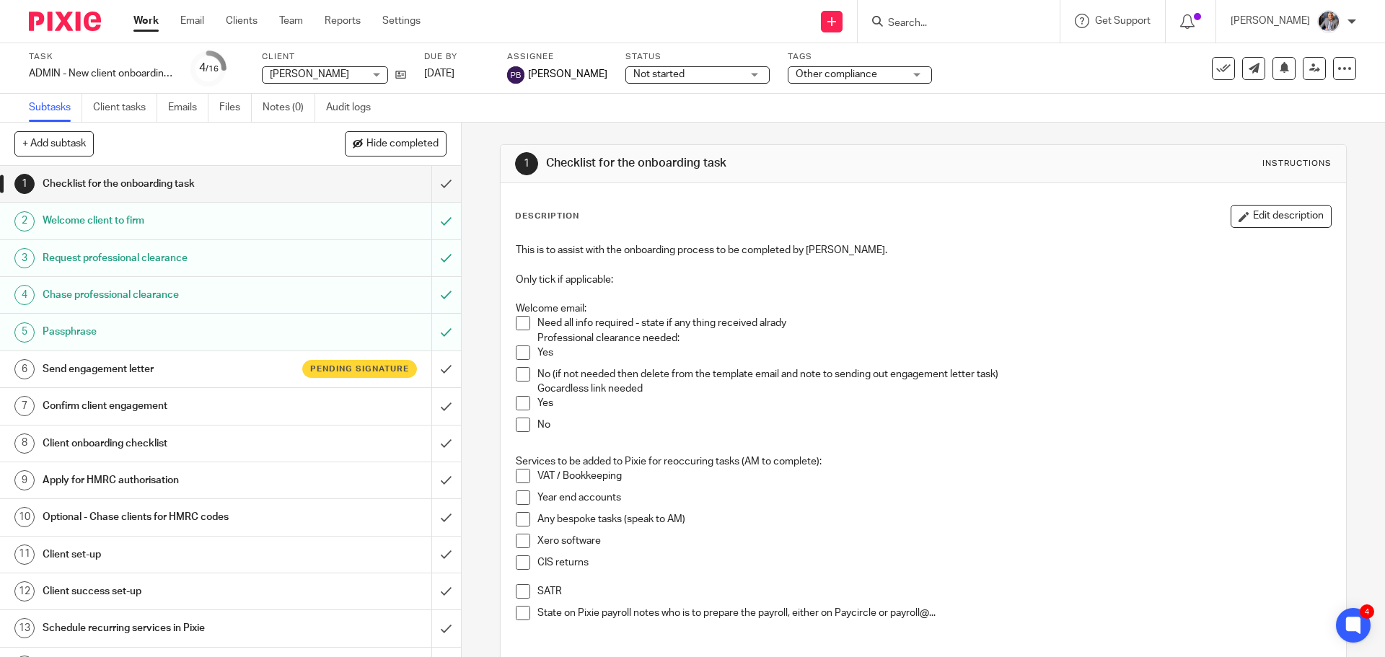
click at [946, 22] on input "Search" at bounding box center [951, 23] width 130 height 13
click at [421, 29] on div "Work Email Clients Team Reports Settings Work Email Clients Team Reports Settin…" at bounding box center [280, 21] width 323 height 43
click at [405, 22] on link "Settings" at bounding box center [401, 21] width 38 height 14
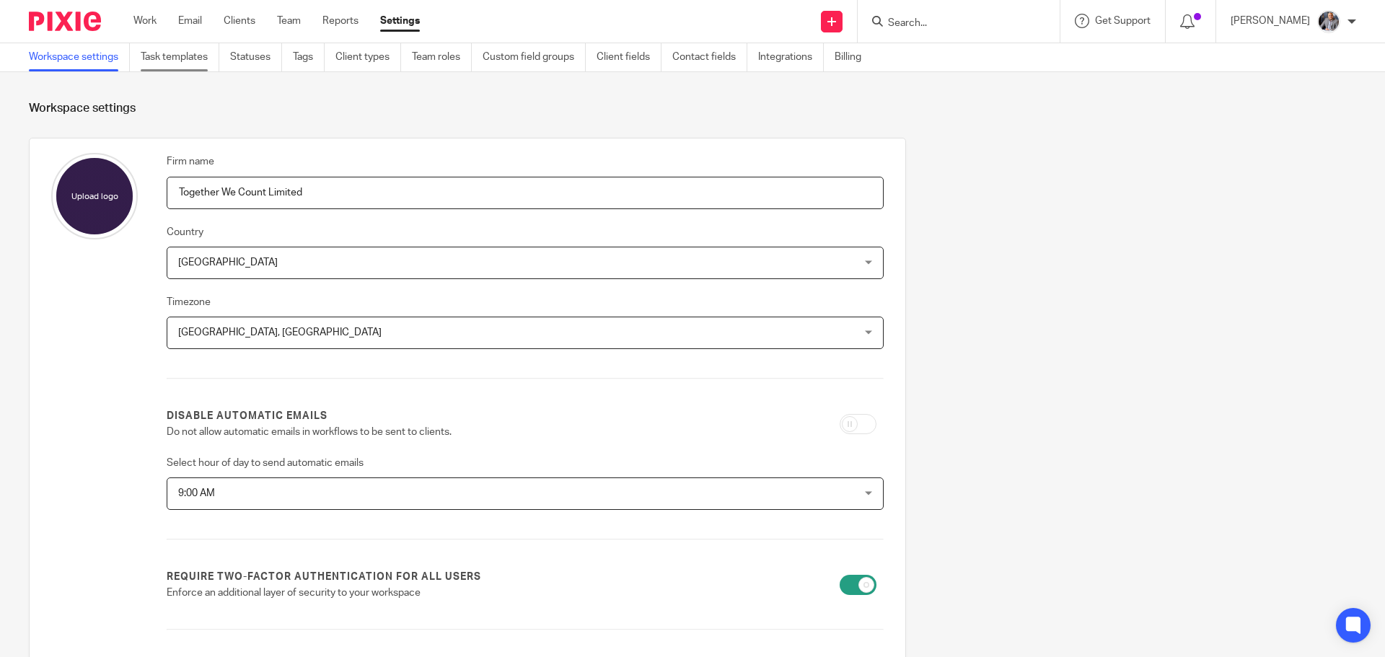
click at [187, 50] on link "Task templates" at bounding box center [180, 57] width 79 height 28
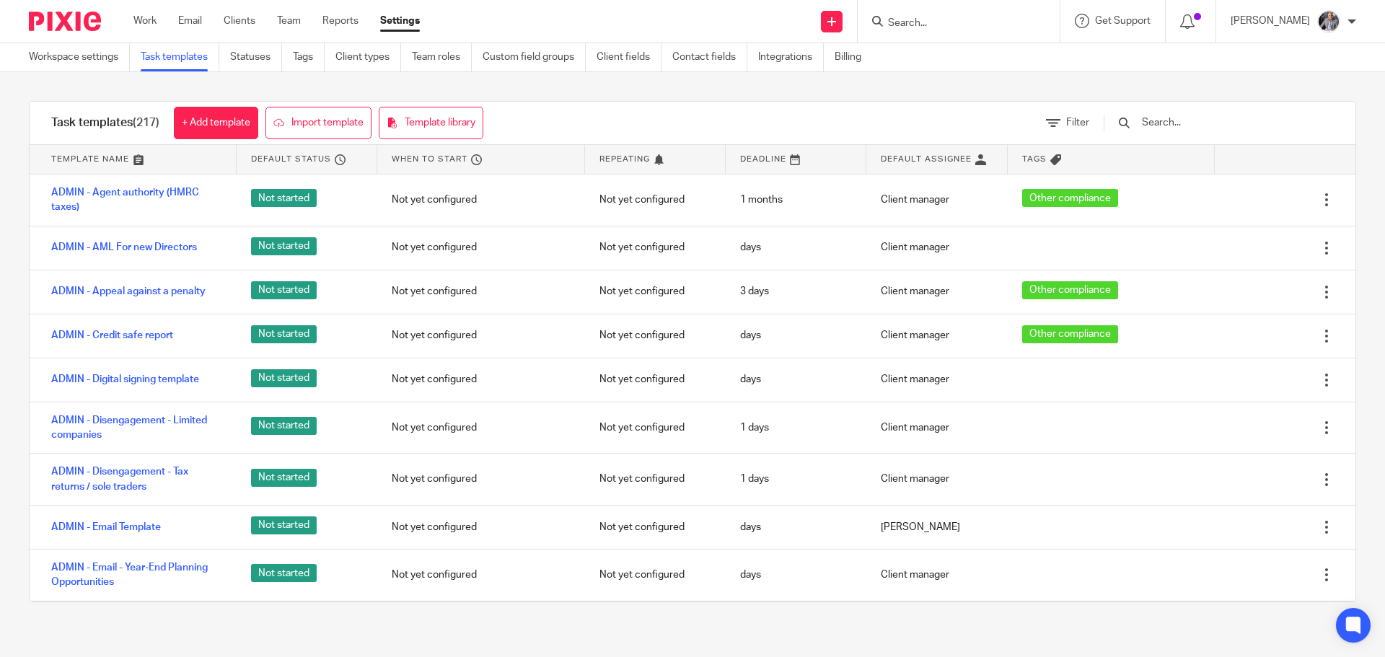
click at [1172, 109] on div at bounding box center [1211, 123] width 244 height 43
click at [1190, 124] on input "text" at bounding box center [1224, 123] width 168 height 16
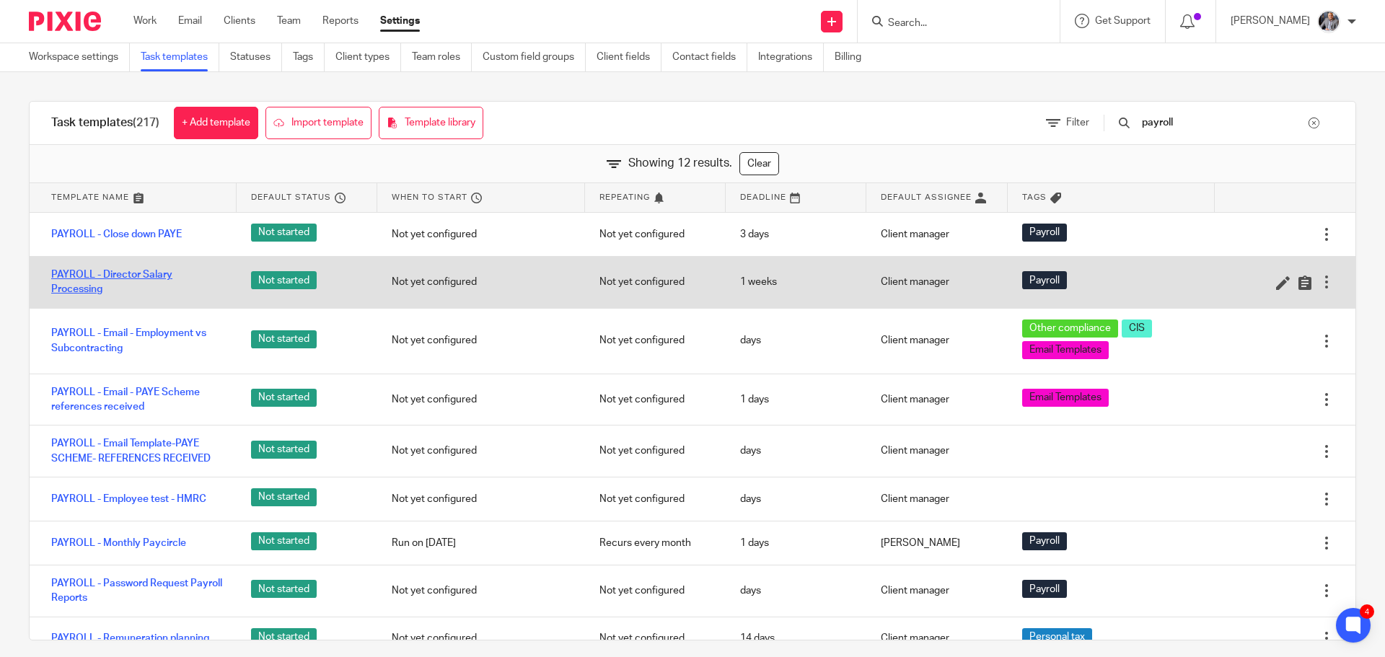
type input "payroll"
click at [118, 280] on link "PAYROLL - Director Salary Processing" at bounding box center [136, 283] width 171 height 30
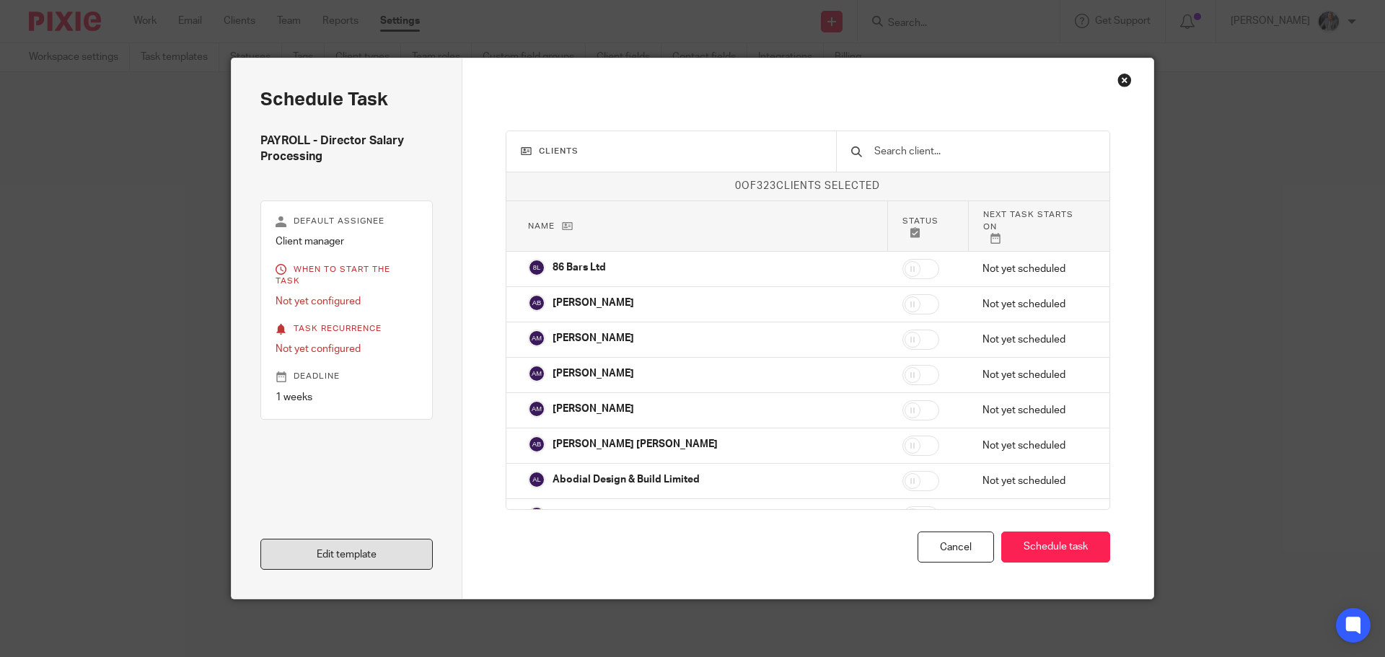
click at [317, 545] on link "Edit template" at bounding box center [346, 554] width 172 height 31
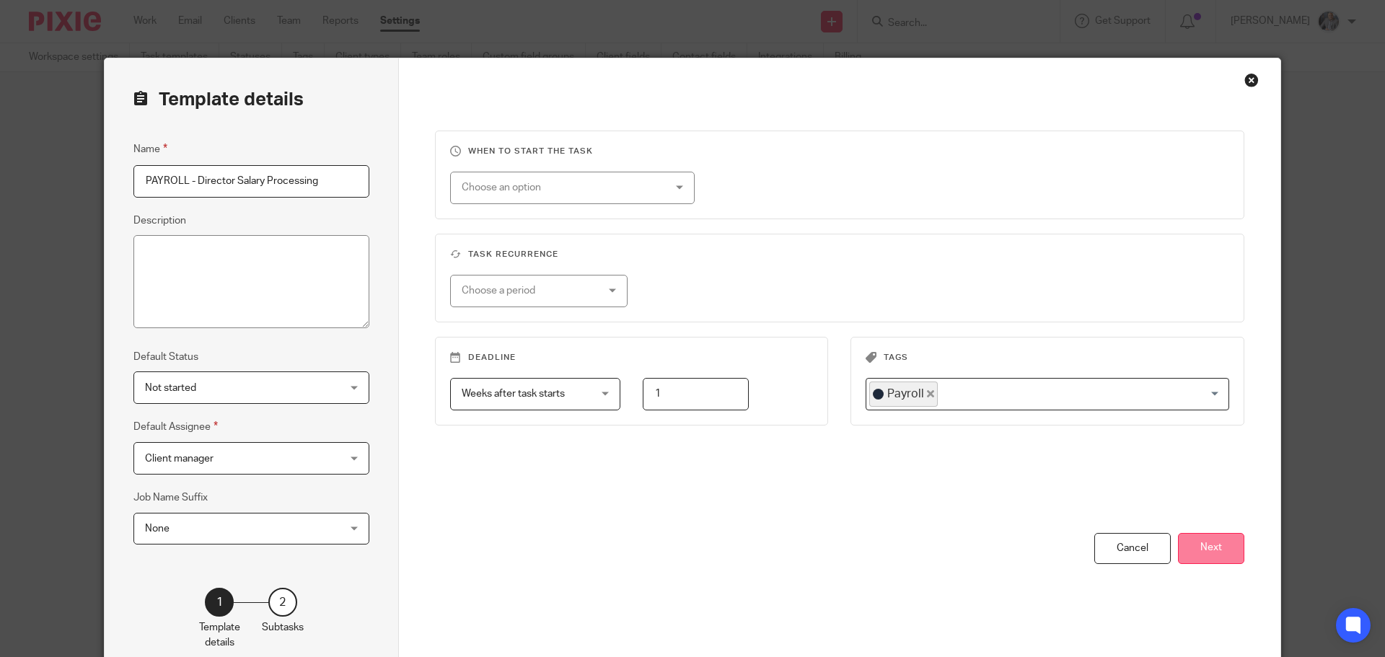
click at [1216, 547] on button "Next" at bounding box center [1211, 548] width 66 height 31
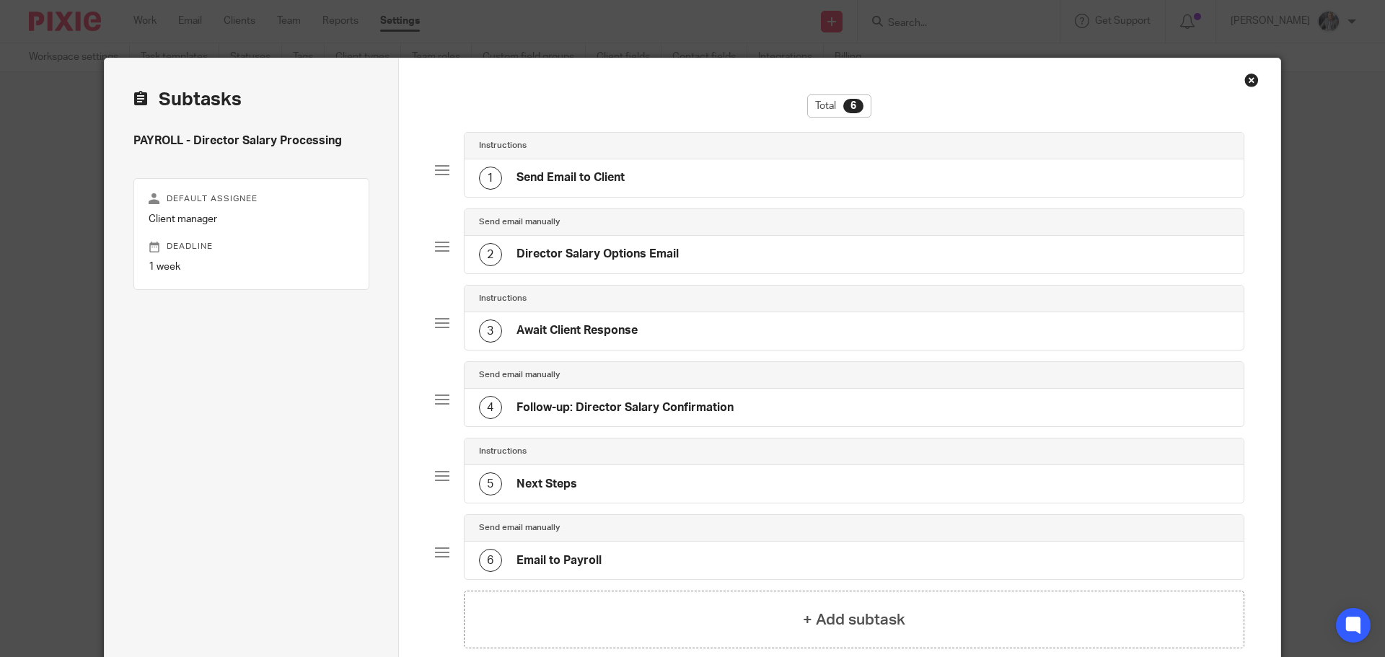
click at [596, 171] on h4 "Send Email to Client" at bounding box center [570, 177] width 108 height 15
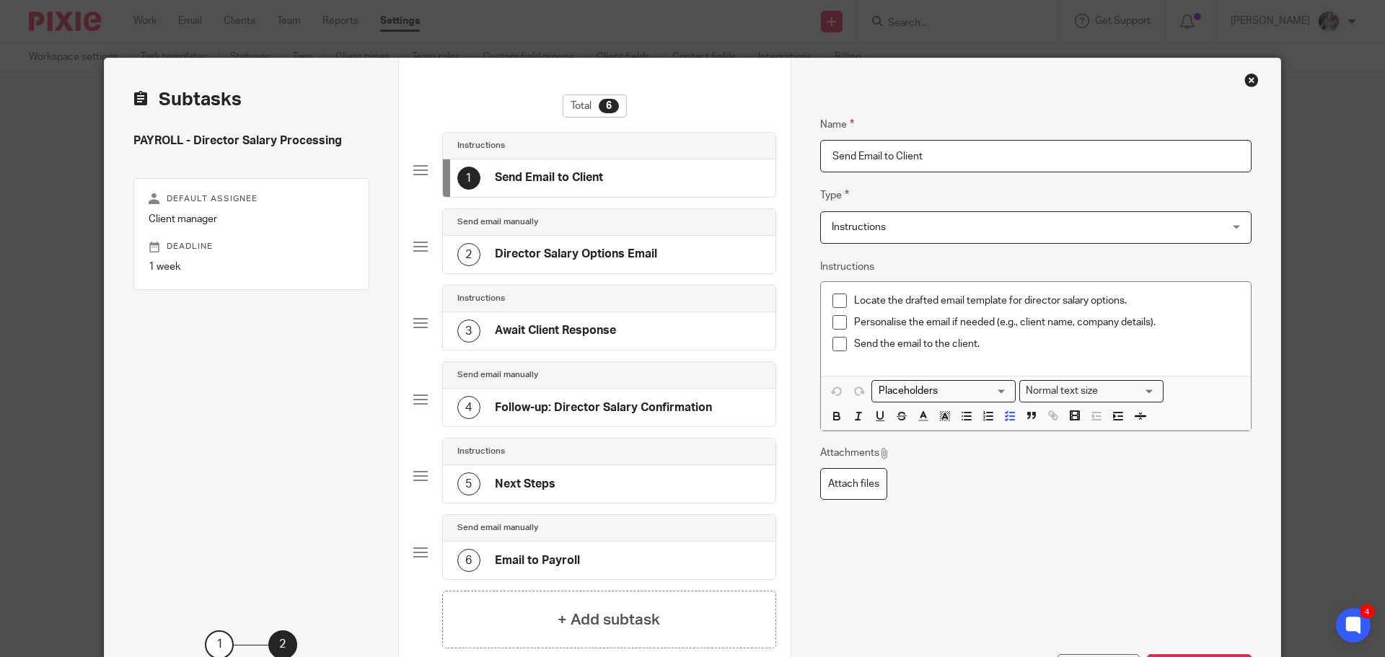
click at [534, 259] on h4 "Director Salary Options Email" at bounding box center [576, 254] width 162 height 15
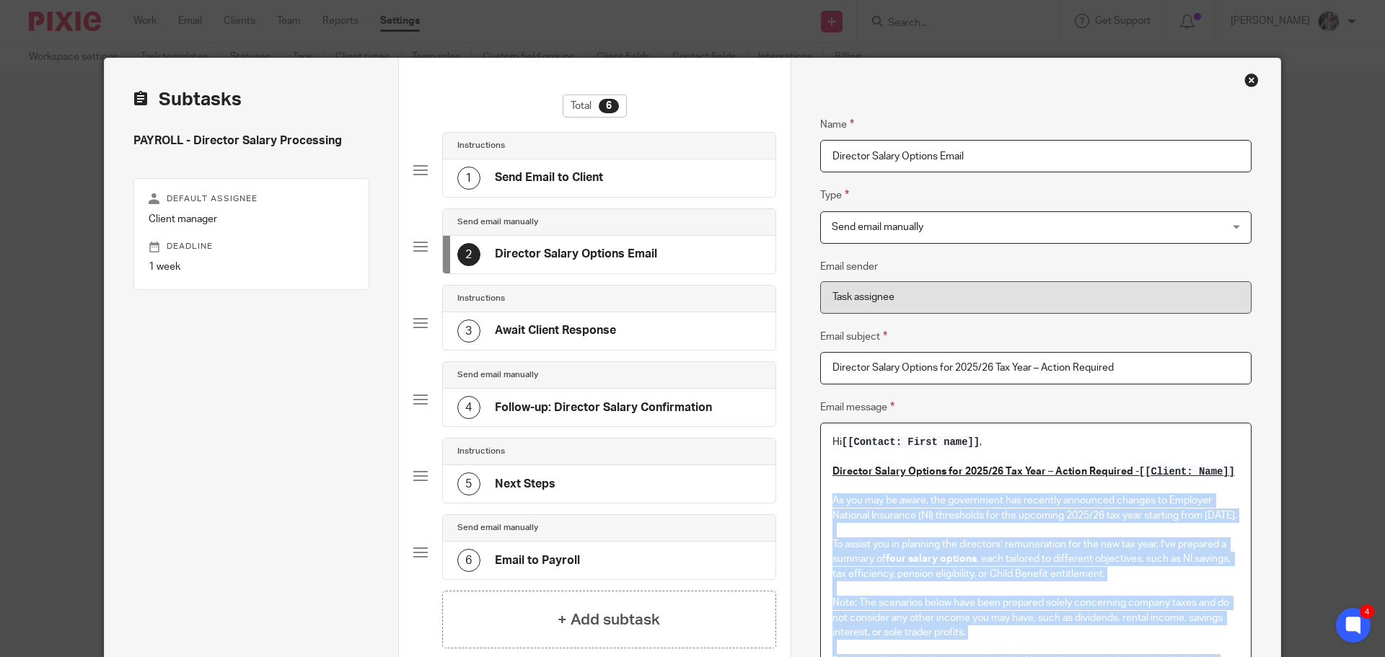
drag, startPoint x: 1163, startPoint y: 348, endPoint x: 829, endPoint y: 493, distance: 364.0
copy div "As you may be aware, the government has recently announced changes to Employer …"
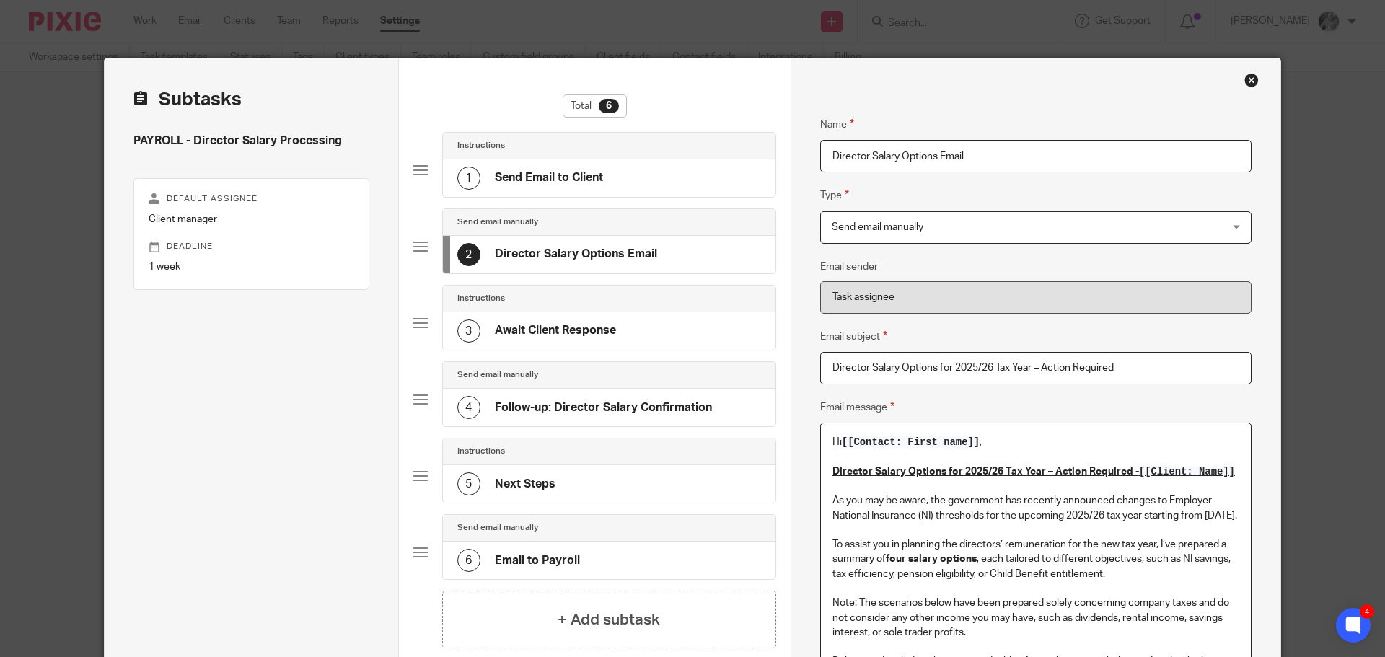
click at [557, 183] on h4 "Send Email to Client" at bounding box center [549, 177] width 108 height 15
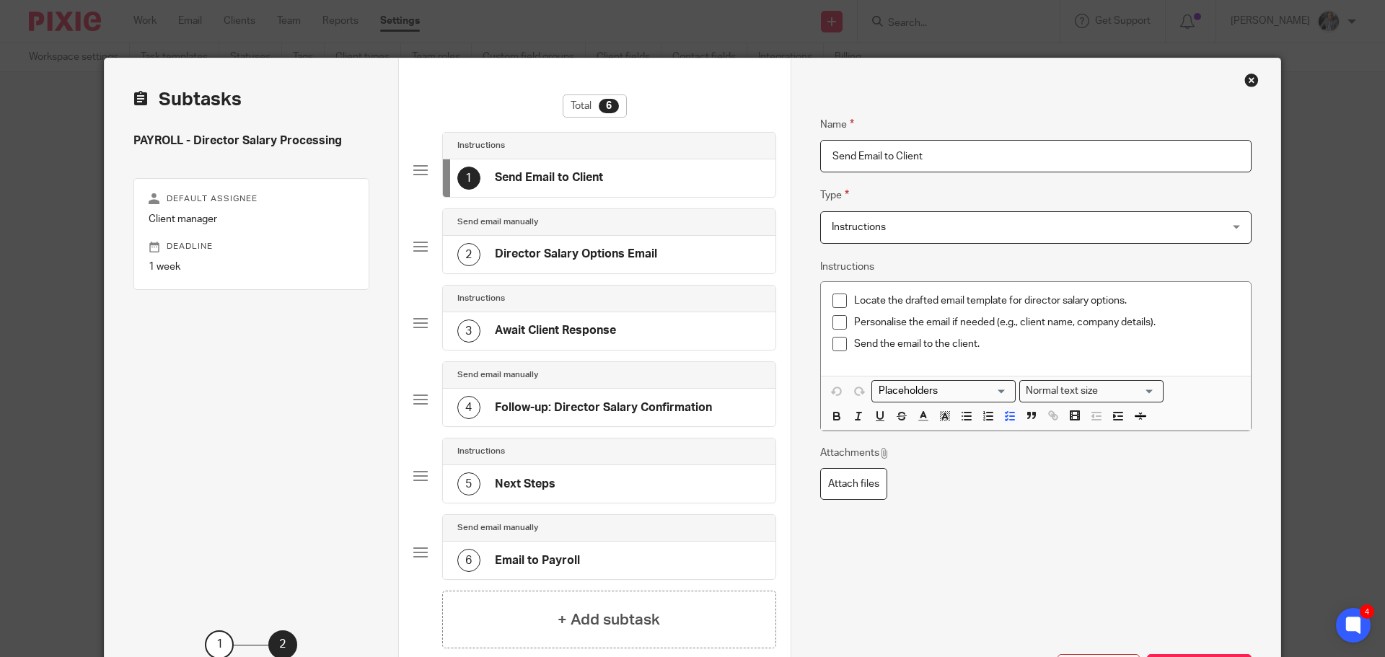
click at [570, 320] on div "3 Await Client Response" at bounding box center [536, 330] width 159 height 23
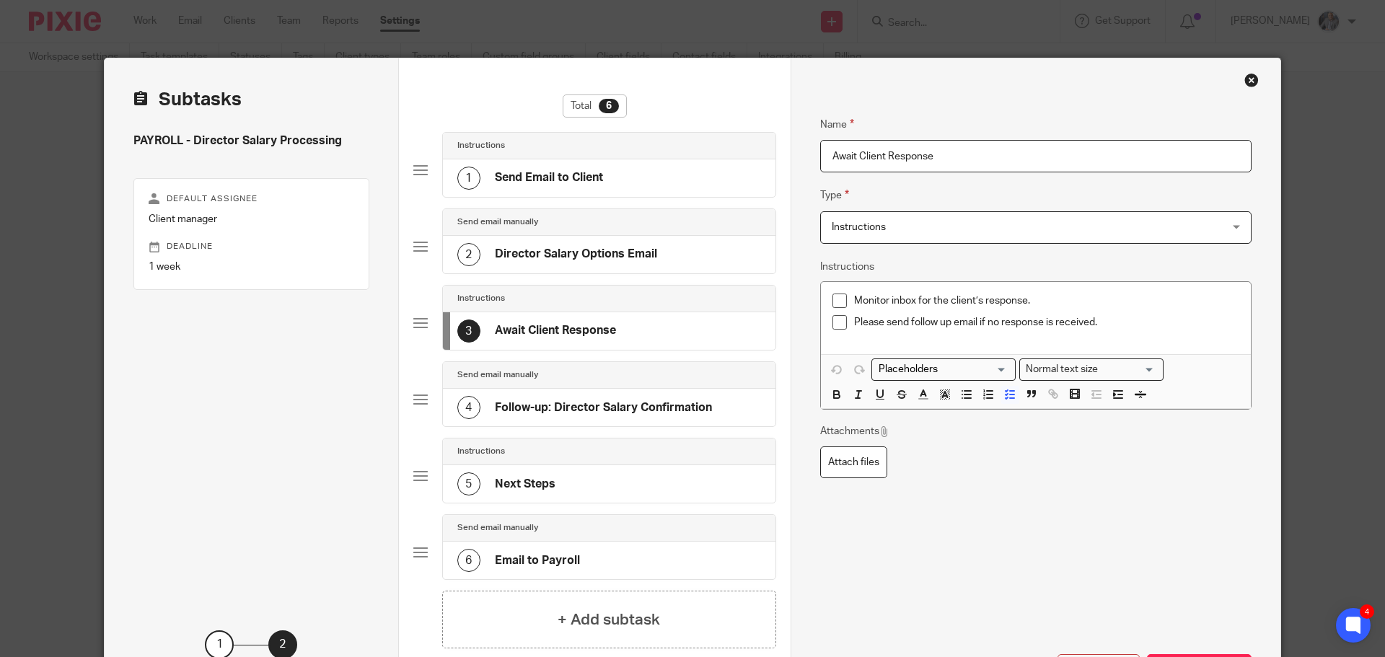
click at [578, 402] on h4 "Follow-up: Director Salary Confirmation" at bounding box center [603, 407] width 217 height 15
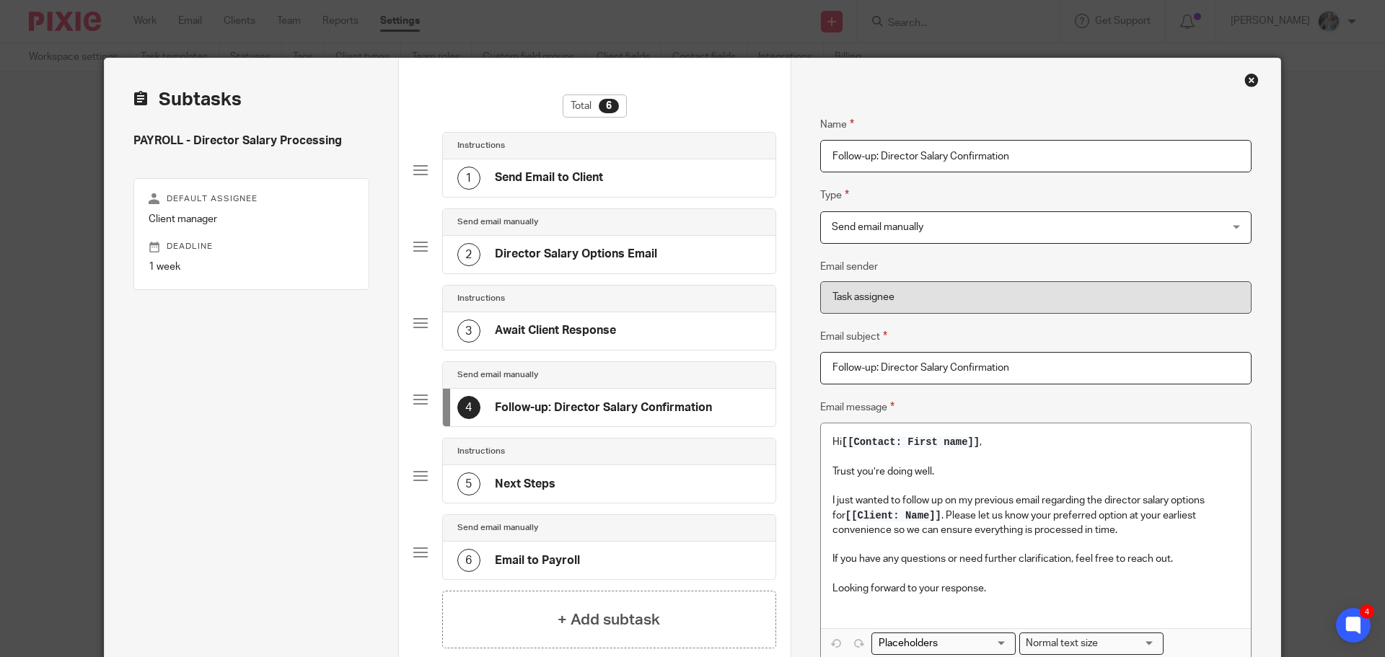
click at [575, 552] on div "6 Email to Payroll" at bounding box center [609, 561] width 332 height 38
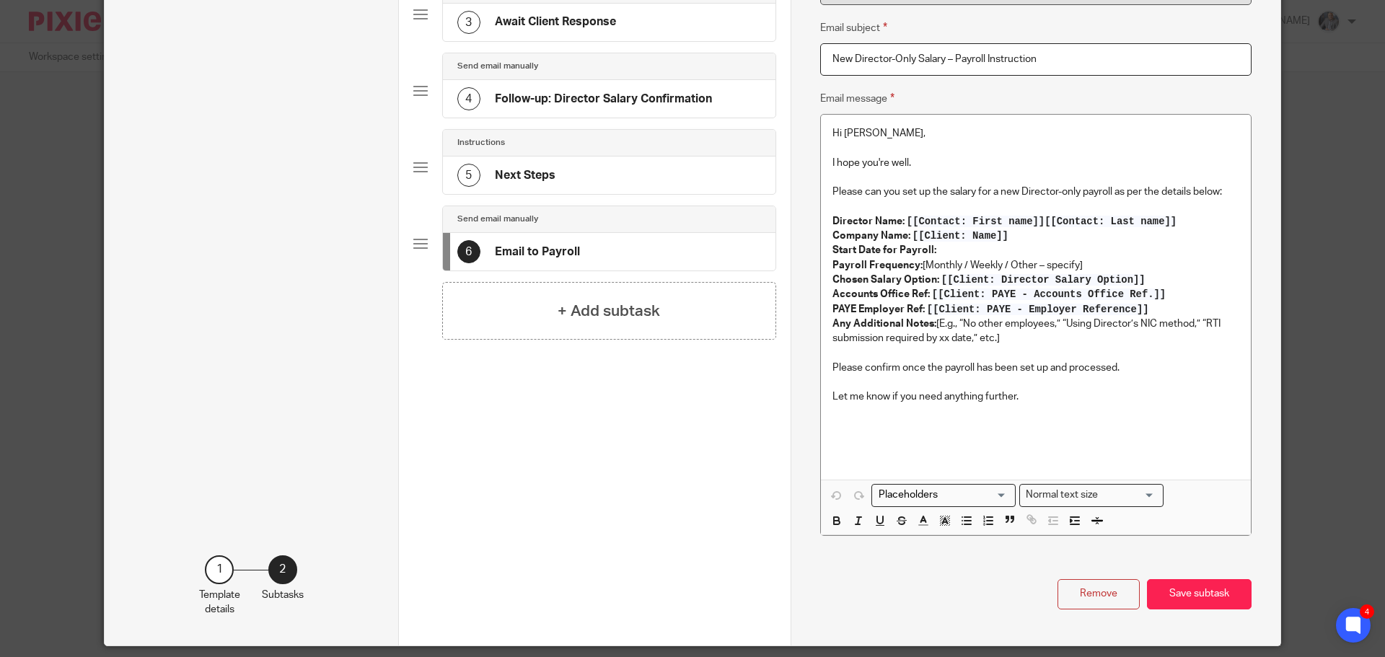
scroll to position [283, 0]
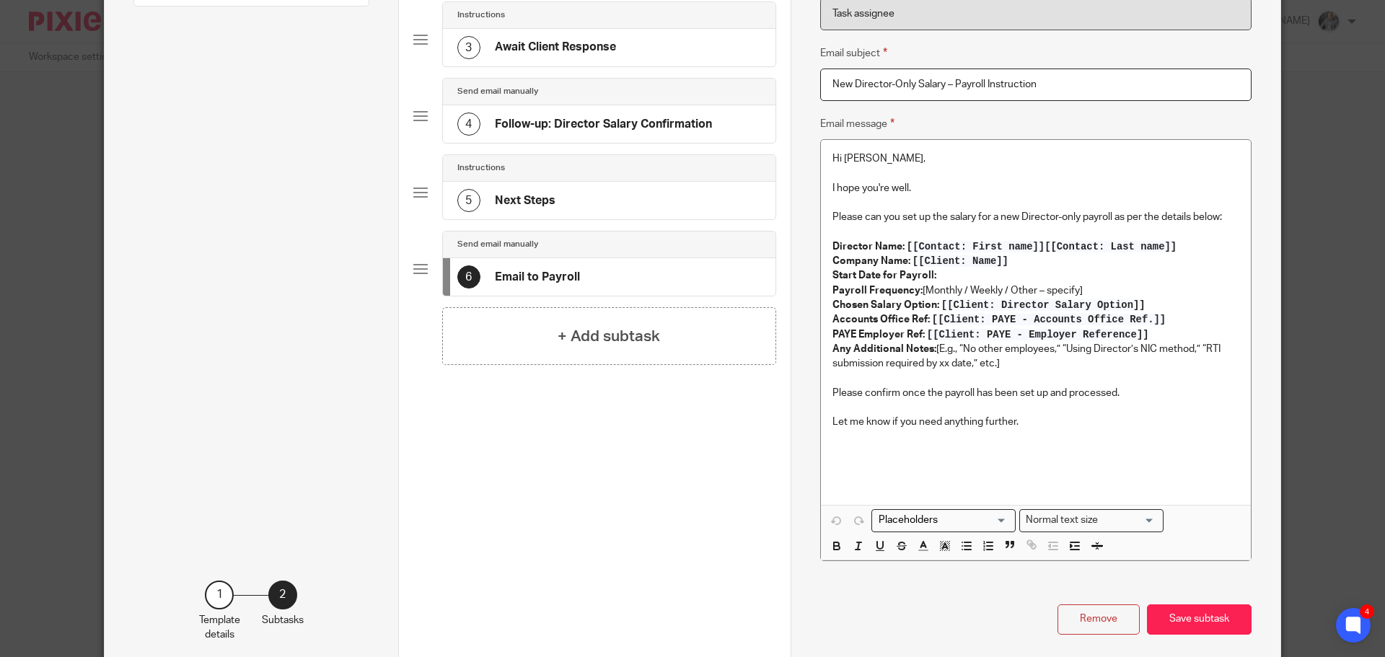
click at [551, 210] on div "5 Next Steps" at bounding box center [609, 201] width 332 height 38
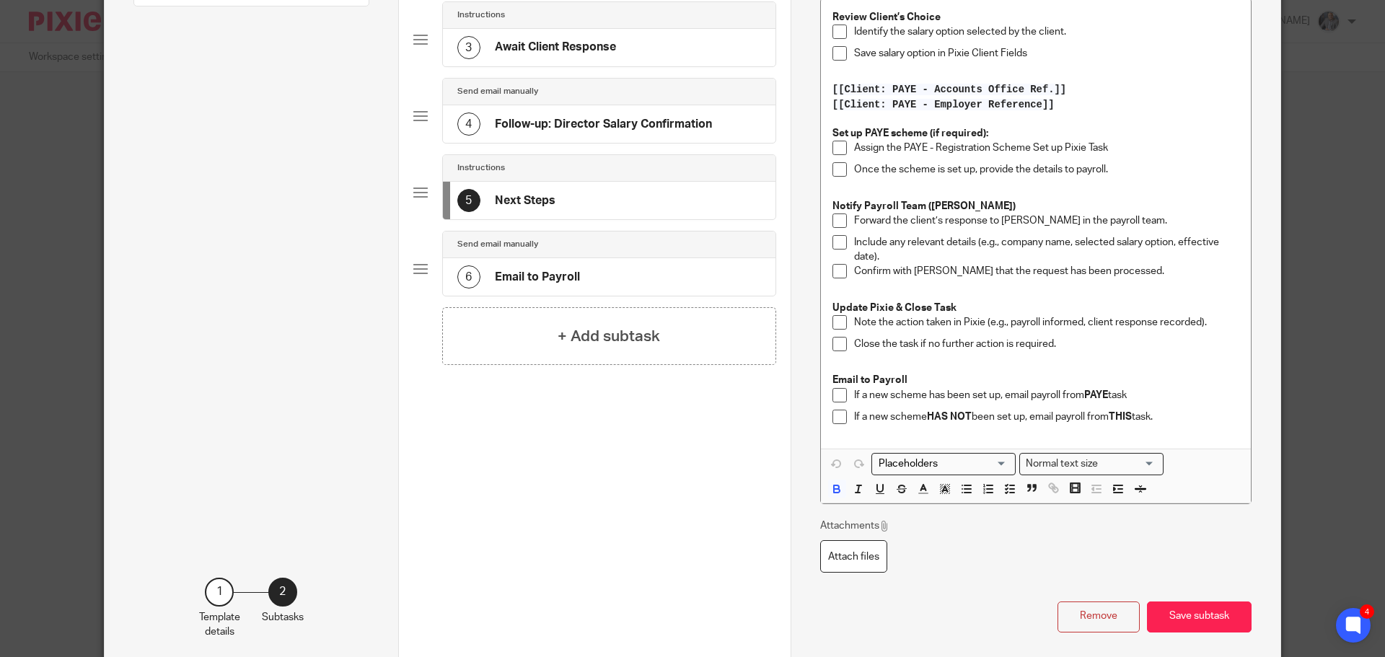
scroll to position [0, 0]
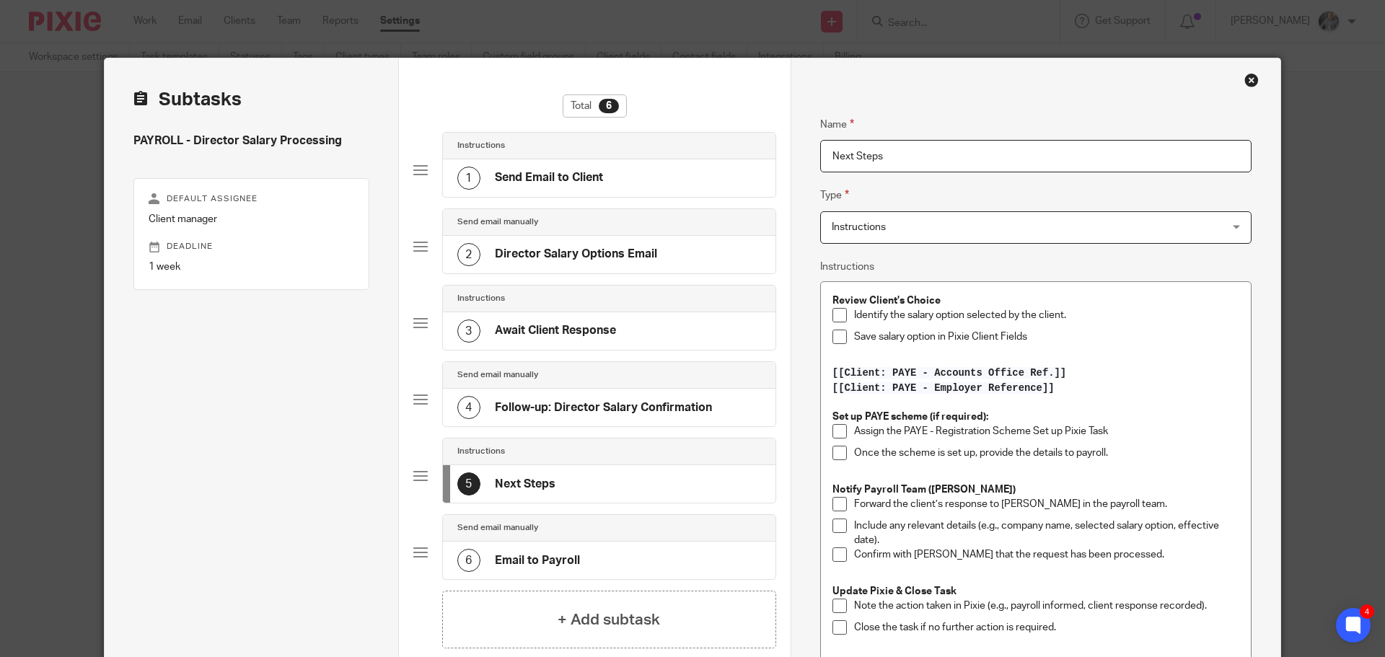
click at [524, 397] on div "4 Follow-up: Director Salary Confirmation" at bounding box center [584, 407] width 255 height 23
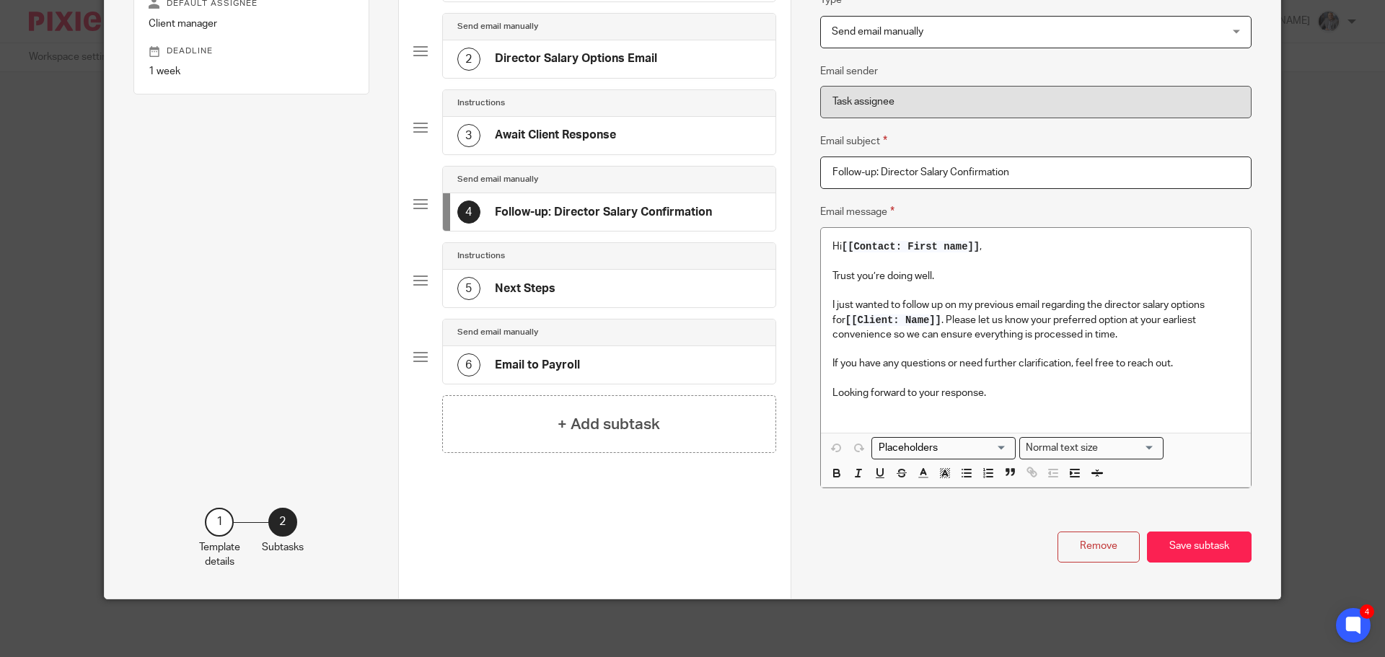
click at [550, 138] on h4 "Await Client Response" at bounding box center [555, 135] width 121 height 15
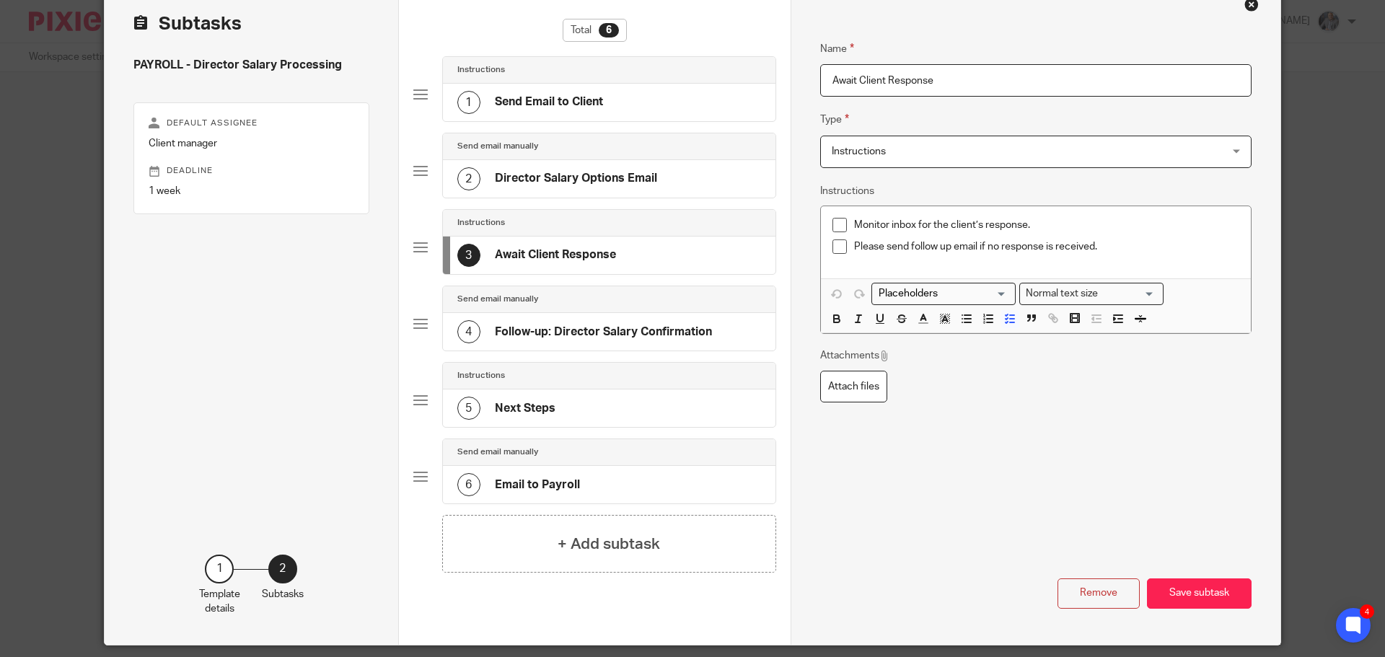
scroll to position [50, 0]
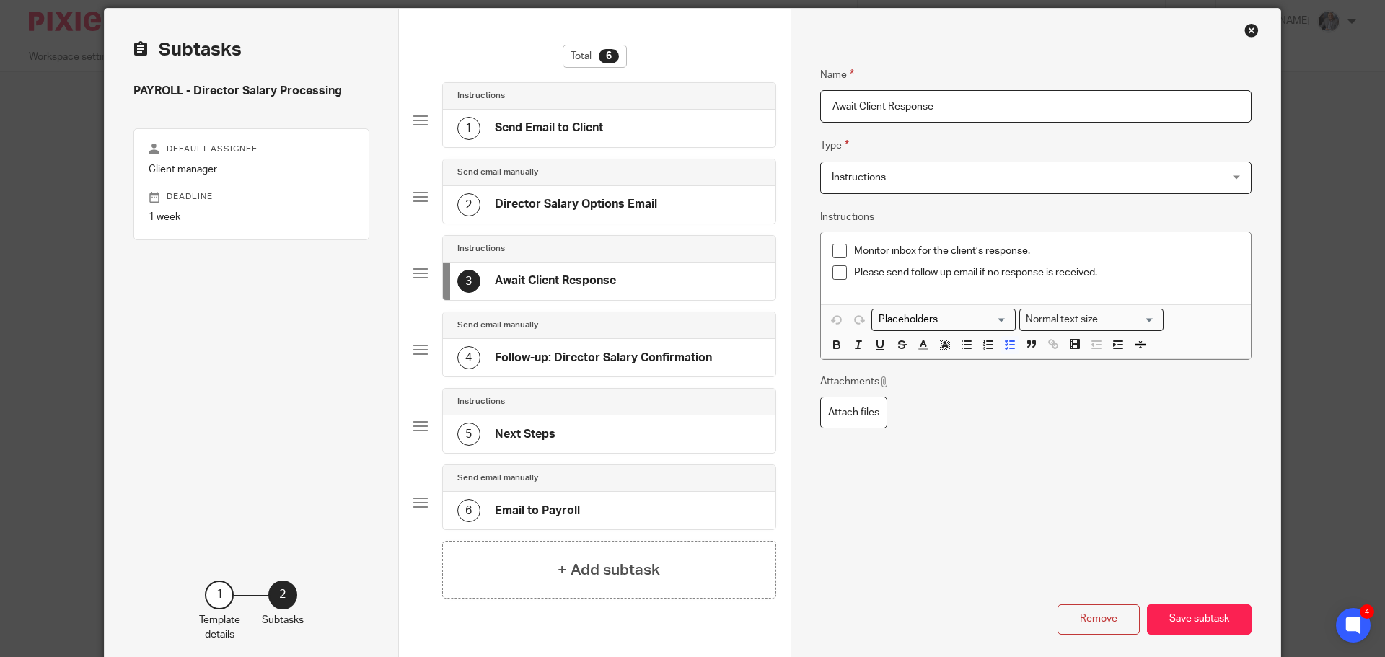
click at [545, 199] on h4 "Director Salary Options Email" at bounding box center [576, 204] width 162 height 15
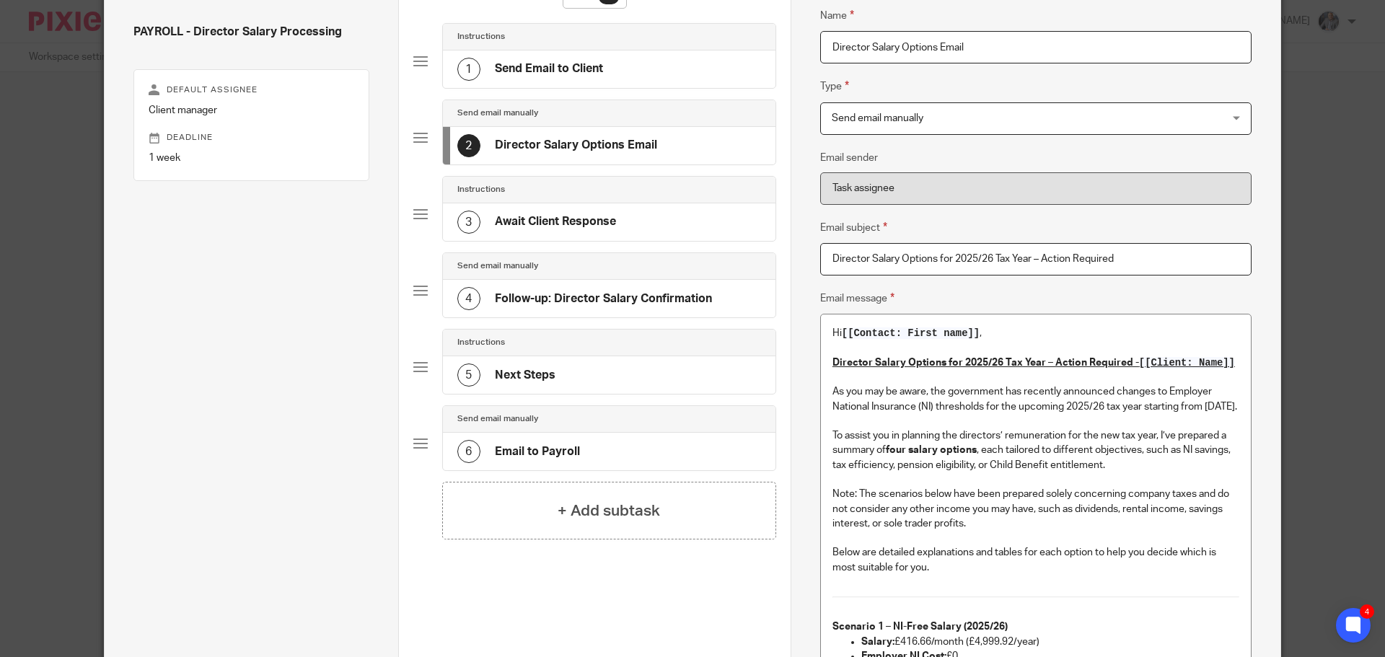
scroll to position [0, 0]
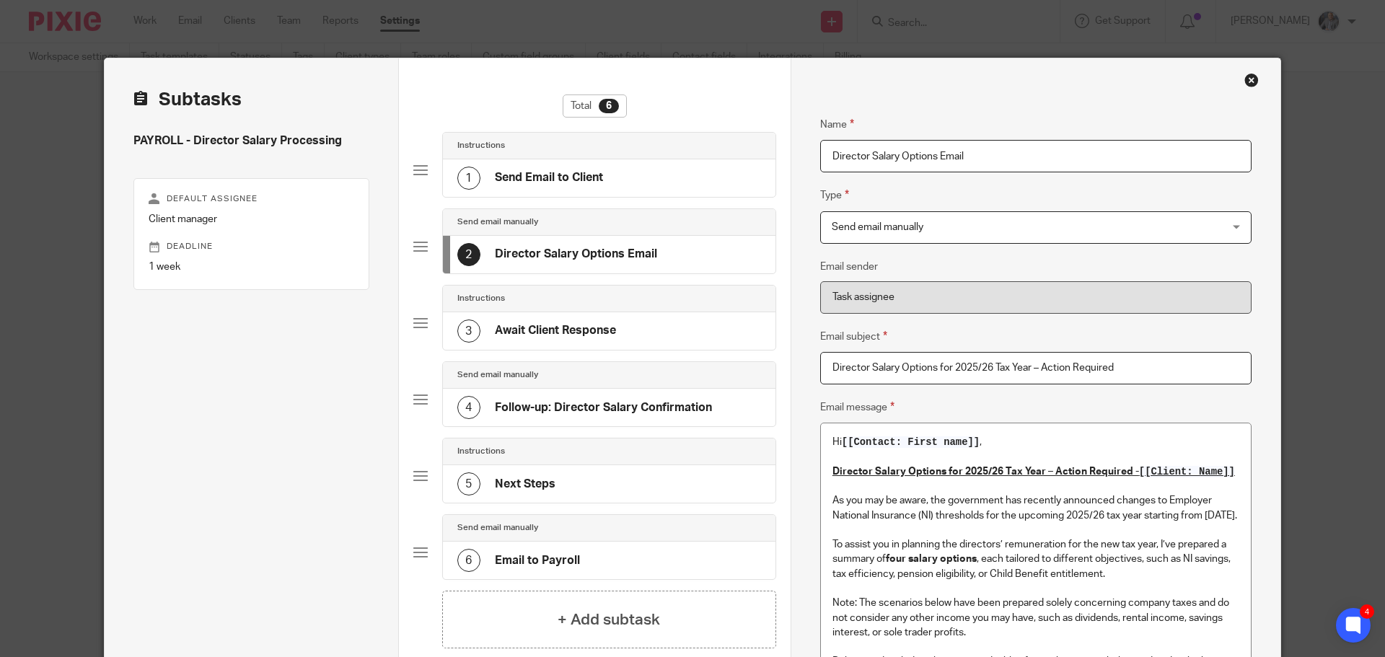
click at [1246, 79] on div "Close this dialog window" at bounding box center [1251, 80] width 14 height 14
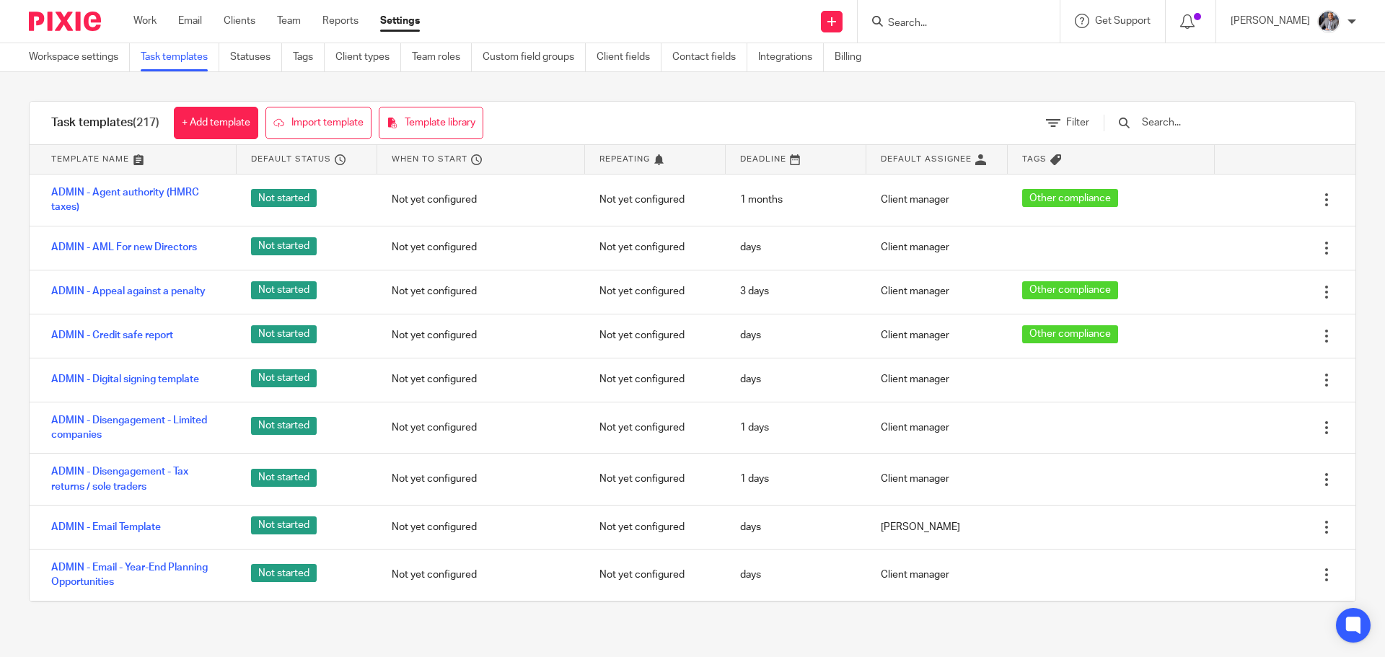
click at [1197, 122] on input "text" at bounding box center [1224, 123] width 168 height 16
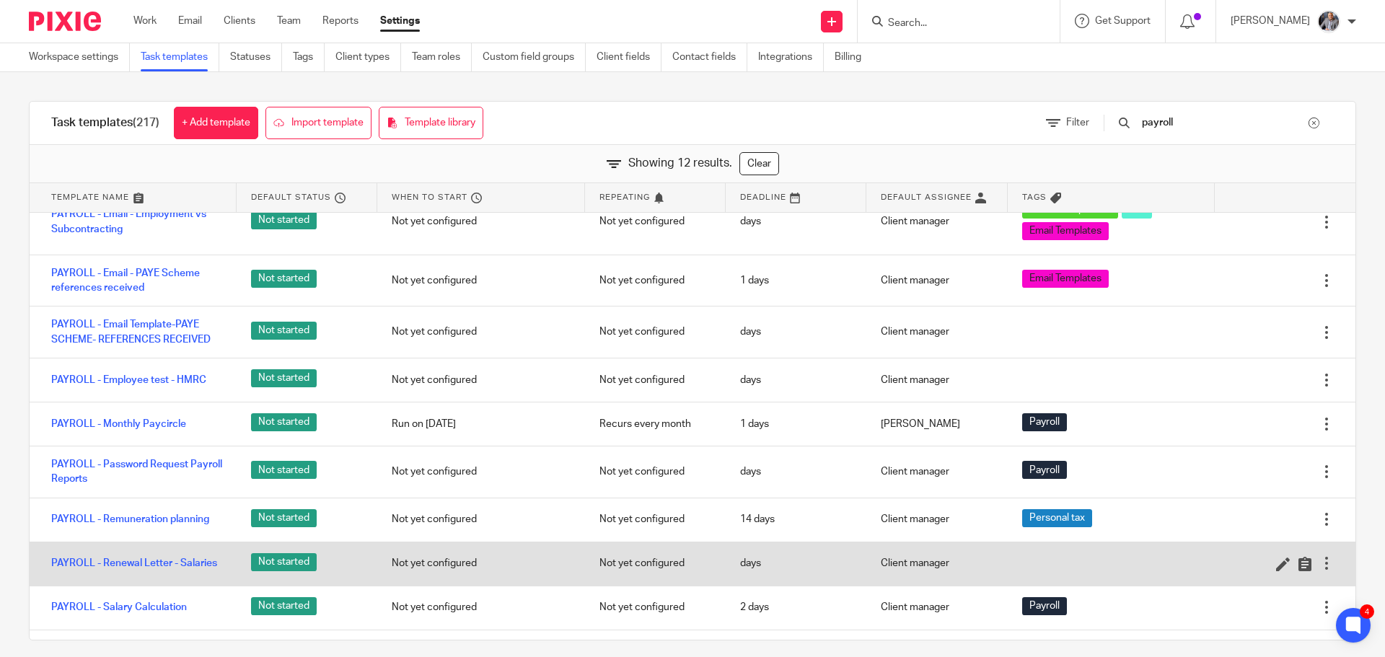
scroll to position [144, 0]
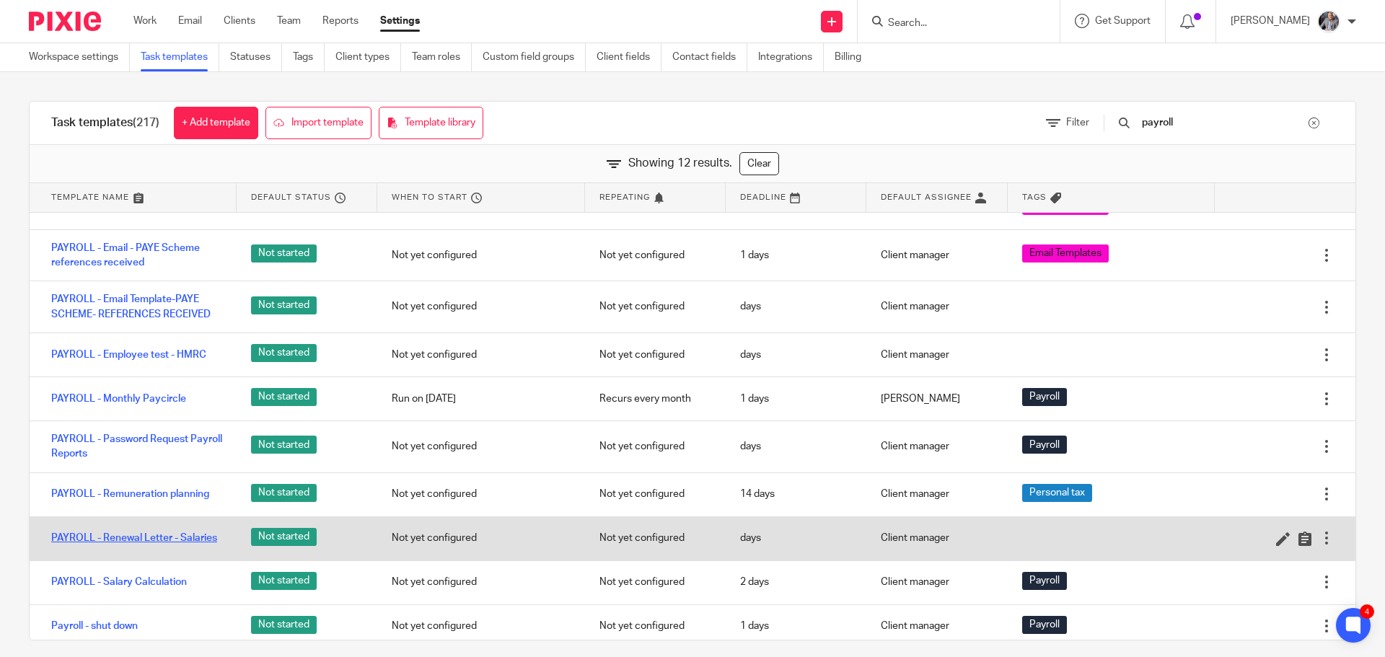
type input "payroll"
click at [156, 533] on link "PAYROLL - Renewal Letter - Salaries" at bounding box center [134, 538] width 166 height 14
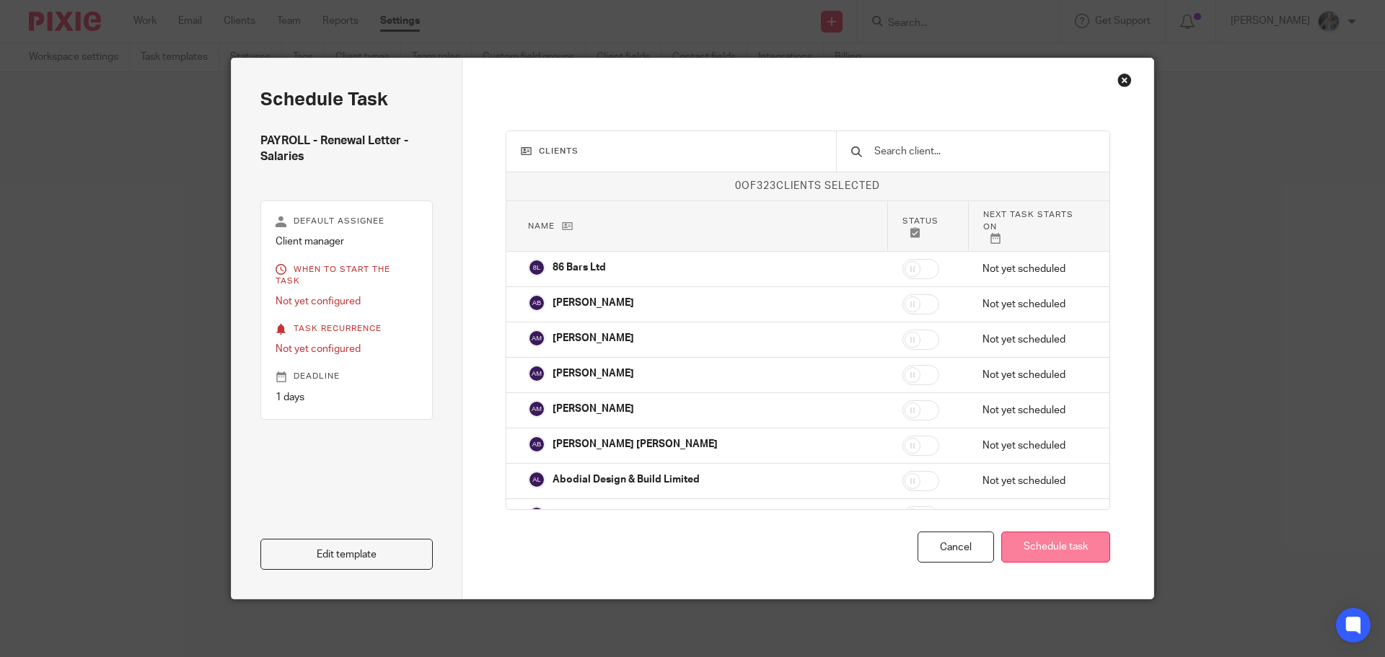
click at [1041, 547] on button "Schedule task" at bounding box center [1055, 547] width 109 height 31
click at [344, 550] on link "Edit template" at bounding box center [346, 554] width 172 height 31
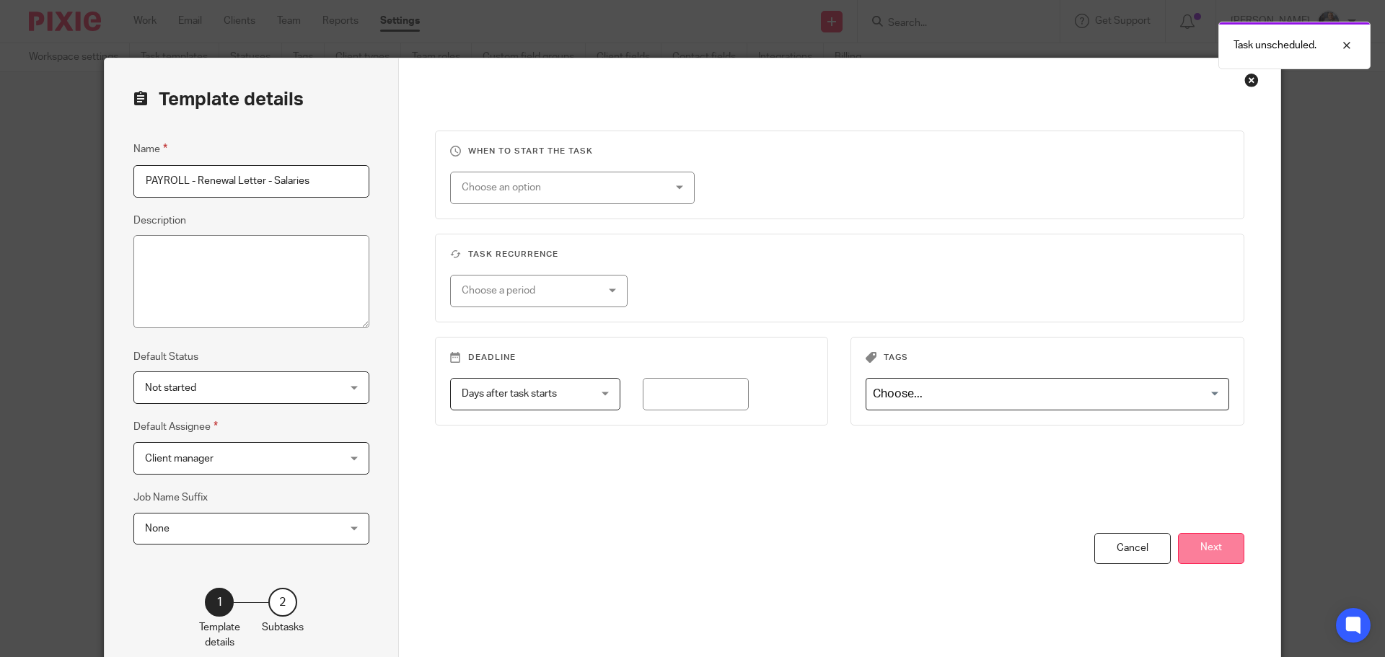
click at [1212, 542] on button "Next" at bounding box center [1211, 548] width 66 height 31
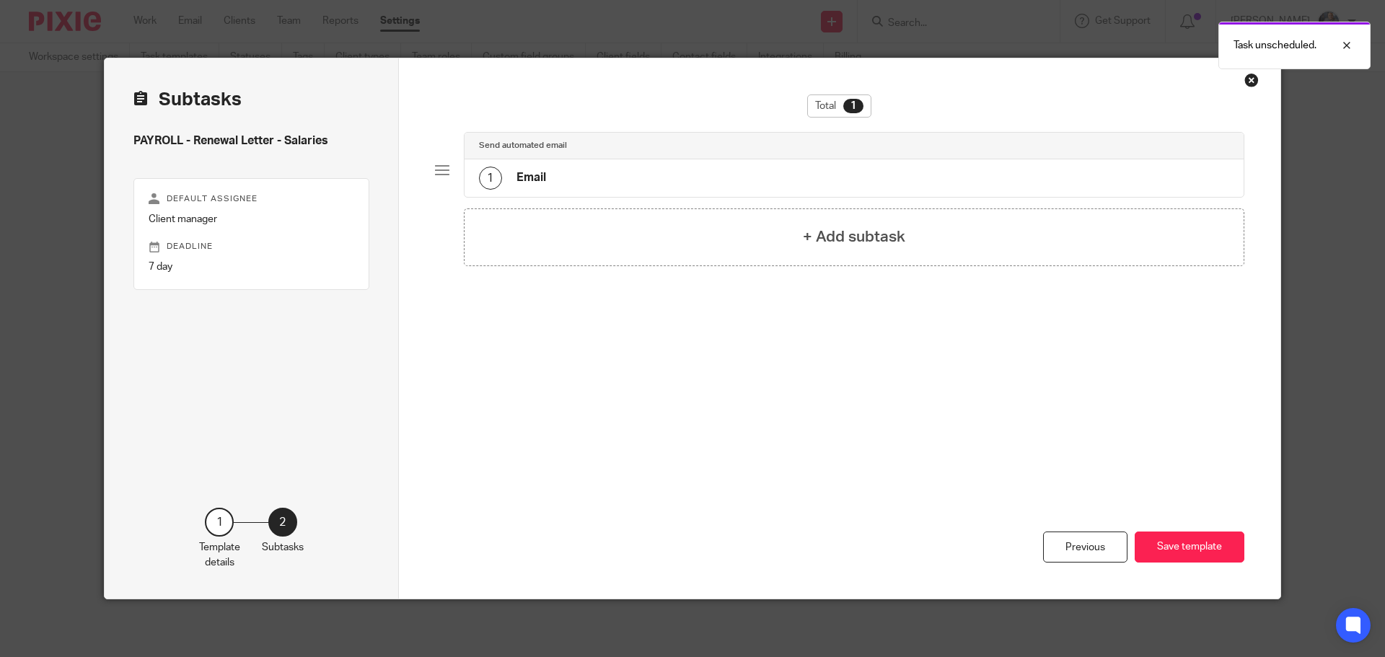
click at [557, 166] on div "1 Email" at bounding box center [854, 178] width 780 height 38
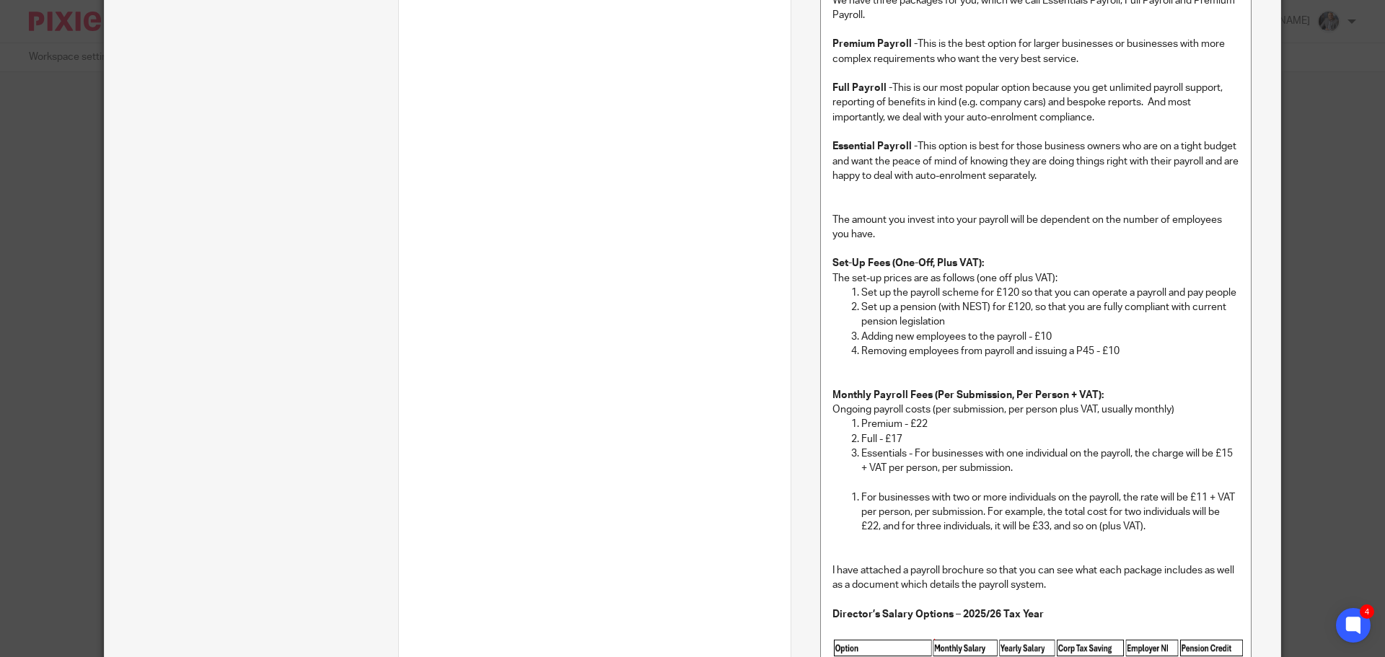
scroll to position [1082, 0]
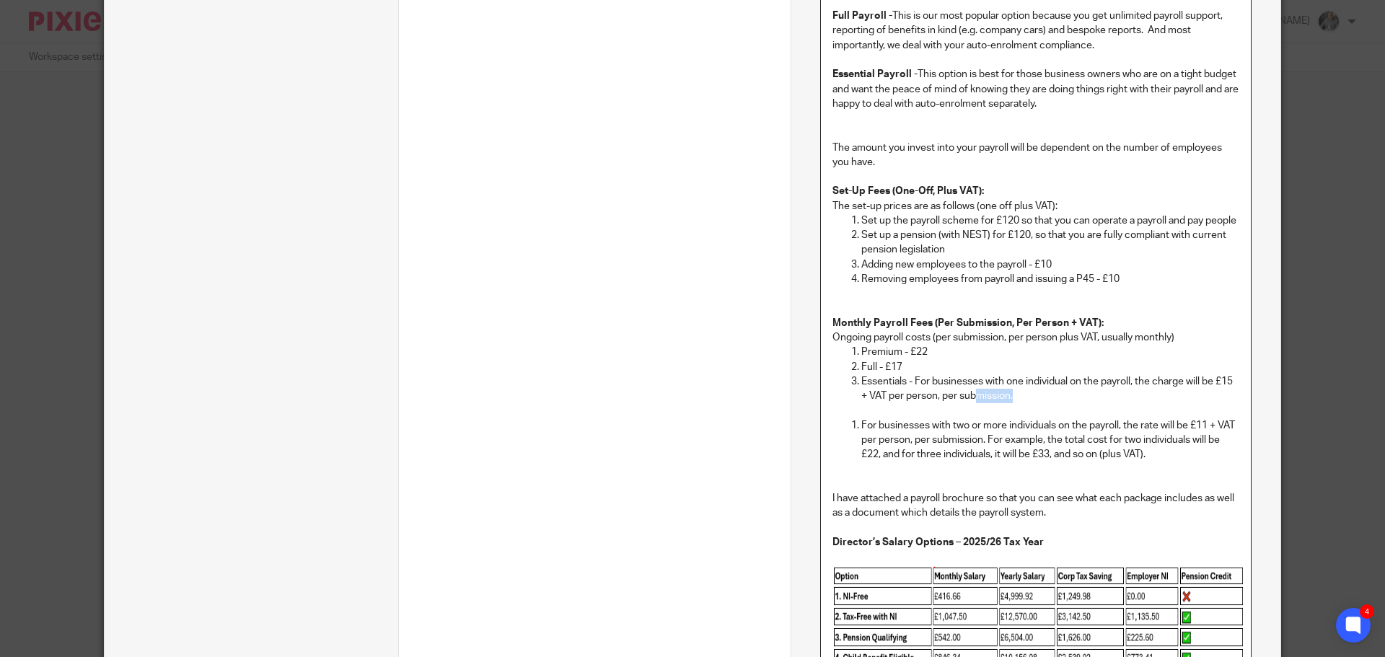
drag, startPoint x: 1028, startPoint y: 416, endPoint x: 972, endPoint y: 411, distance: 56.5
click at [972, 404] on p "Essentials - For businesses with one individual on the payroll, the charge will…" at bounding box center [1050, 389] width 378 height 30
click at [861, 404] on p "Essentials - For businesses with one individual on the payroll, the charge will…" at bounding box center [1050, 389] width 378 height 30
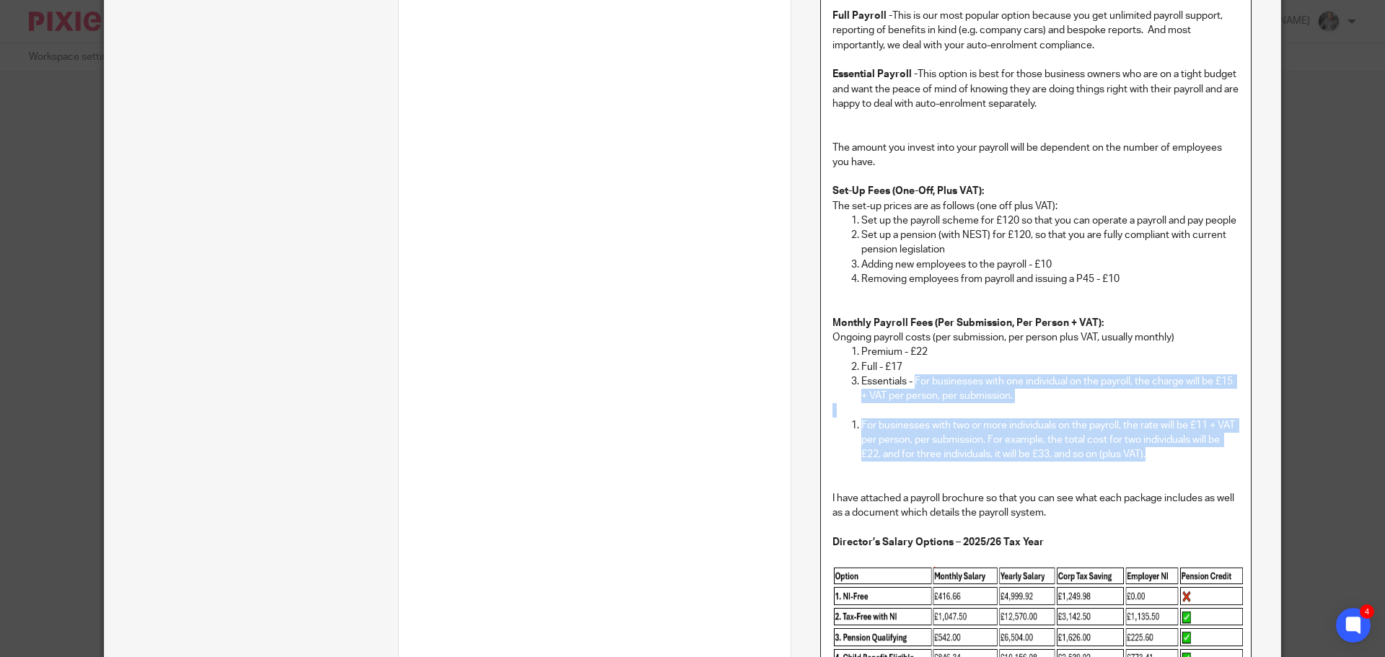
drag, startPoint x: 910, startPoint y: 394, endPoint x: 1101, endPoint y: 454, distance: 199.8
click at [1173, 471] on div "Hi [[Contact: First name]] Fixed fee payroll services for [[Client: Name]] We h…" at bounding box center [1036, 600] width 430 height 2375
copy div "For businesses with one individual on the payroll, the charge will be £15 + VAT…"
